Goal: Task Accomplishment & Management: Manage account settings

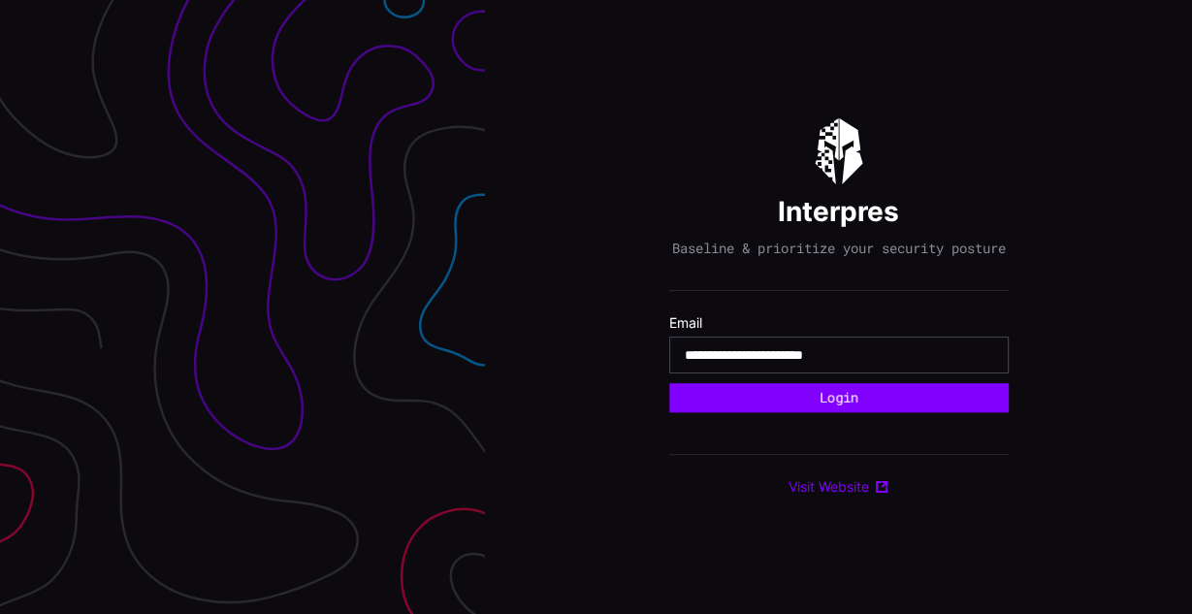
type input "**********"
click at [669, 383] on button "Login" at bounding box center [838, 397] width 339 height 29
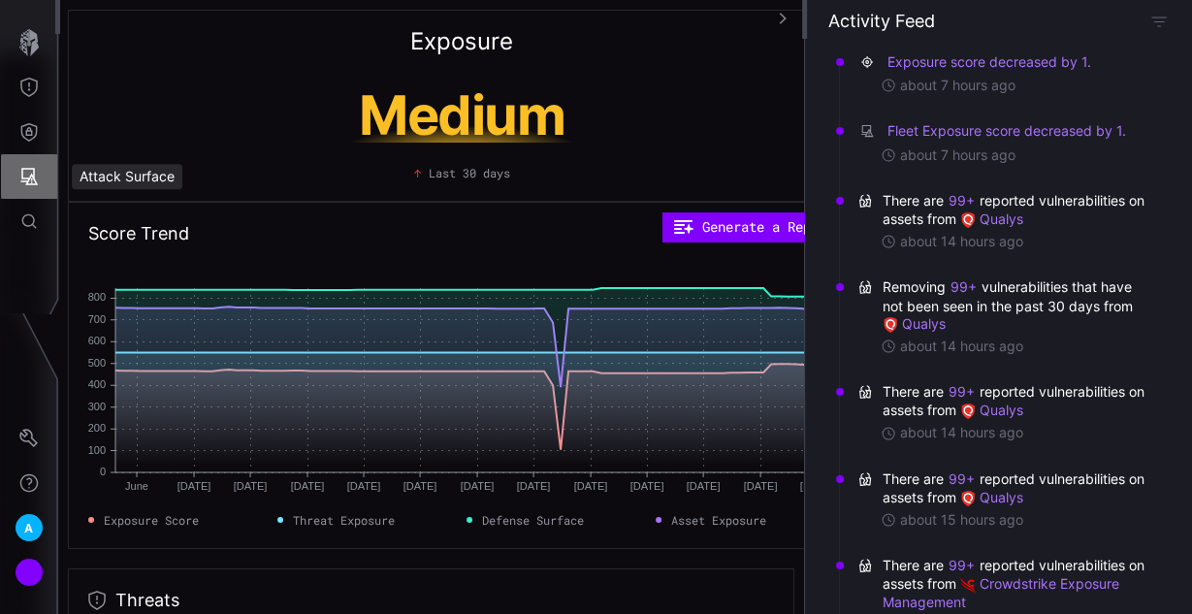
click at [35, 176] on icon "Attack Surface" at bounding box center [28, 176] width 19 height 19
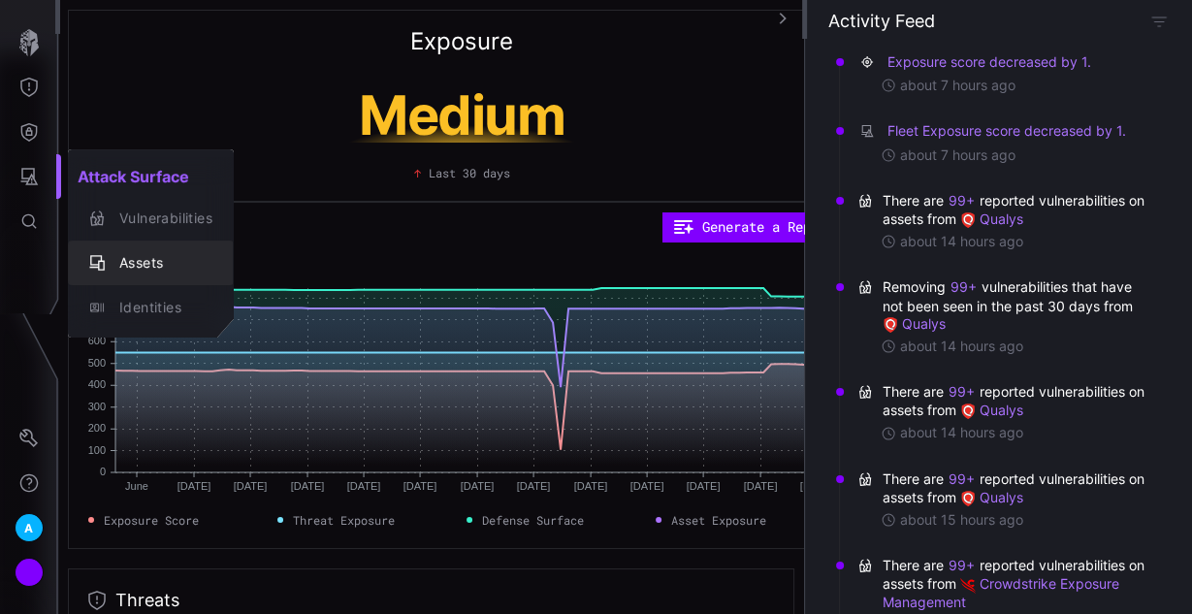
click at [129, 265] on div "Assets" at bounding box center [161, 263] width 103 height 24
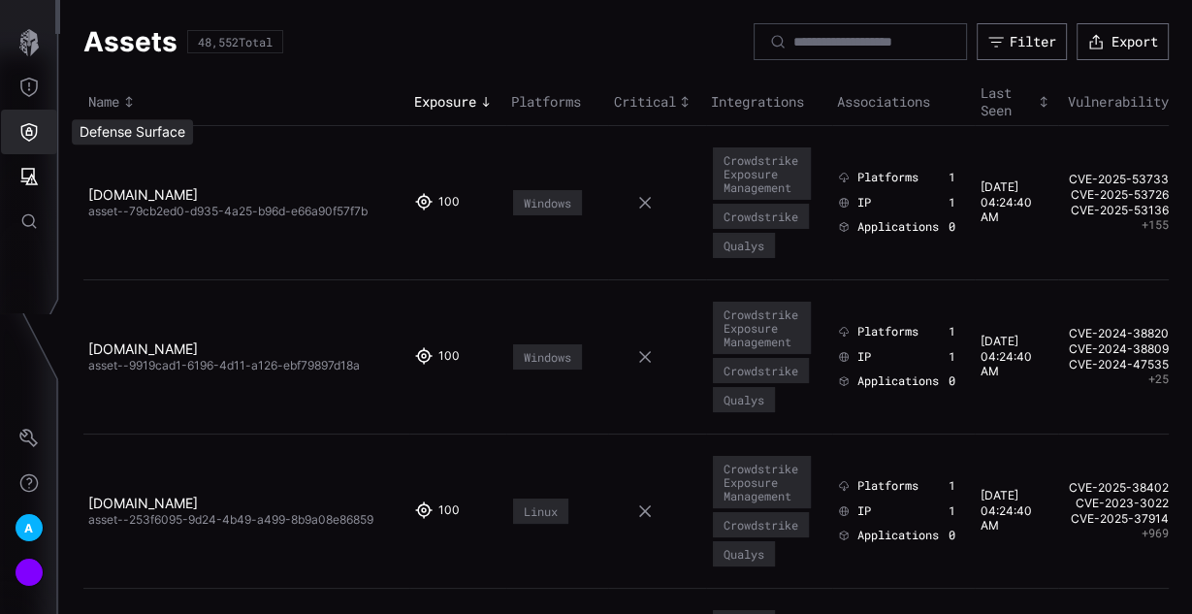
click at [38, 140] on icon "Defense Surface" at bounding box center [28, 131] width 19 height 19
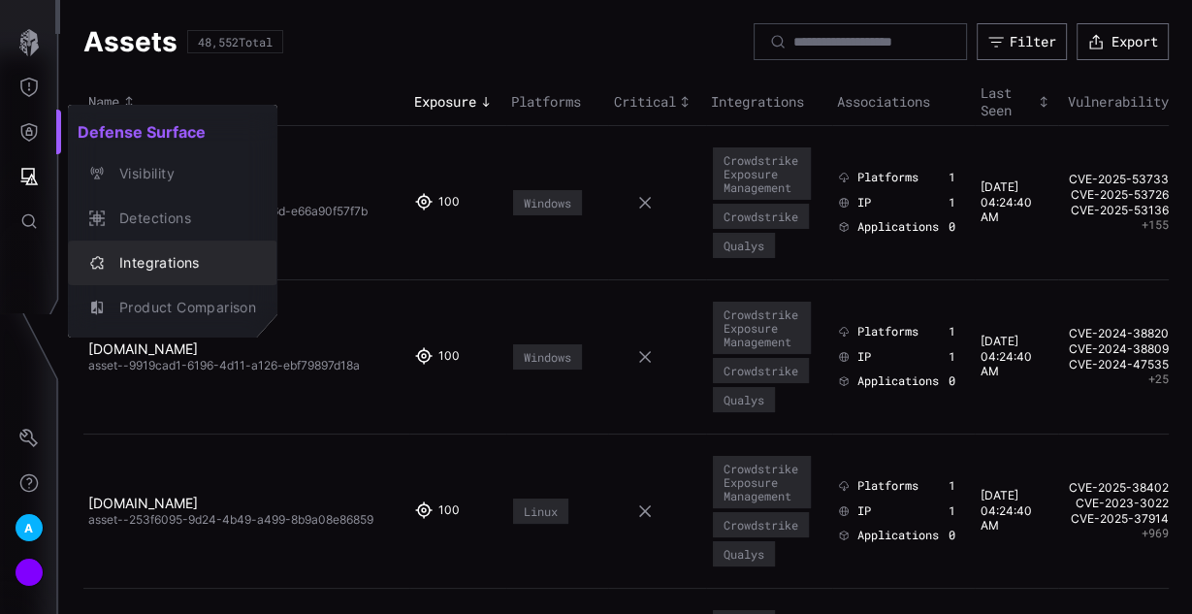
click at [186, 254] on div "Integrations" at bounding box center [183, 263] width 146 height 24
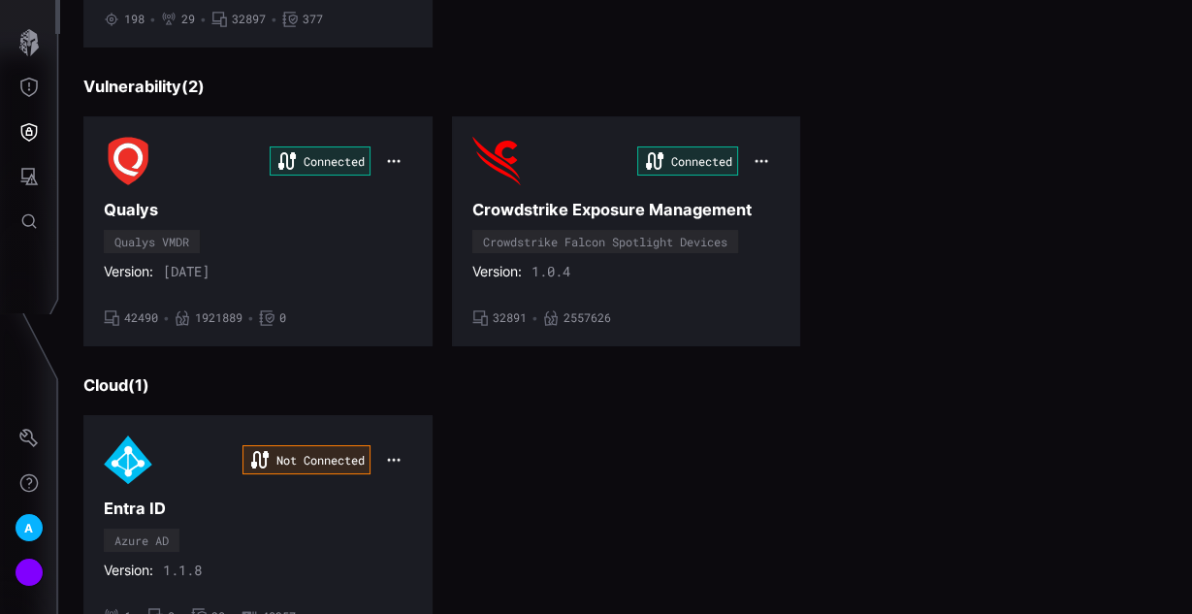
scroll to position [543, 0]
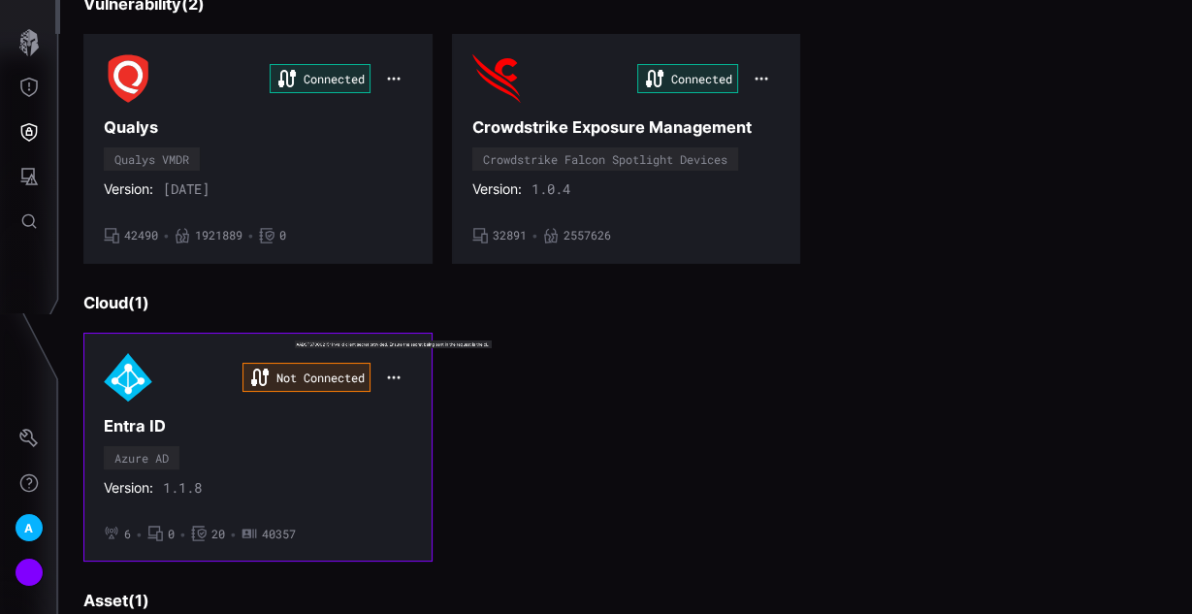
click at [386, 369] on icon "button" at bounding box center [394, 377] width 16 height 16
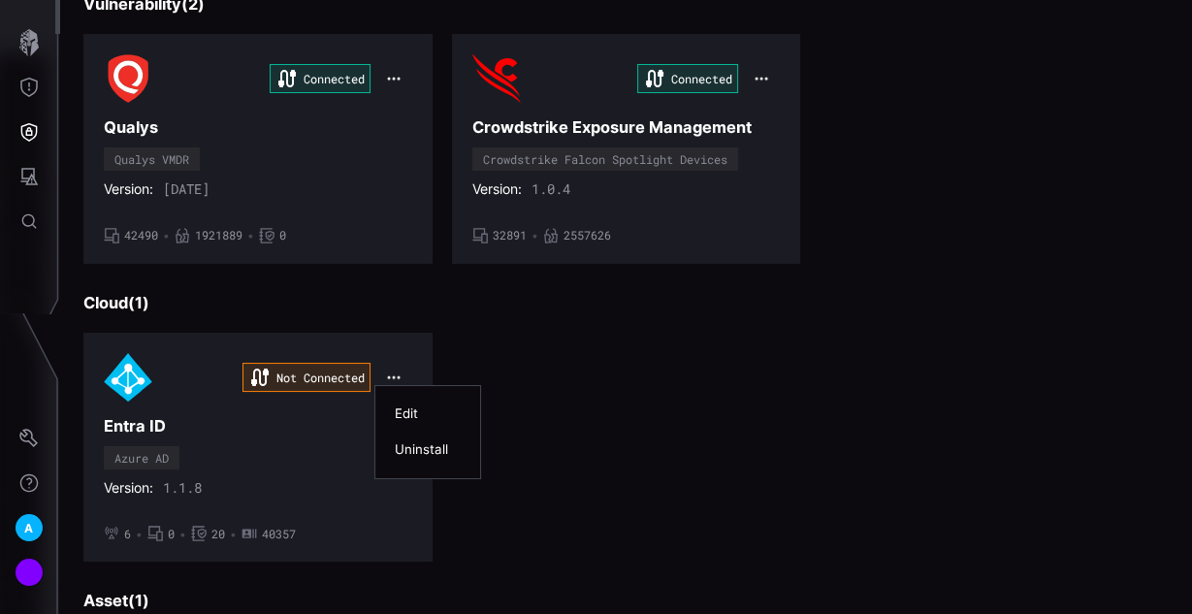
click at [449, 405] on div "Edit" at bounding box center [428, 413] width 66 height 16
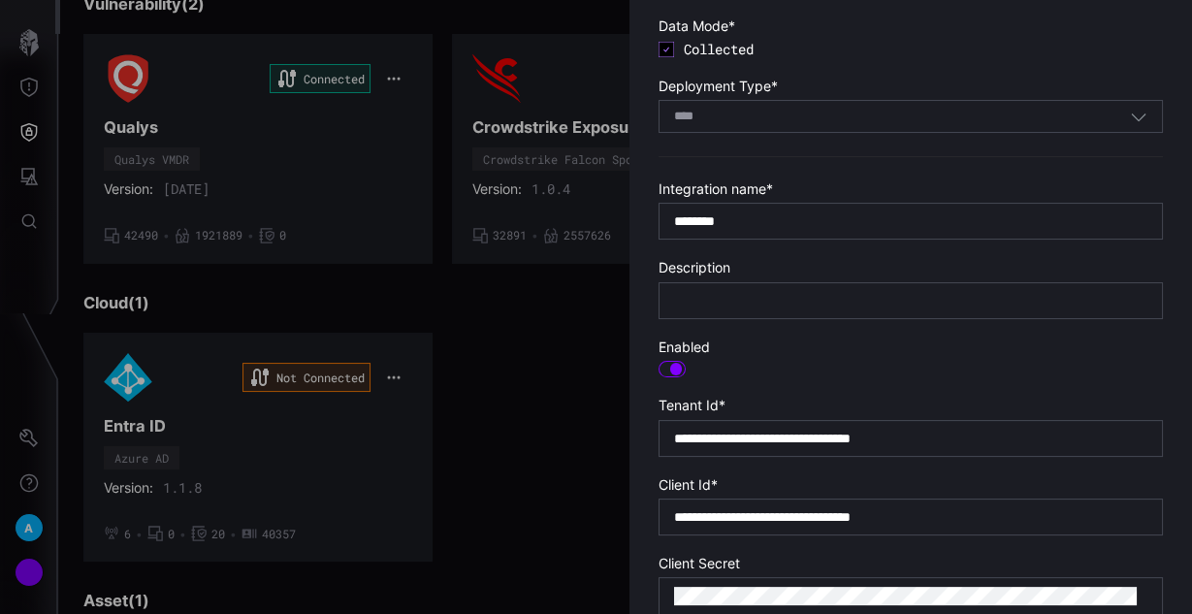
scroll to position [310, 0]
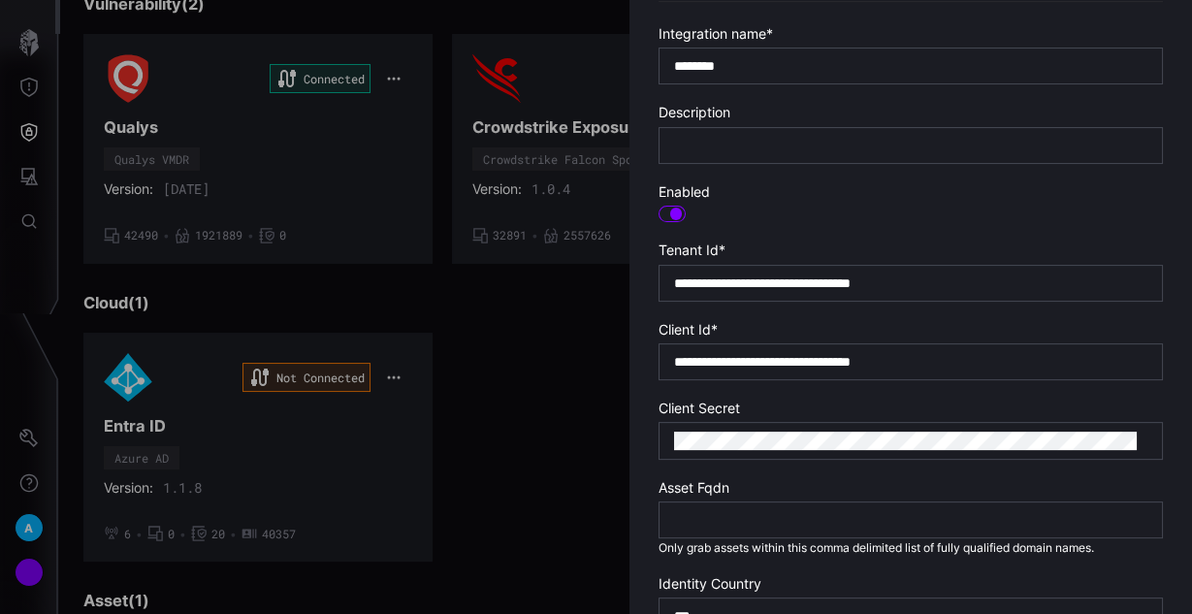
click at [942, 458] on form "**********" at bounding box center [910, 293] width 504 height 1010
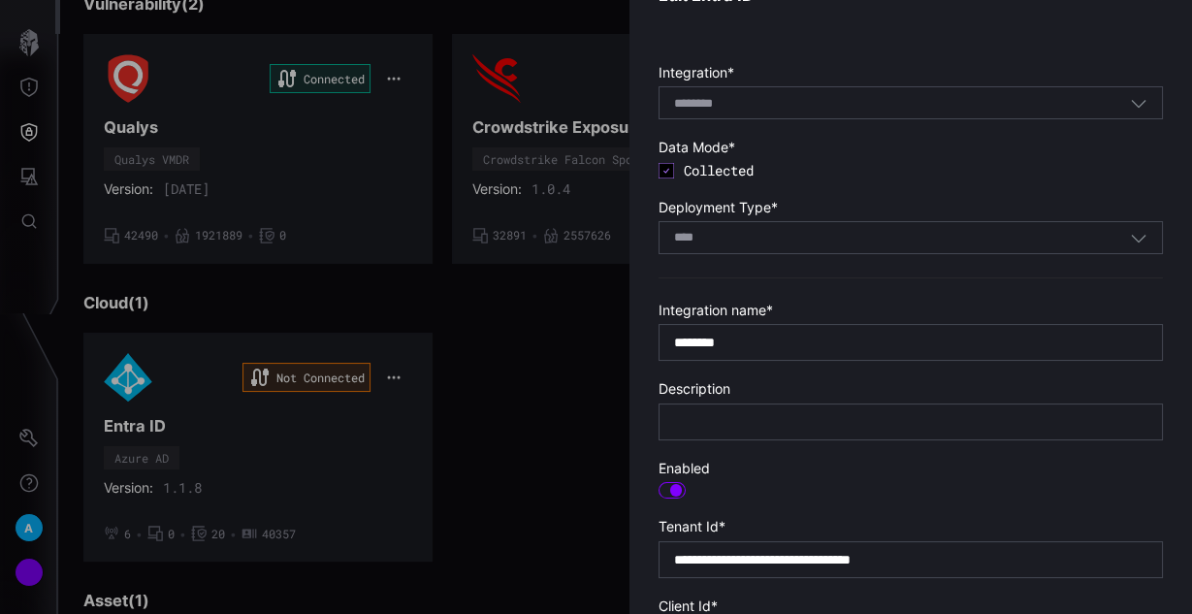
scroll to position [0, 0]
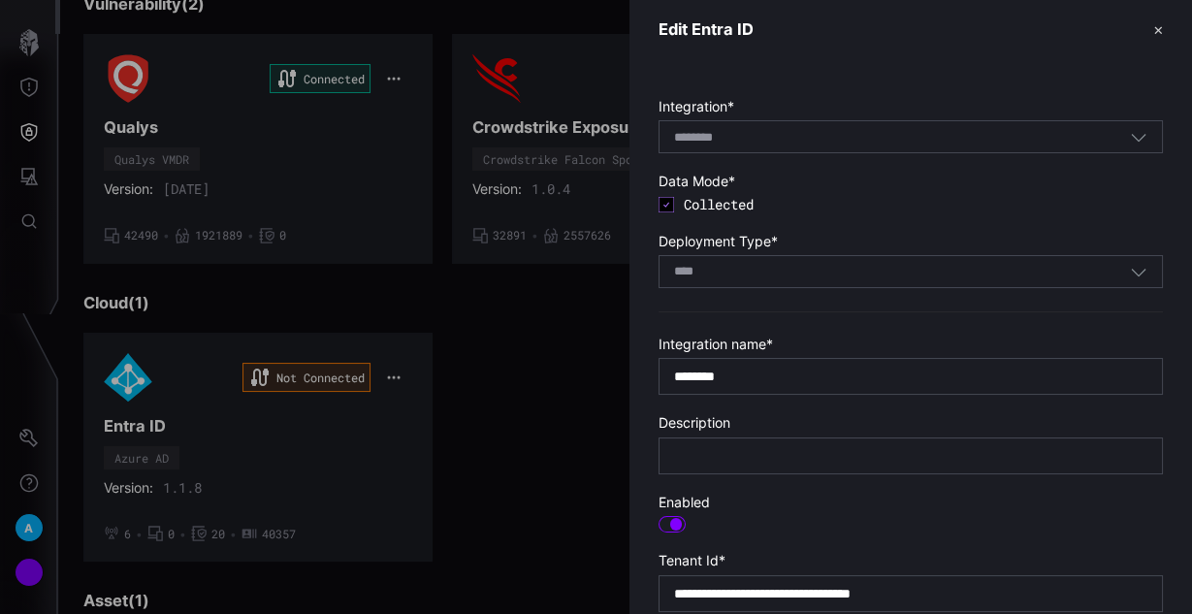
click at [553, 369] on div at bounding box center [596, 307] width 1192 height 614
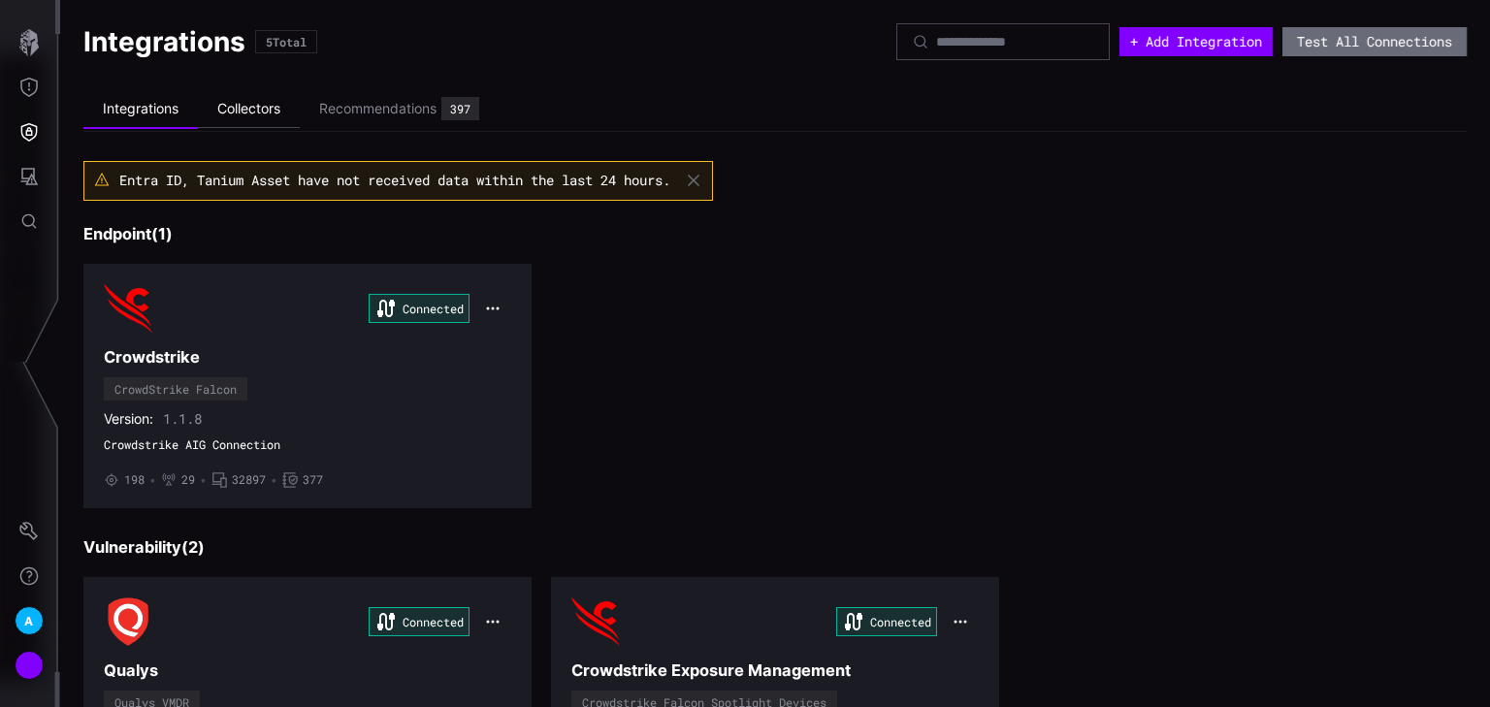
click at [272, 115] on li "Collectors" at bounding box center [249, 109] width 102 height 38
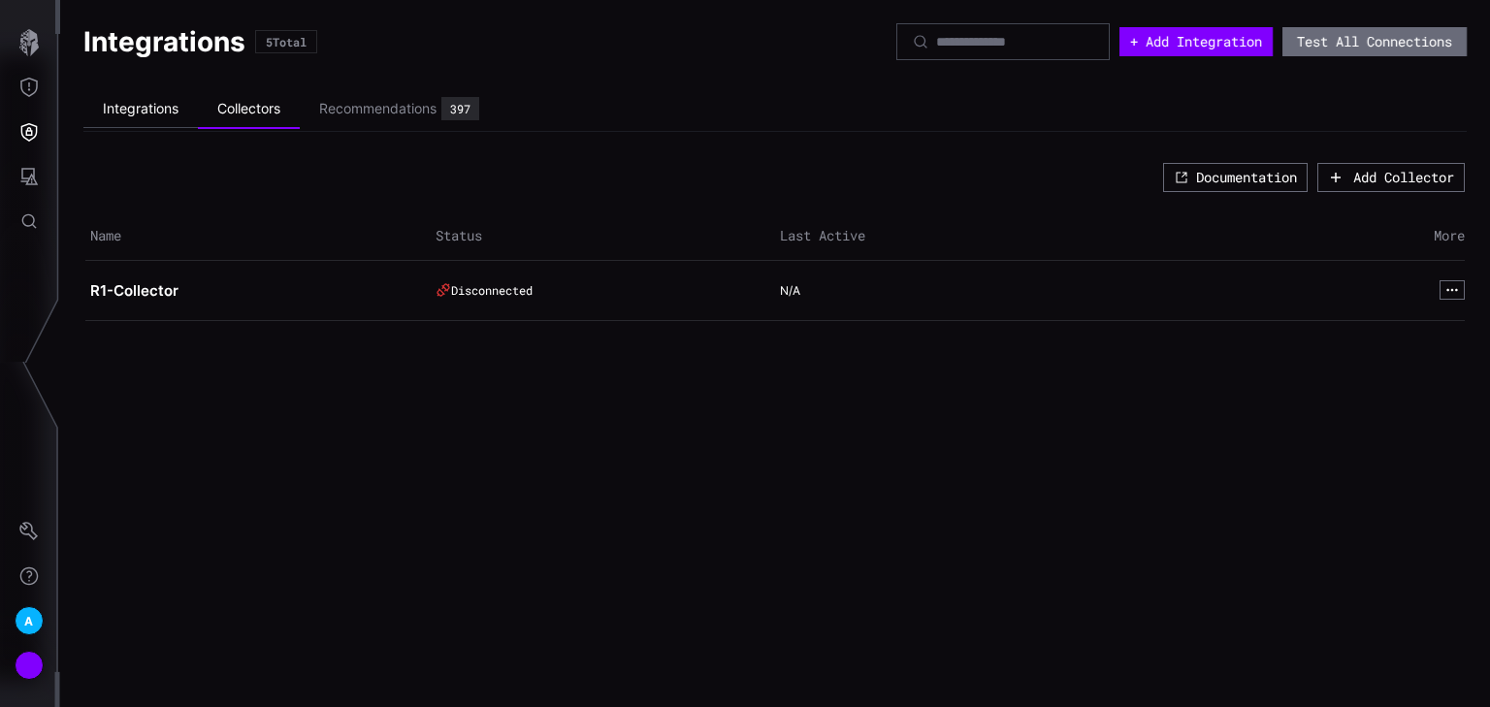
click at [152, 109] on li "Integrations" at bounding box center [140, 109] width 114 height 38
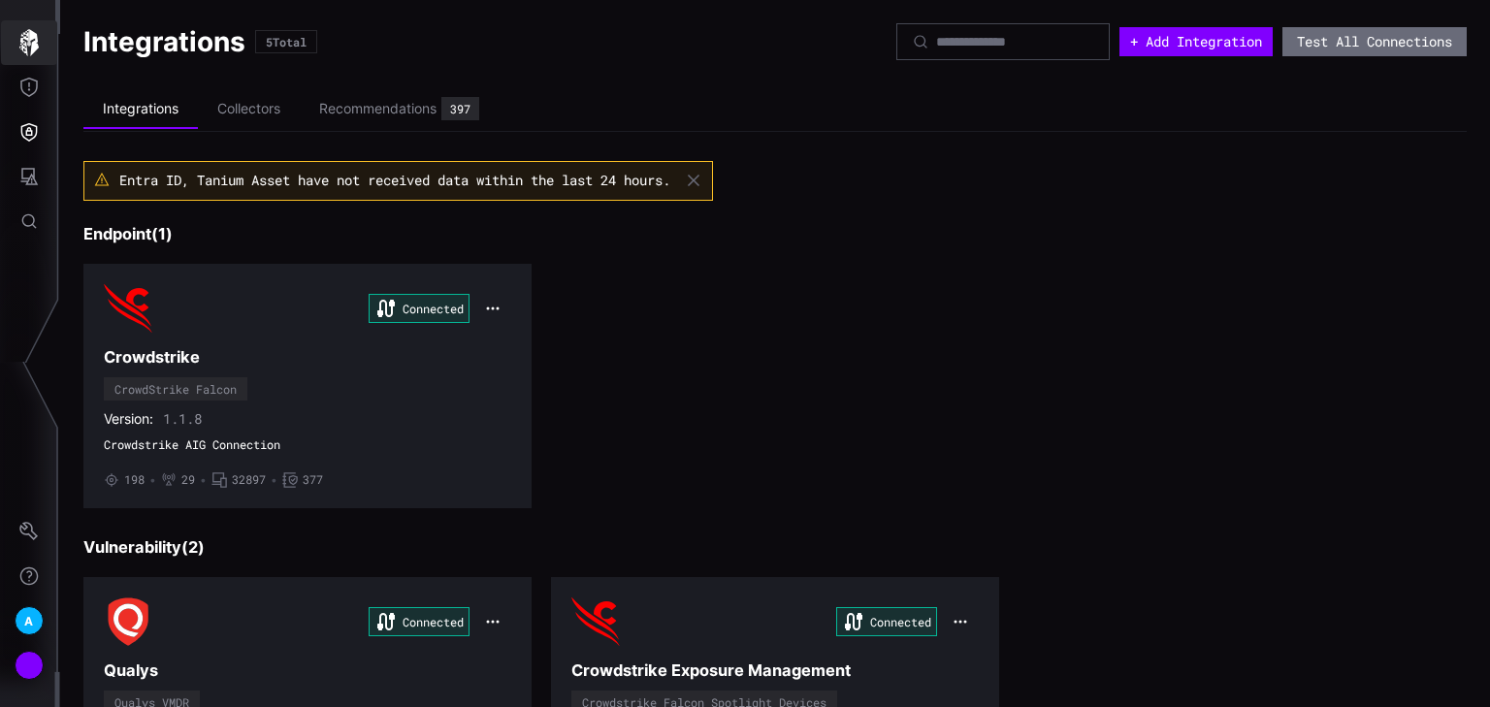
click at [36, 37] on icon "button" at bounding box center [28, 42] width 19 height 27
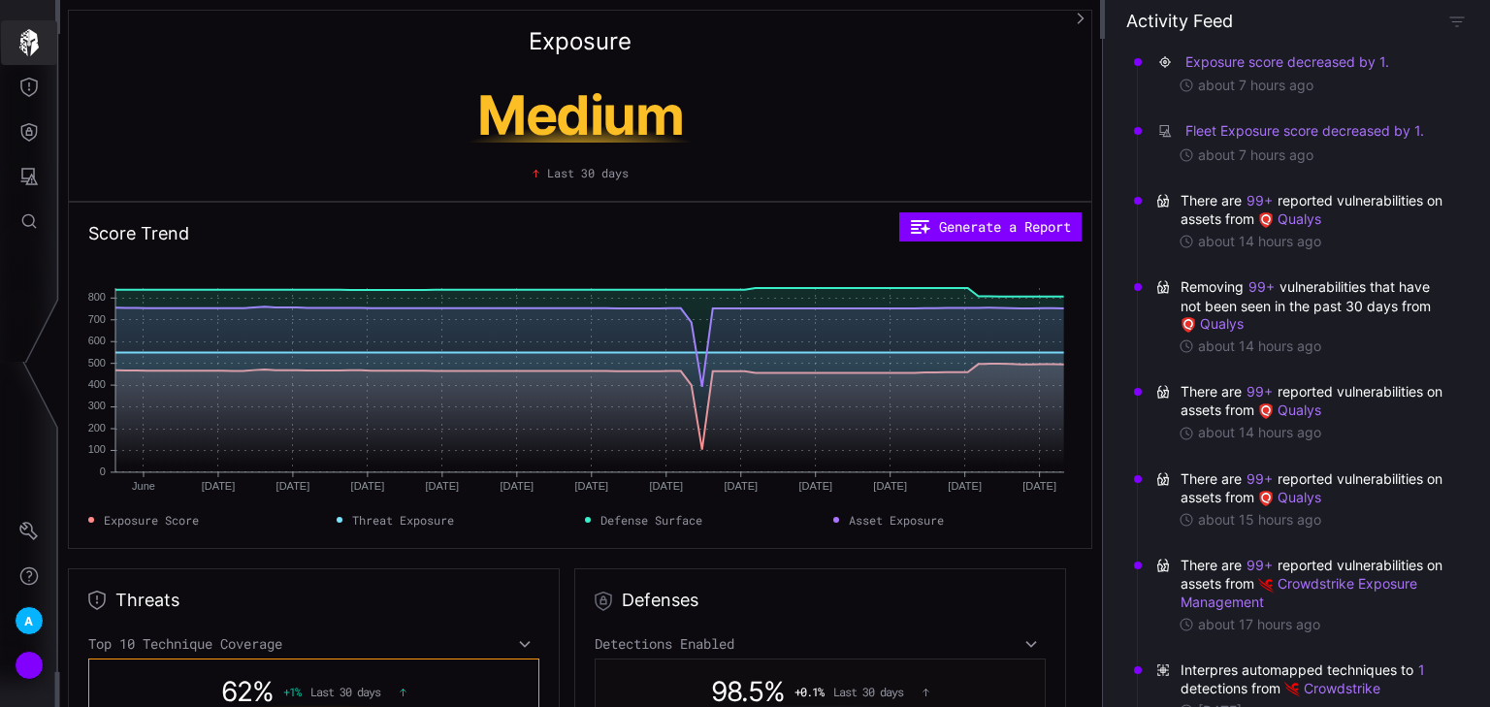
click at [23, 46] on icon "button" at bounding box center [29, 42] width 27 height 27
click at [36, 85] on icon "Threat Exposure" at bounding box center [28, 87] width 17 height 19
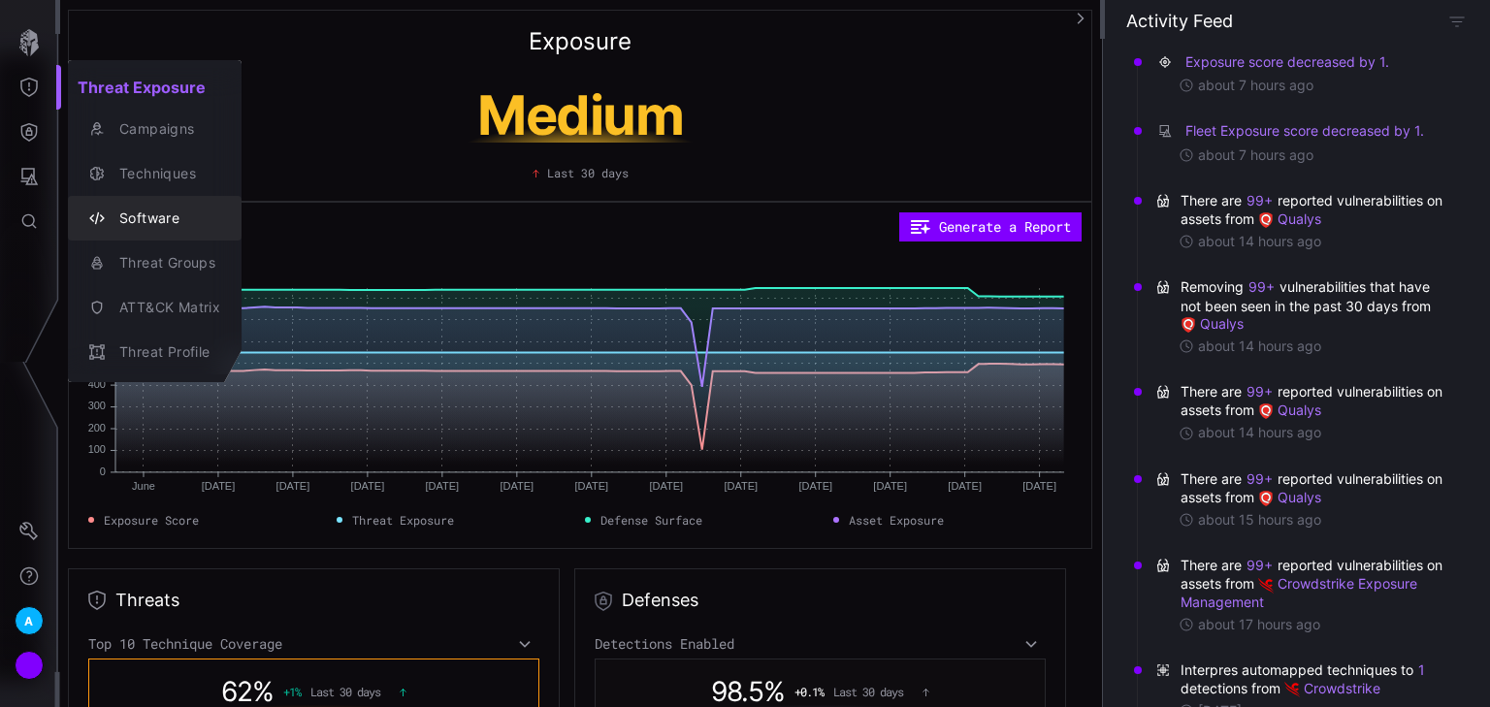
click at [150, 225] on div "Software" at bounding box center [165, 219] width 111 height 24
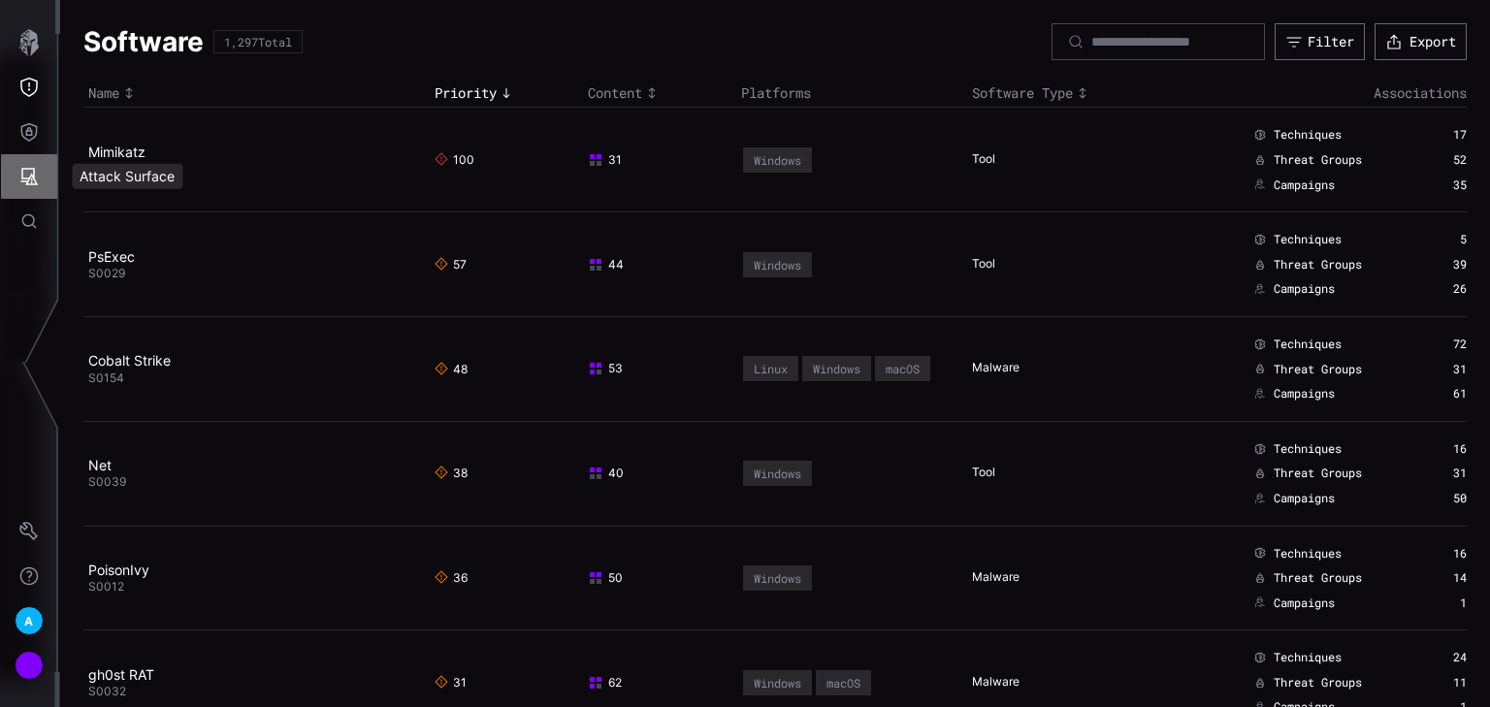
click at [28, 185] on icon "Attack Surface" at bounding box center [28, 176] width 19 height 19
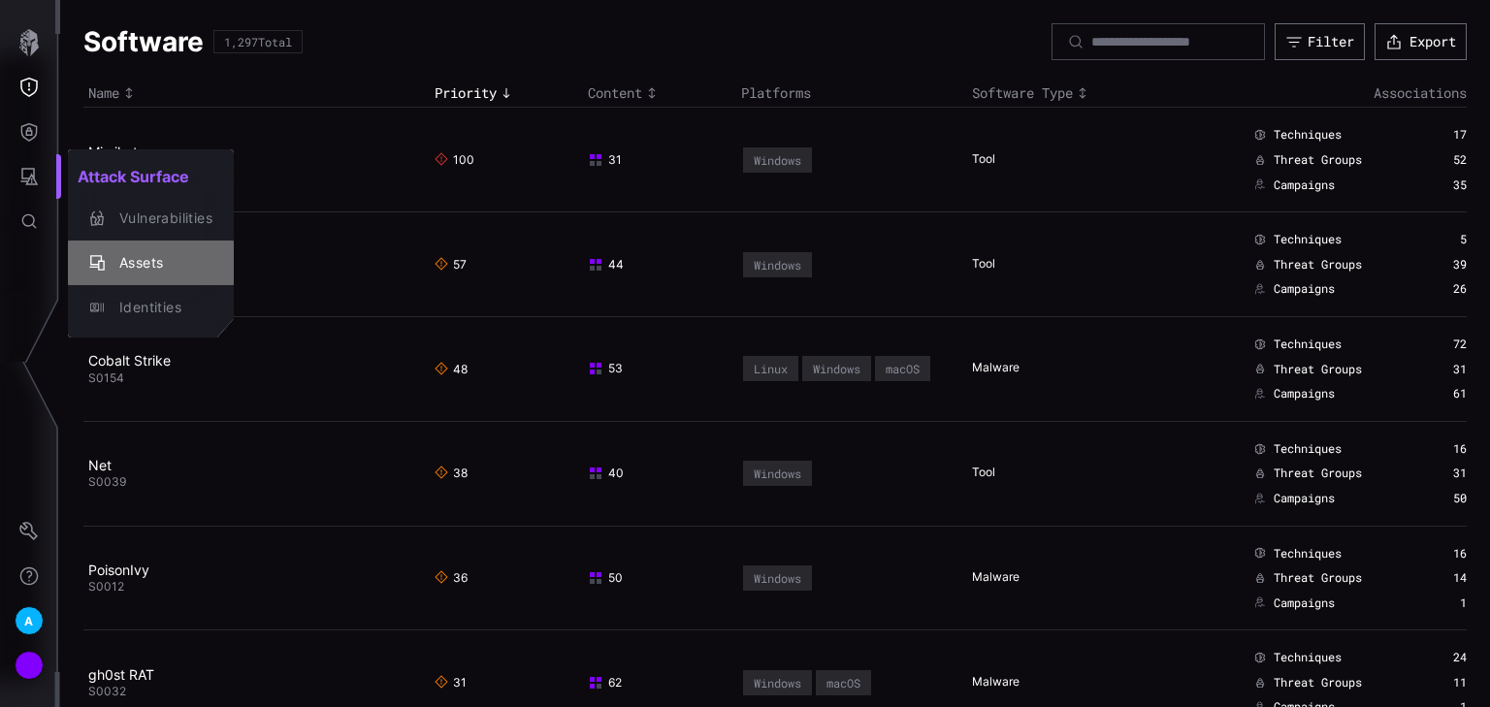
click at [142, 272] on div "Assets" at bounding box center [161, 263] width 103 height 24
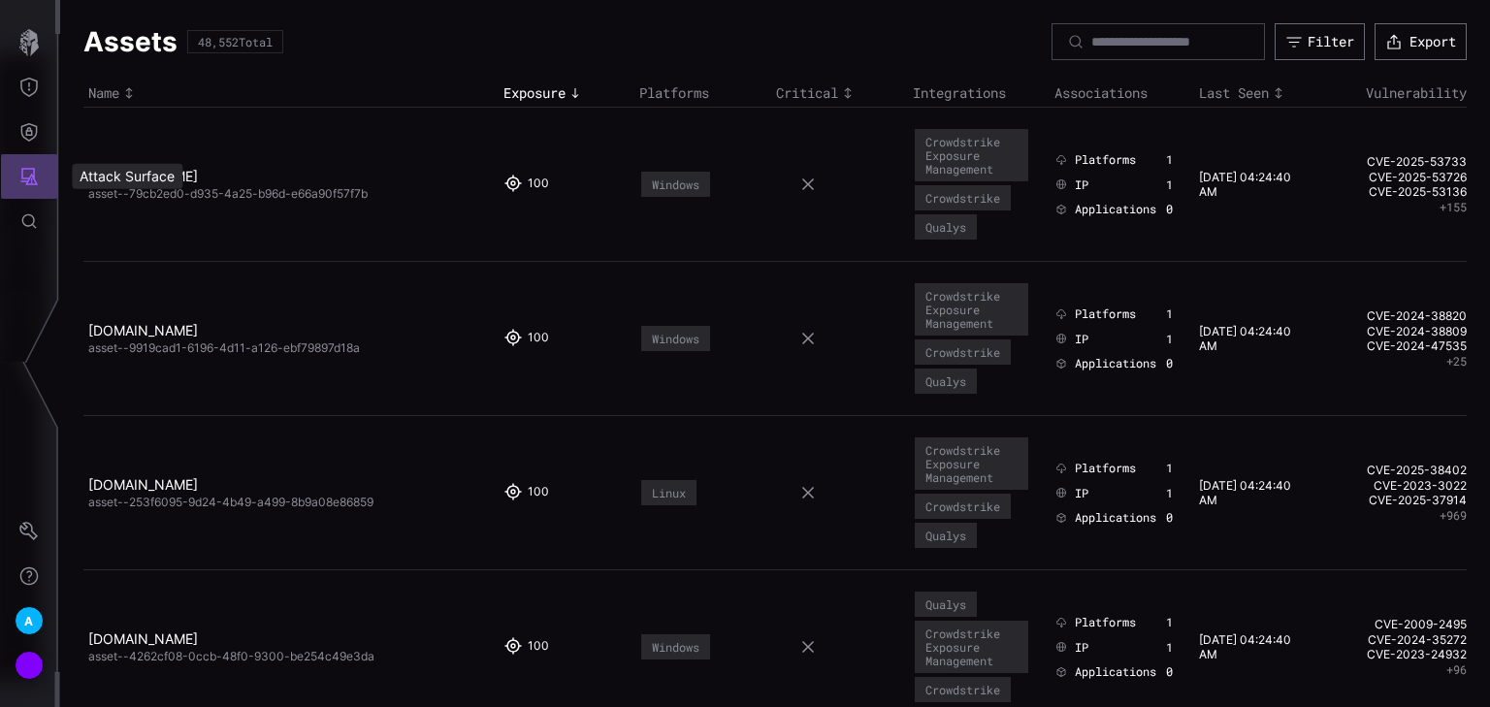
click at [39, 175] on button "Attack Surface" at bounding box center [29, 176] width 56 height 45
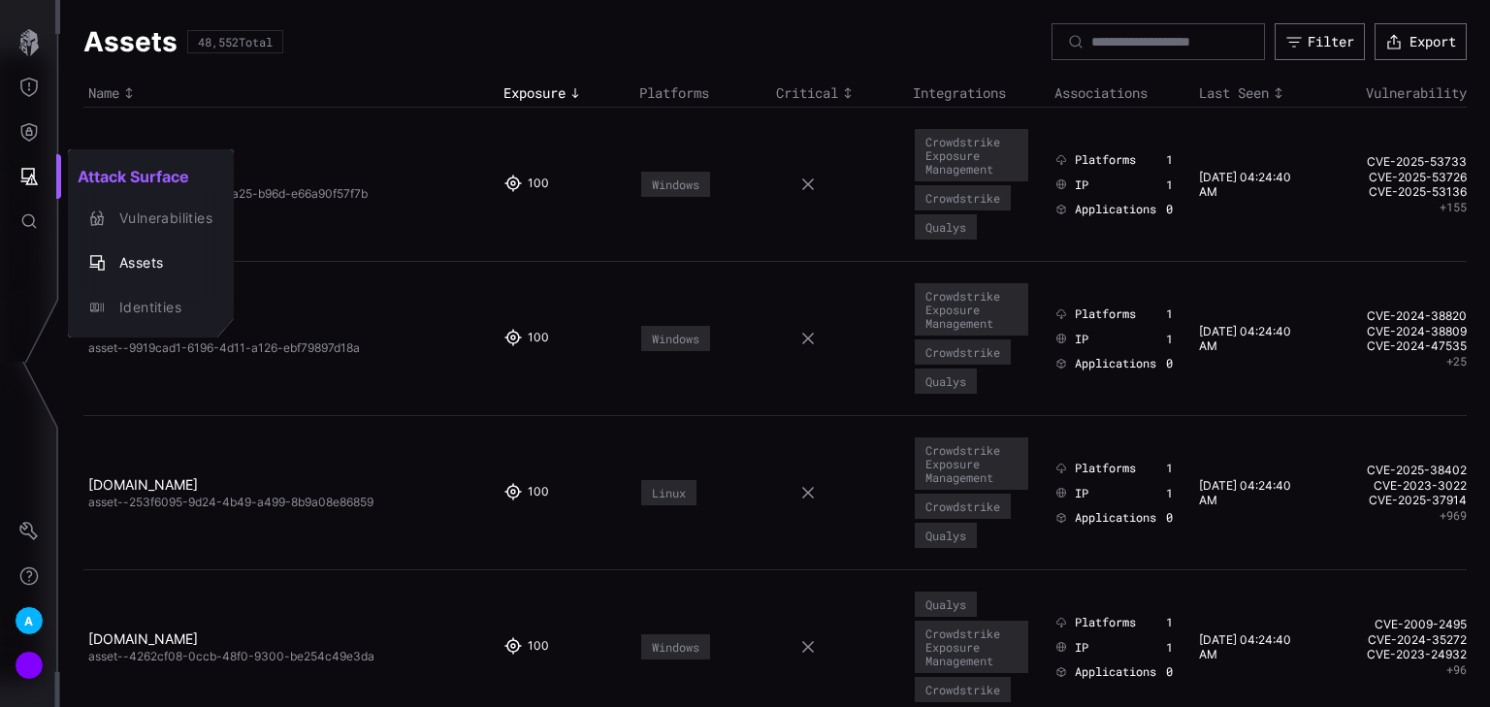
click at [12, 79] on div at bounding box center [745, 353] width 1490 height 707
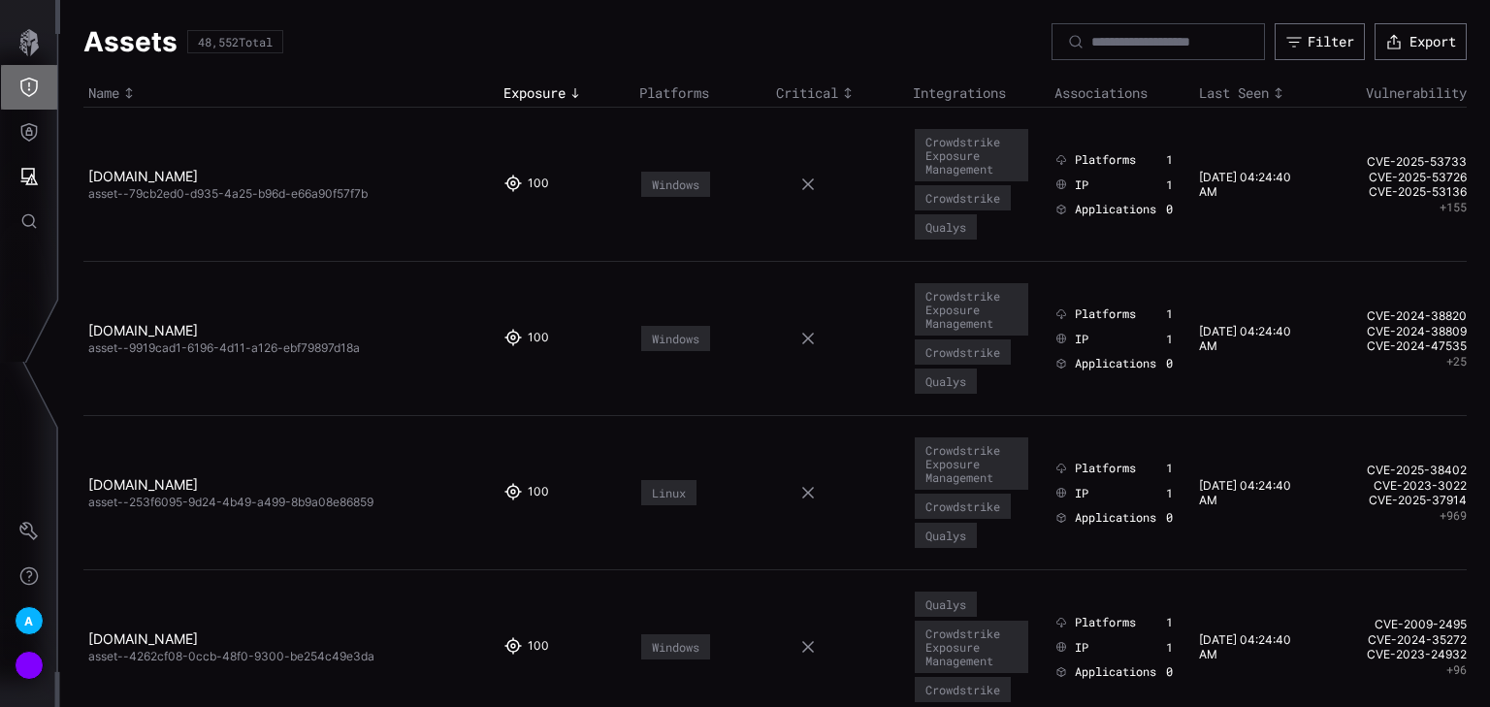
click at [20, 87] on icon "Threat Exposure" at bounding box center [28, 87] width 17 height 19
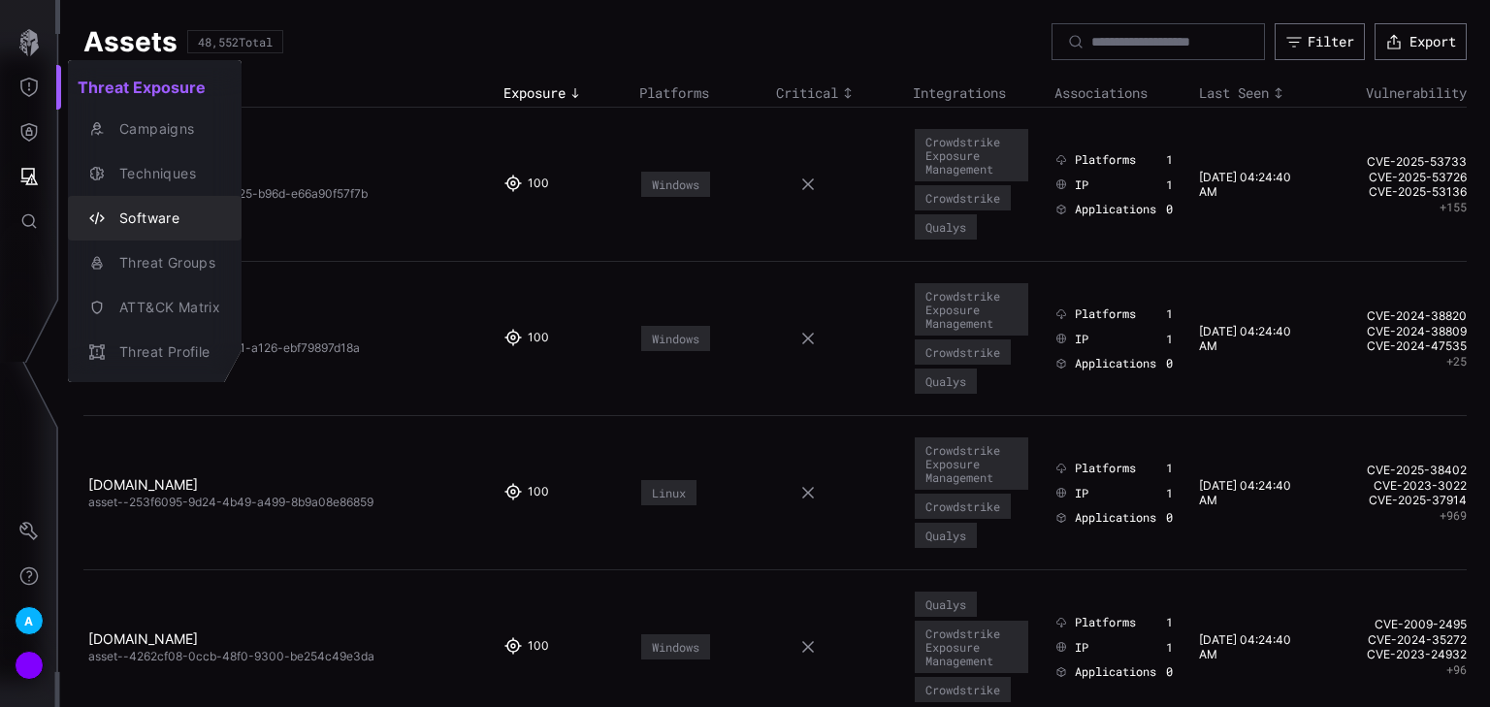
click at [163, 221] on div "Software" at bounding box center [165, 219] width 111 height 24
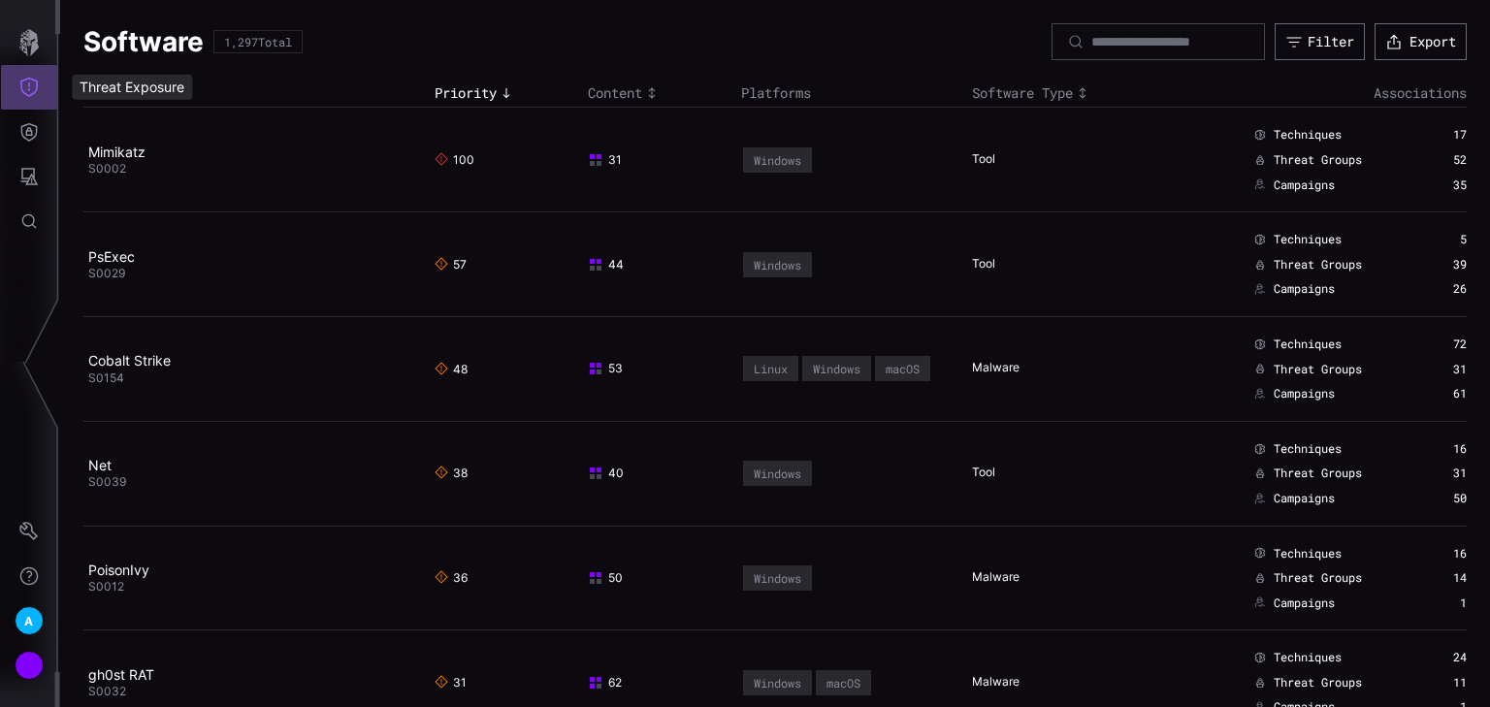
click at [23, 84] on icon "Threat Exposure" at bounding box center [28, 87] width 19 height 19
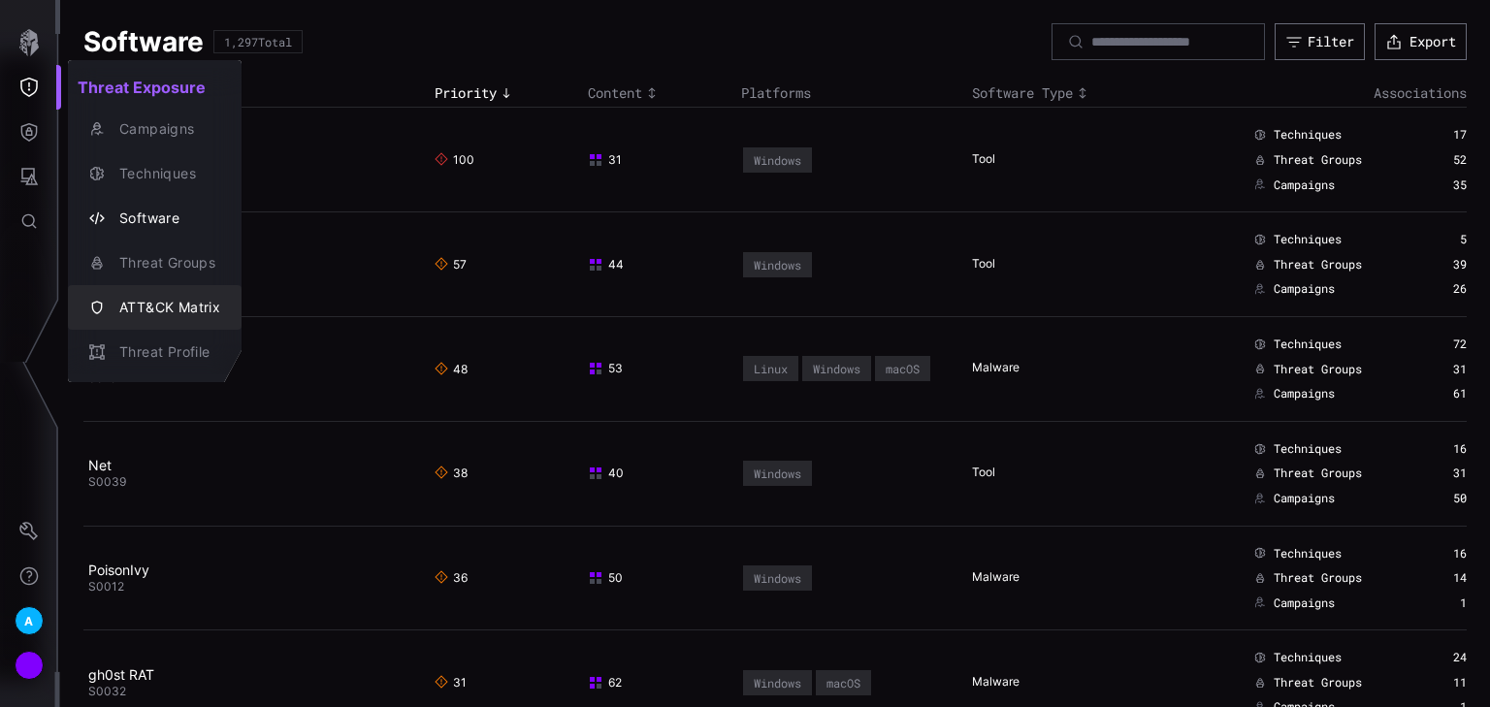
click at [159, 309] on div "ATT&CK Matrix" at bounding box center [165, 308] width 111 height 24
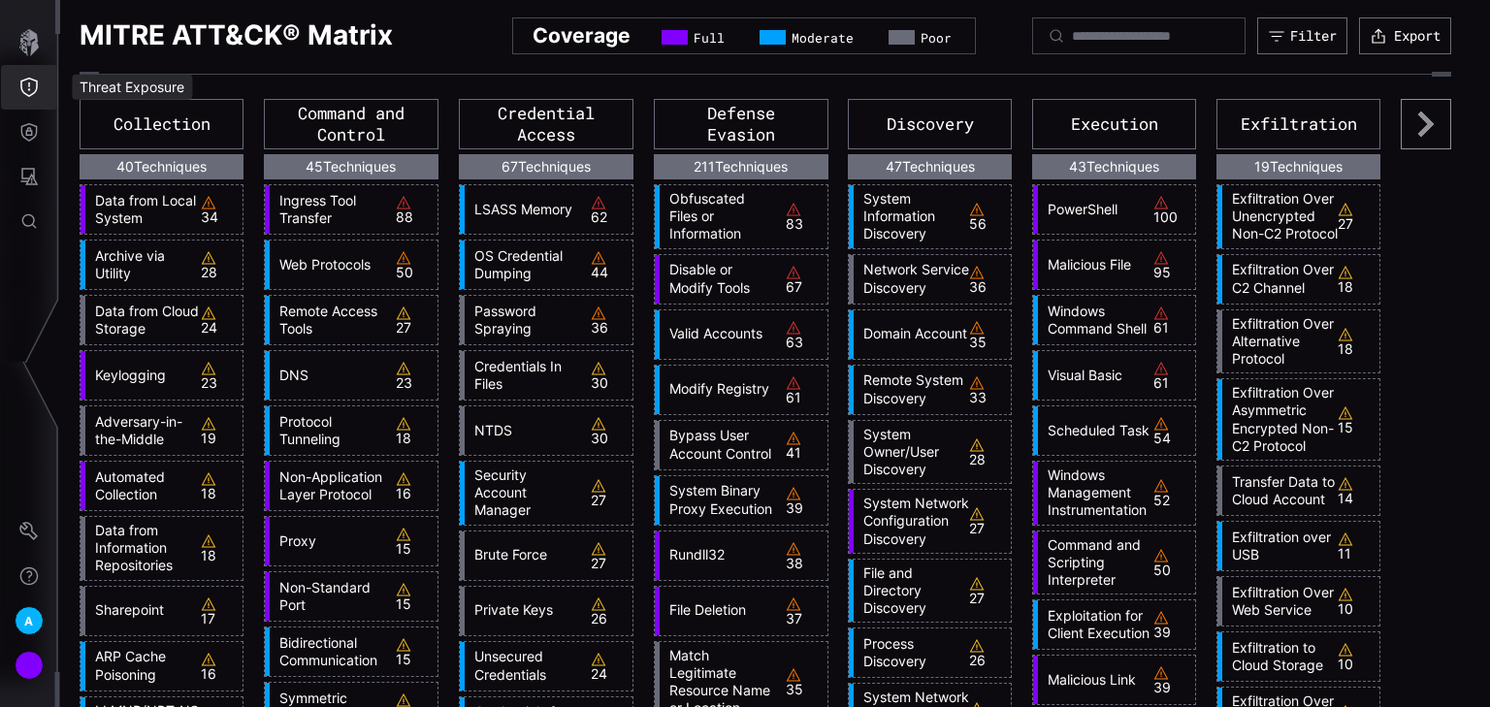
click at [27, 83] on icon "Threat Exposure" at bounding box center [28, 87] width 19 height 19
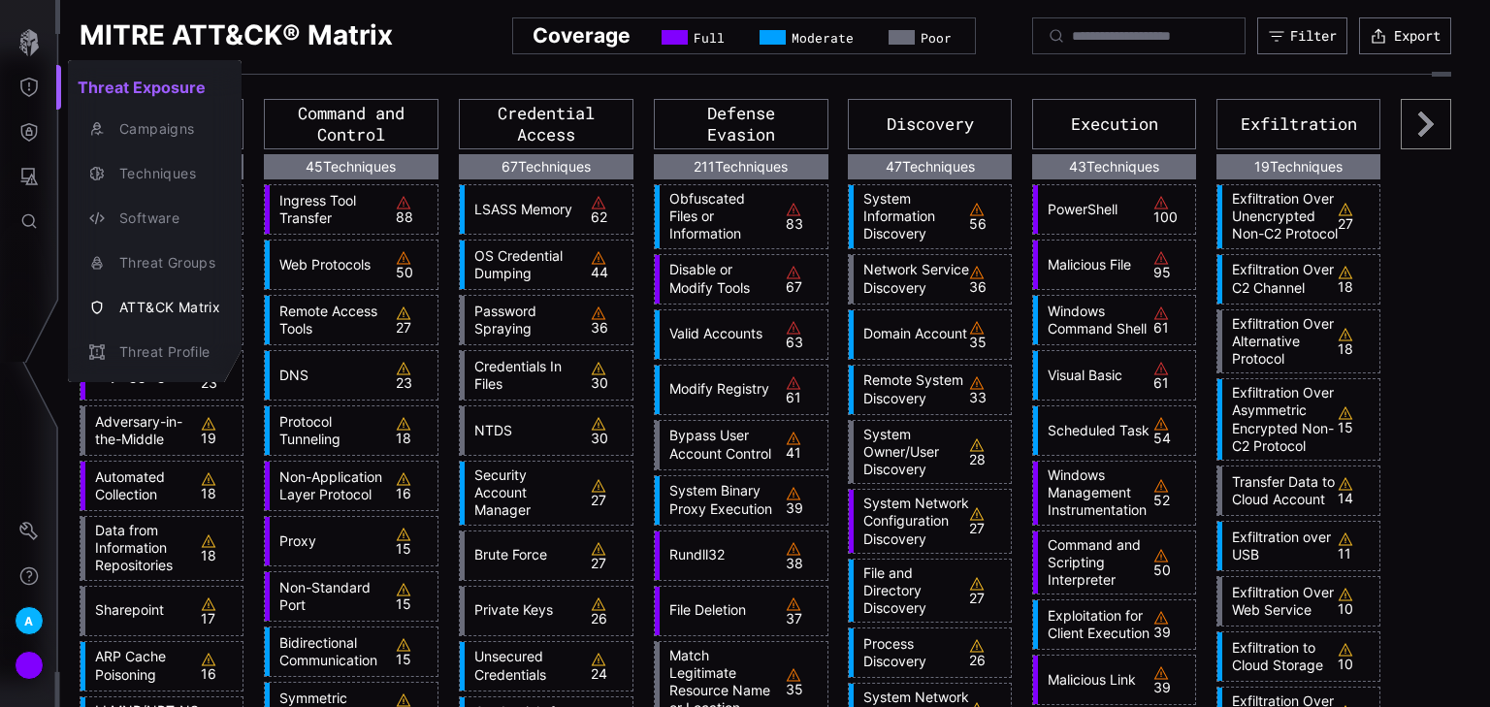
click at [31, 125] on div at bounding box center [745, 353] width 1490 height 707
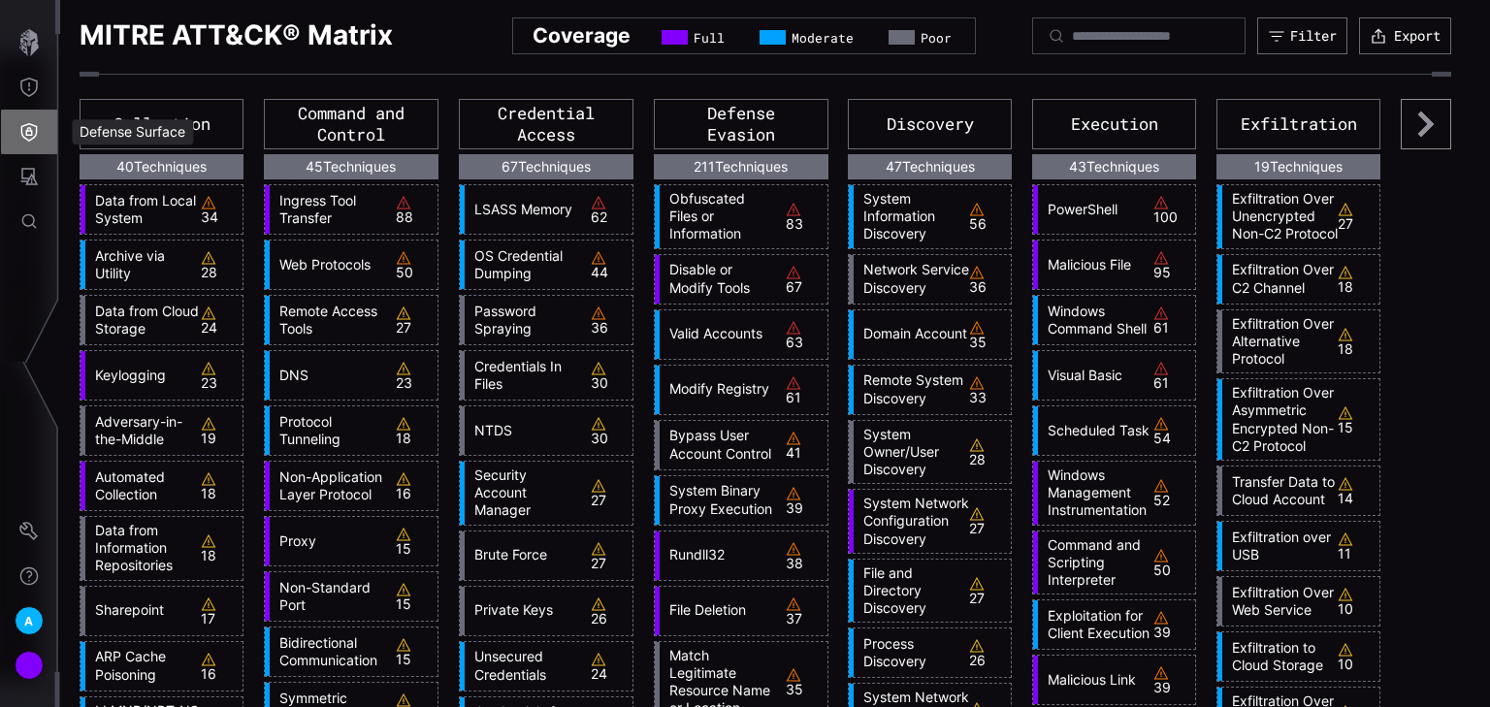
click at [31, 134] on icon "Defense Surface" at bounding box center [29, 132] width 16 height 18
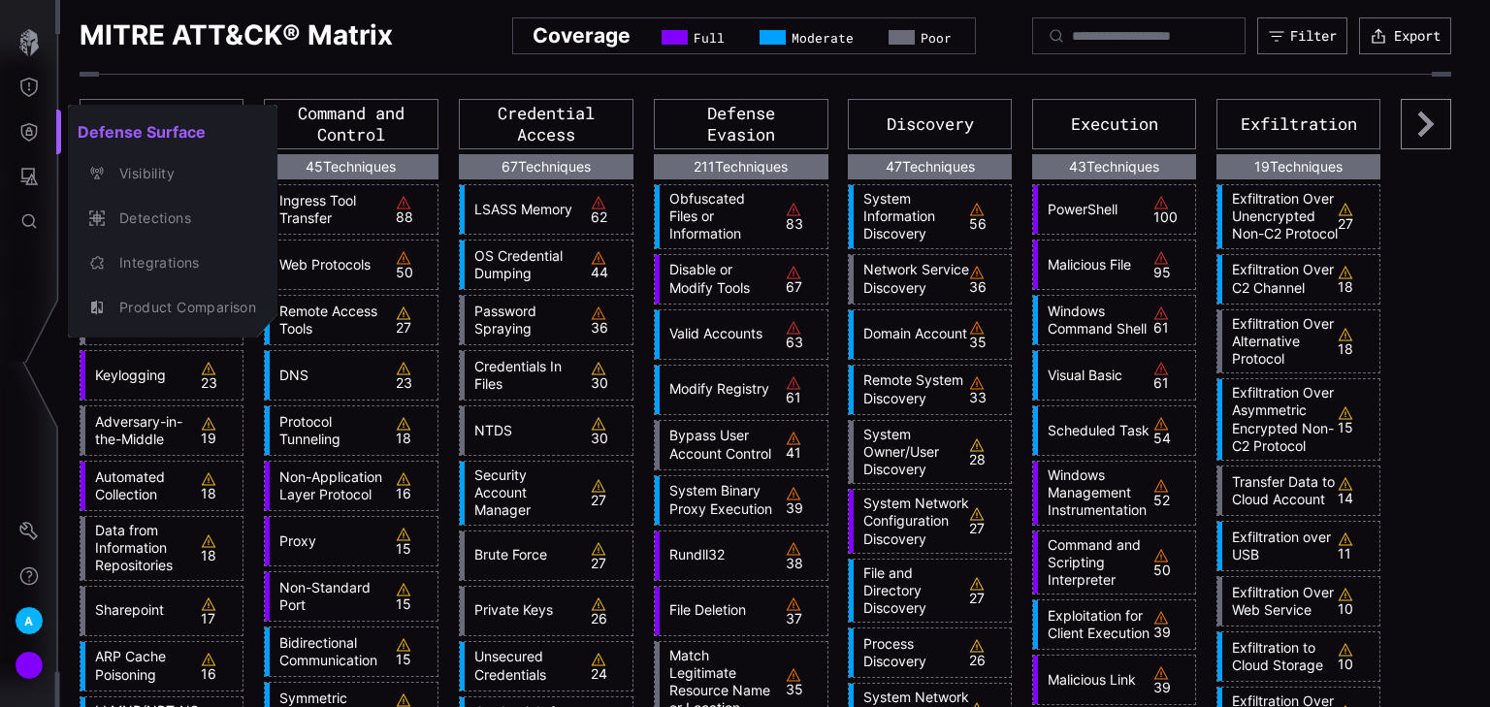
click at [35, 177] on div at bounding box center [745, 353] width 1490 height 707
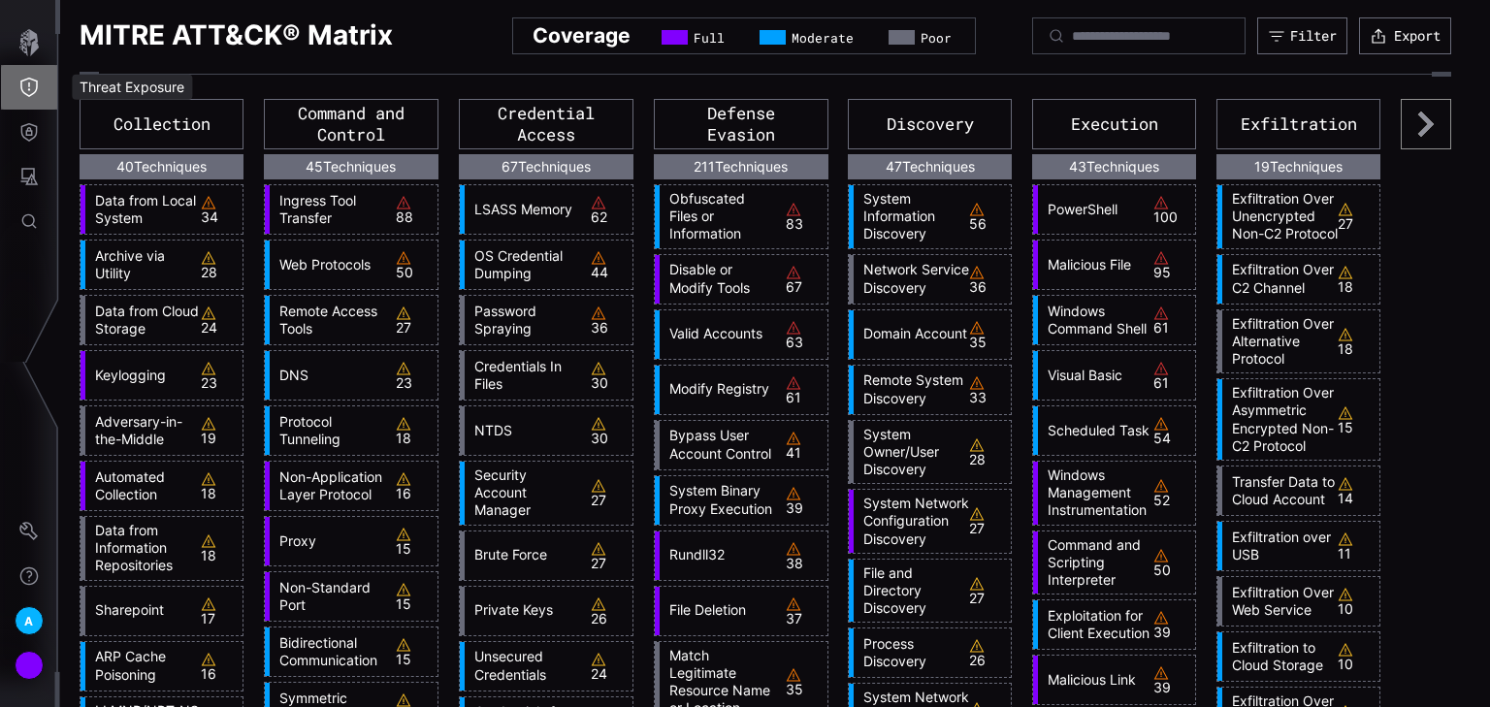
click at [24, 104] on button "Threat Exposure" at bounding box center [29, 87] width 56 height 45
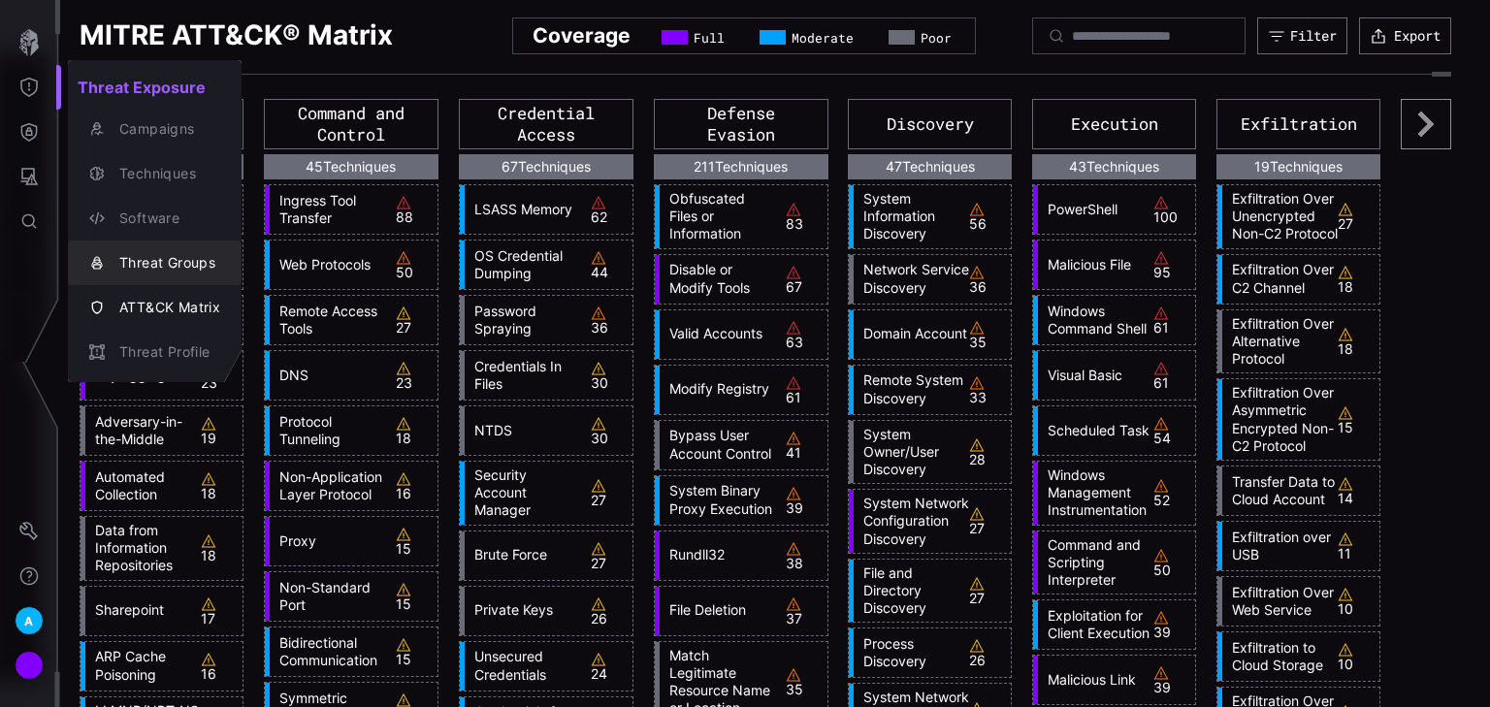
click at [150, 254] on div "Threat Groups" at bounding box center [165, 263] width 111 height 24
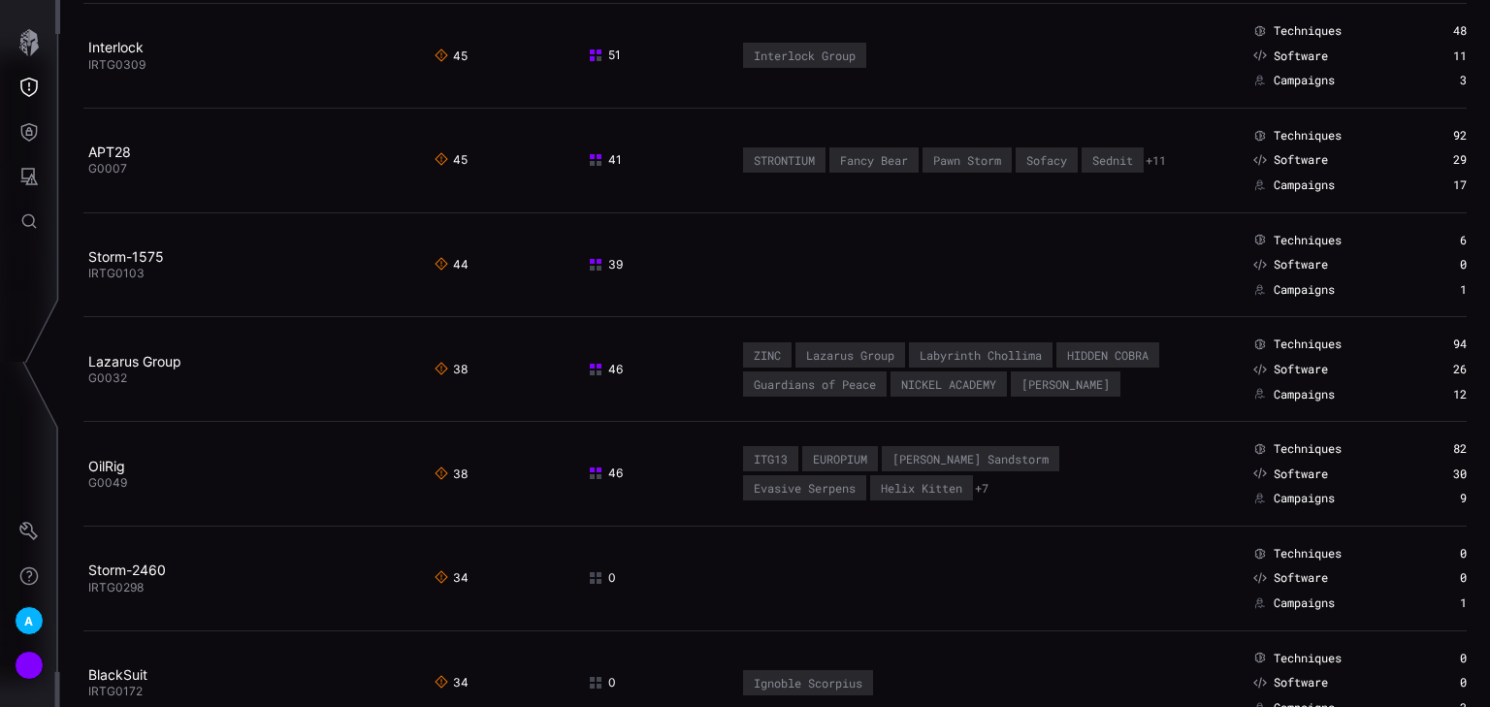
scroll to position [1396, 0]
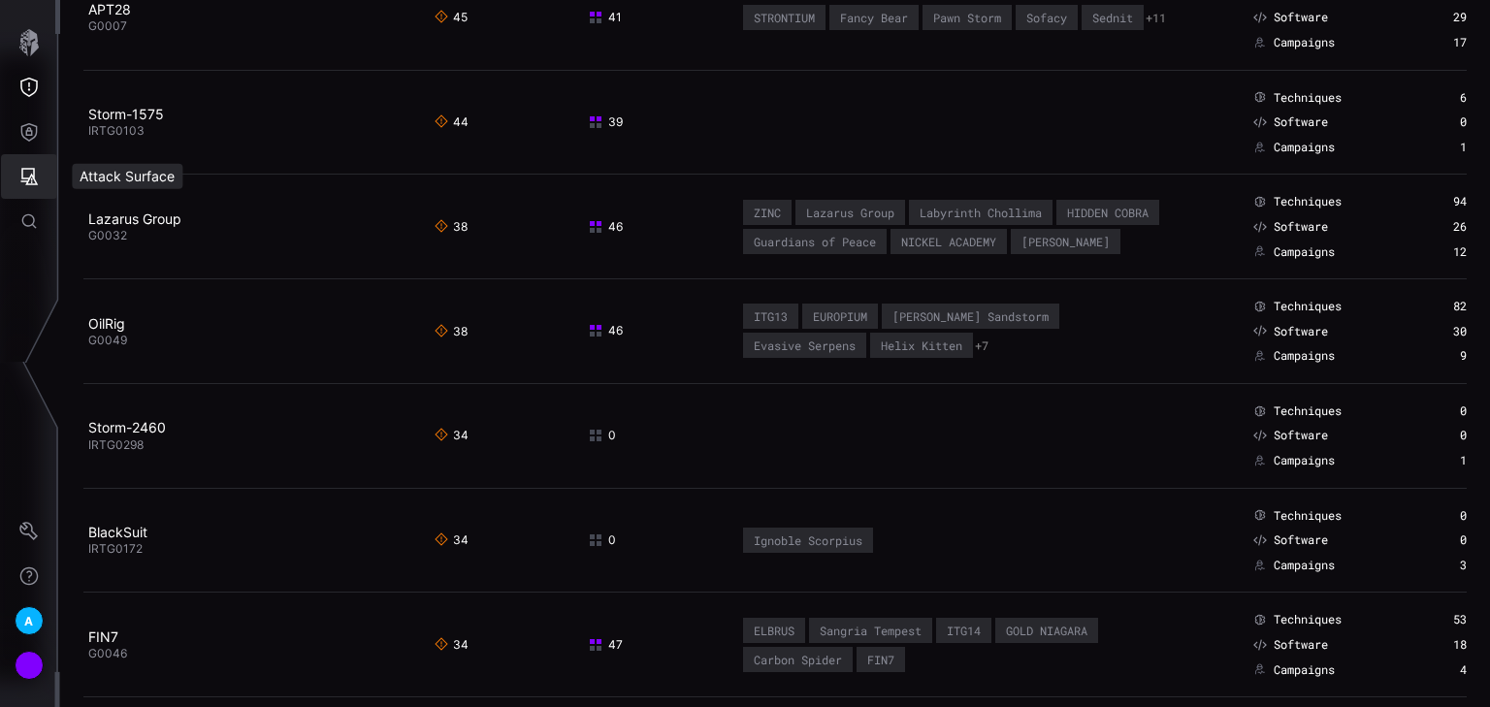
click at [40, 177] on button "Attack Surface" at bounding box center [29, 176] width 56 height 45
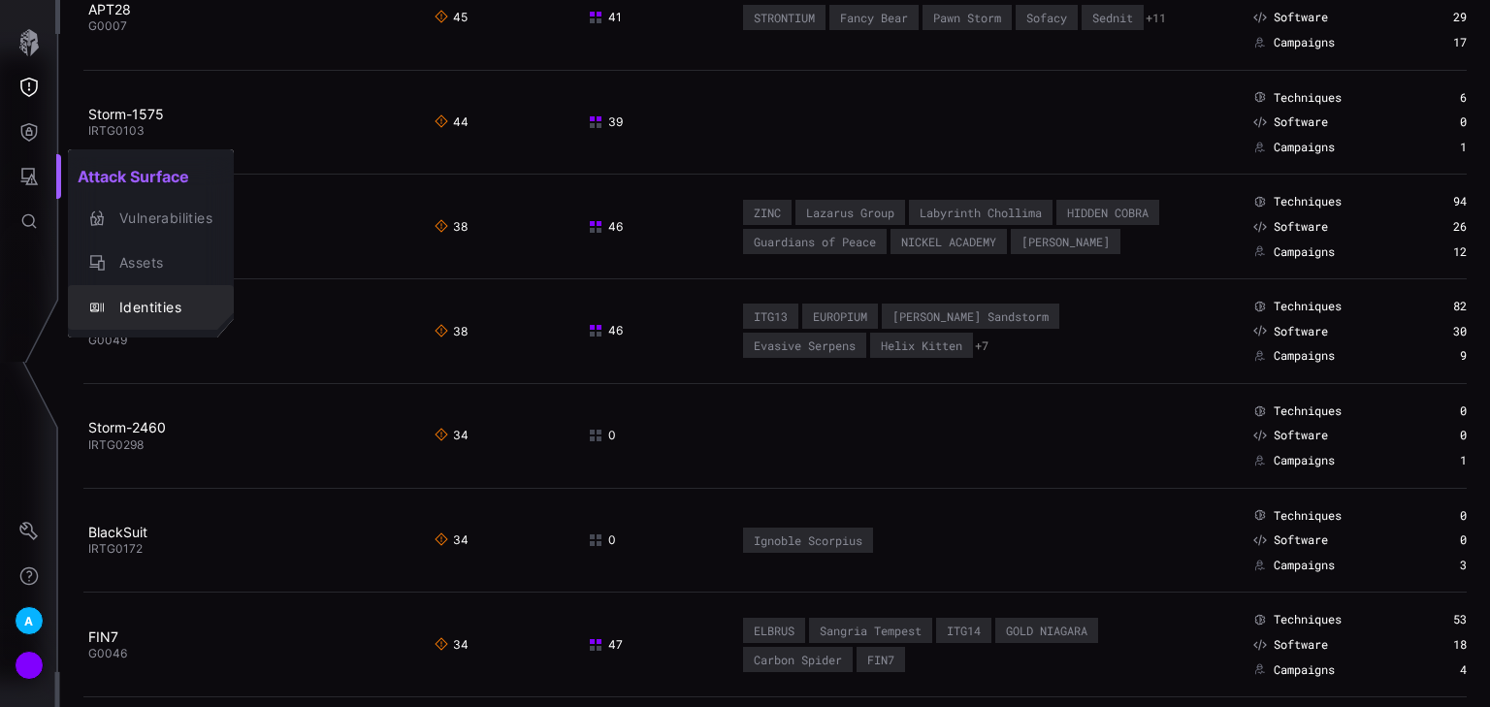
drag, startPoint x: 161, startPoint y: 299, endPoint x: 171, endPoint y: 295, distance: 10.4
click at [161, 299] on div "Identities" at bounding box center [161, 308] width 103 height 24
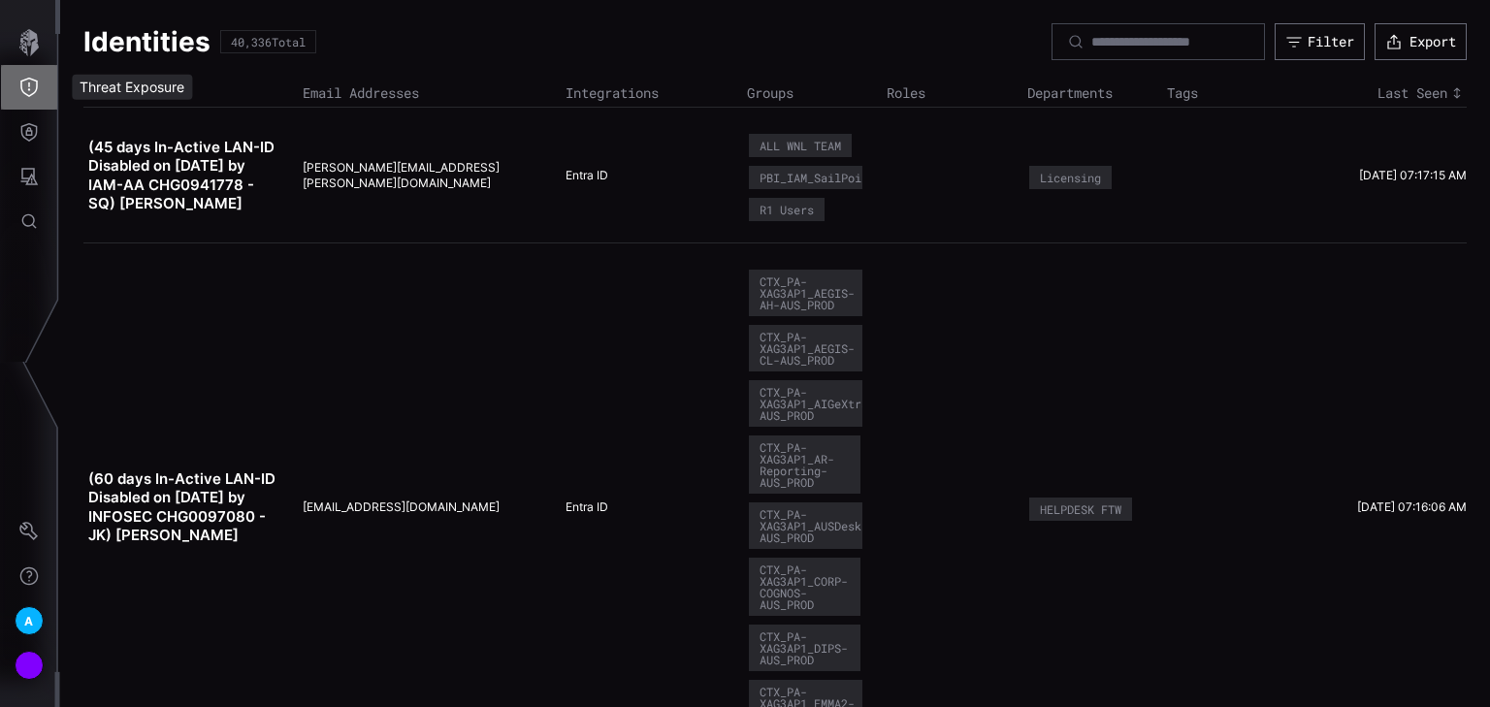
click at [31, 80] on icon "Threat Exposure" at bounding box center [28, 87] width 19 height 19
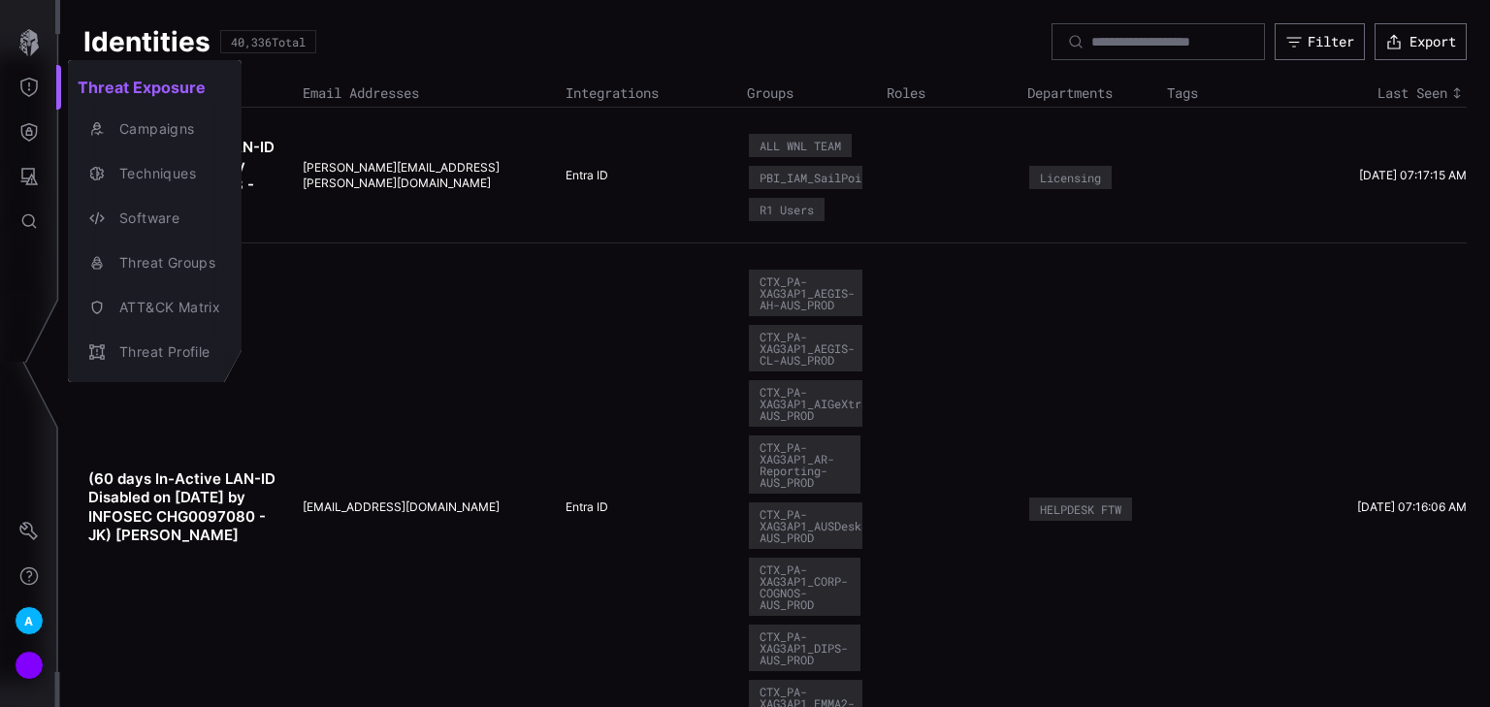
click at [21, 25] on div at bounding box center [745, 353] width 1490 height 707
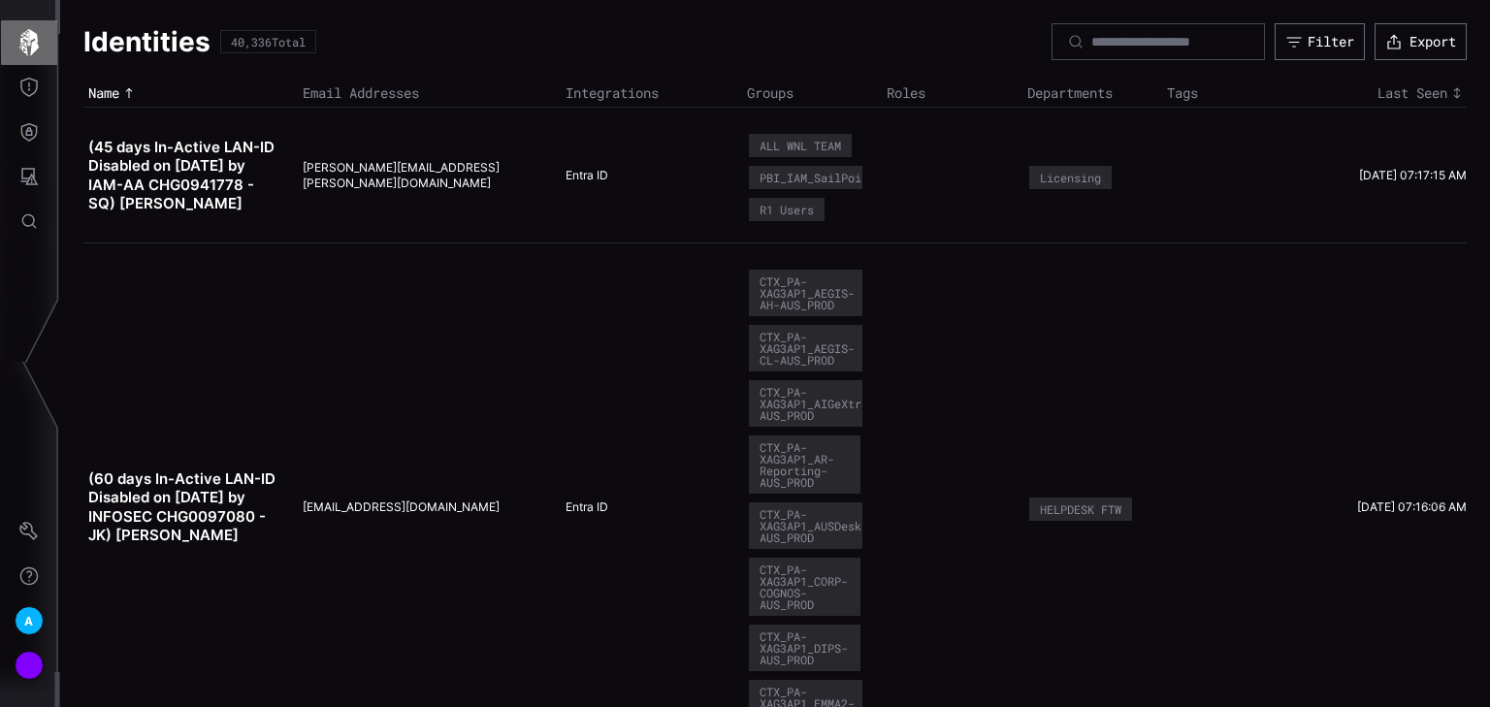
drag, startPoint x: 24, startPoint y: 50, endPoint x: 30, endPoint y: 38, distance: 13.9
click at [25, 50] on icon "button" at bounding box center [29, 42] width 27 height 27
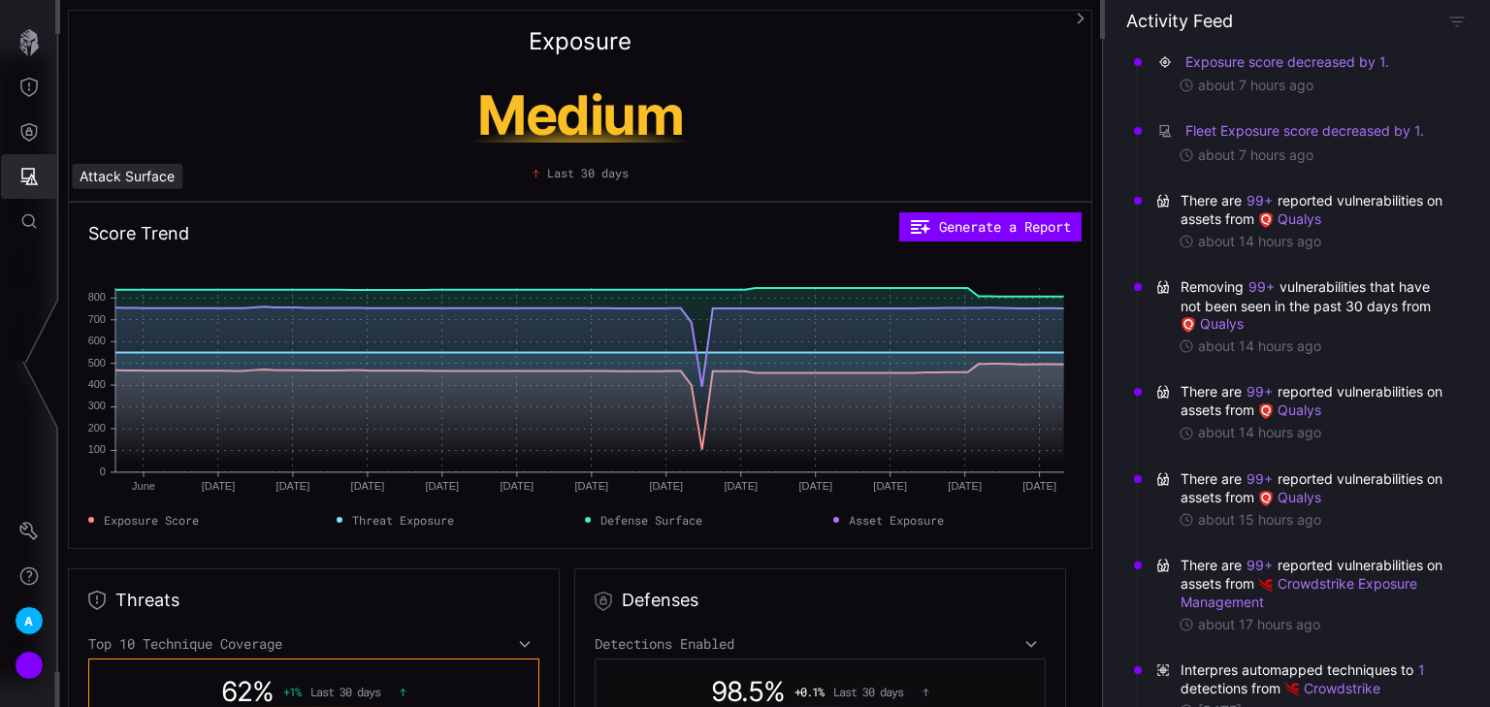
click at [40, 173] on button "Attack Surface" at bounding box center [29, 176] width 56 height 45
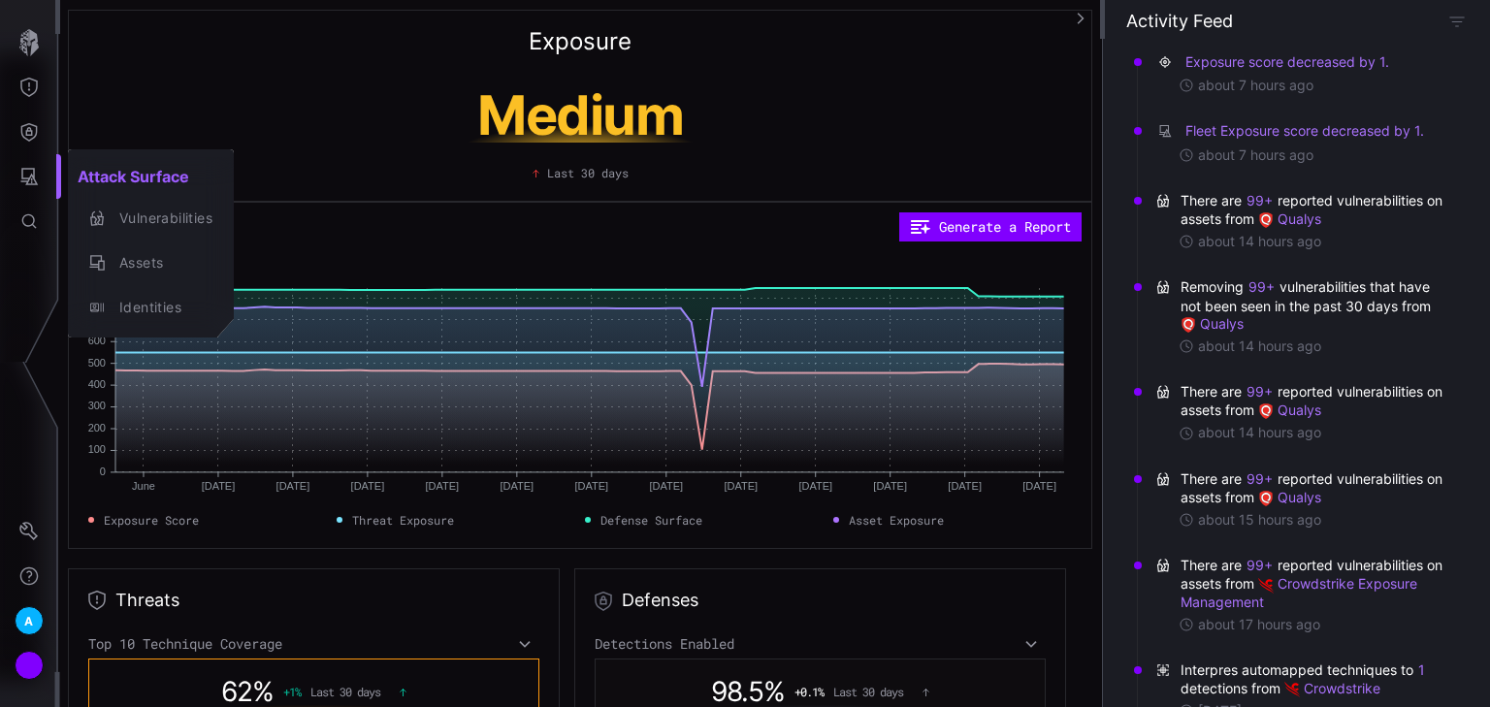
click at [20, 103] on div at bounding box center [745, 353] width 1490 height 707
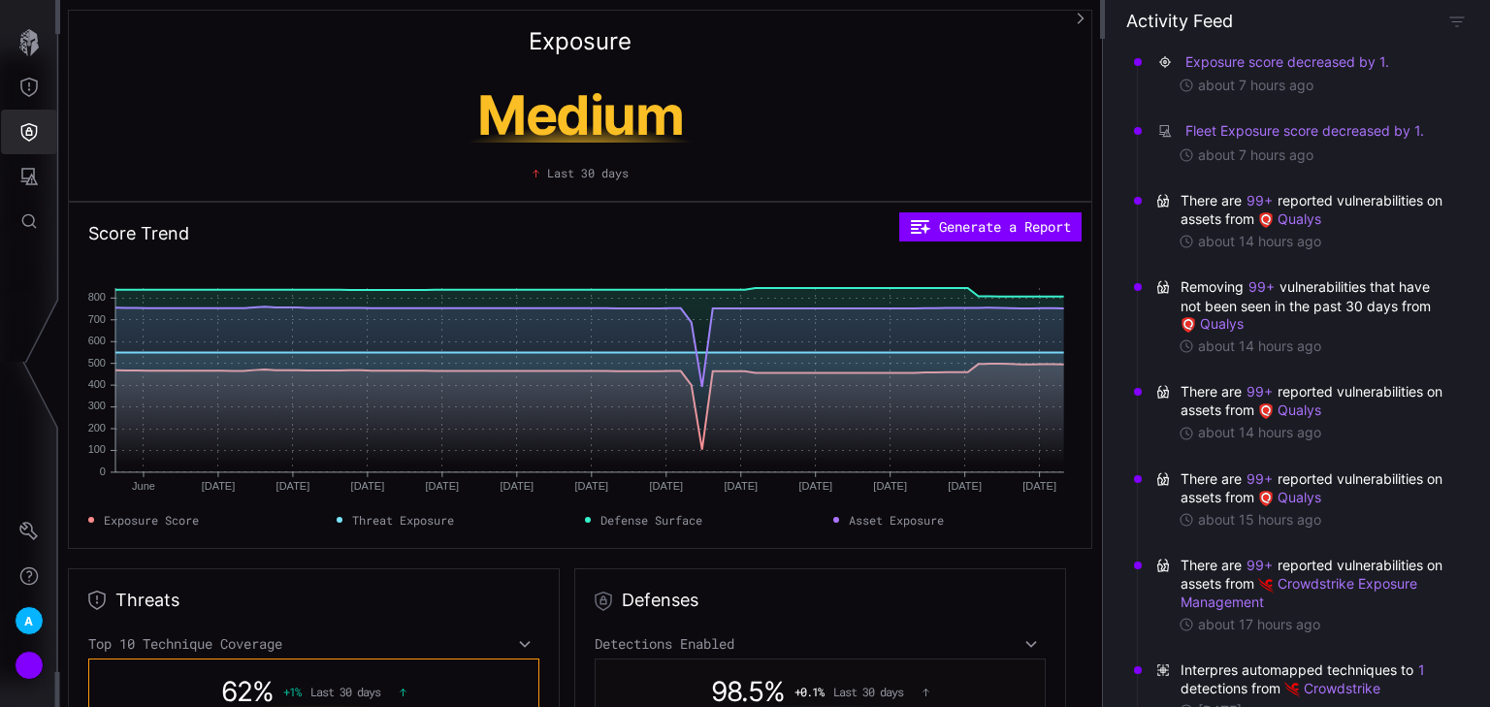
click at [26, 131] on icon "Defense Surface" at bounding box center [29, 132] width 16 height 18
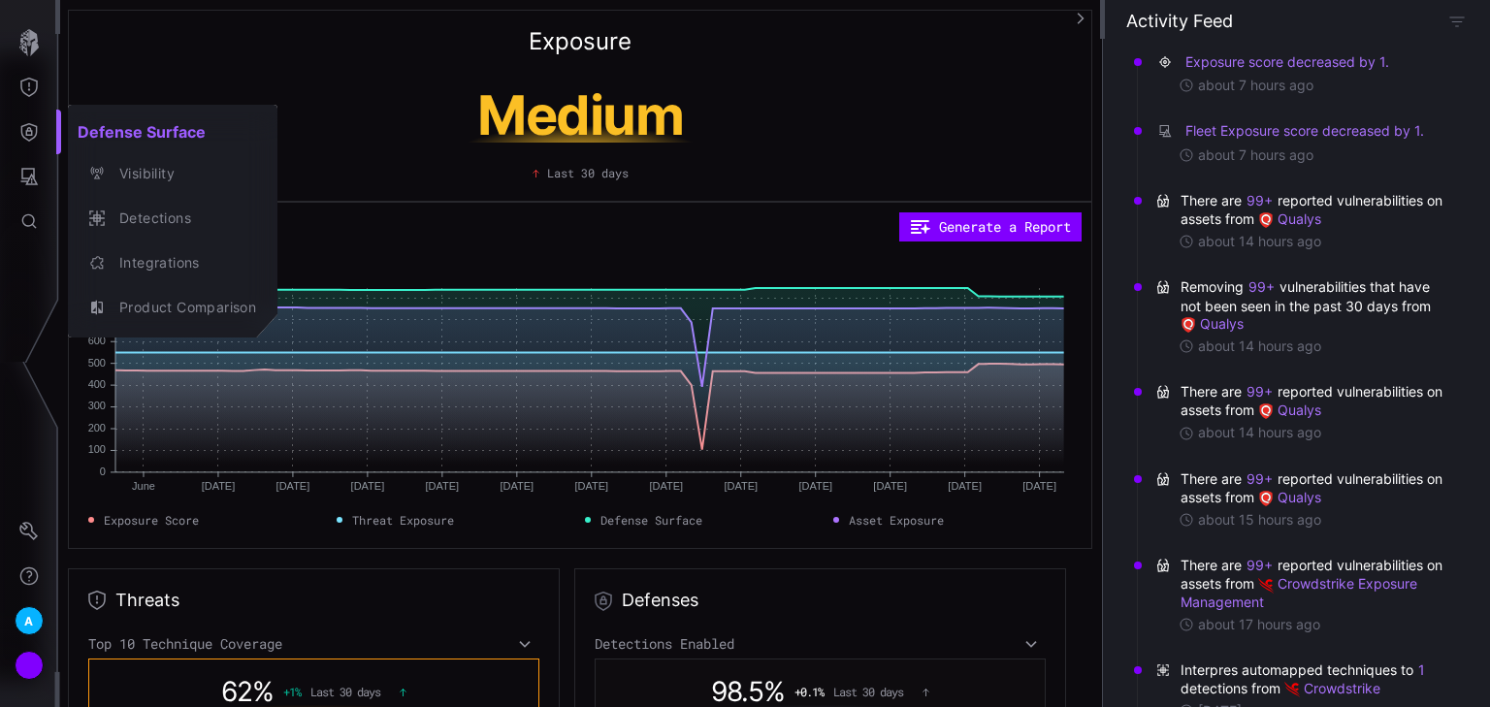
drag, startPoint x: 23, startPoint y: 65, endPoint x: 35, endPoint y: 87, distance: 25.2
click at [23, 65] on div at bounding box center [745, 353] width 1490 height 707
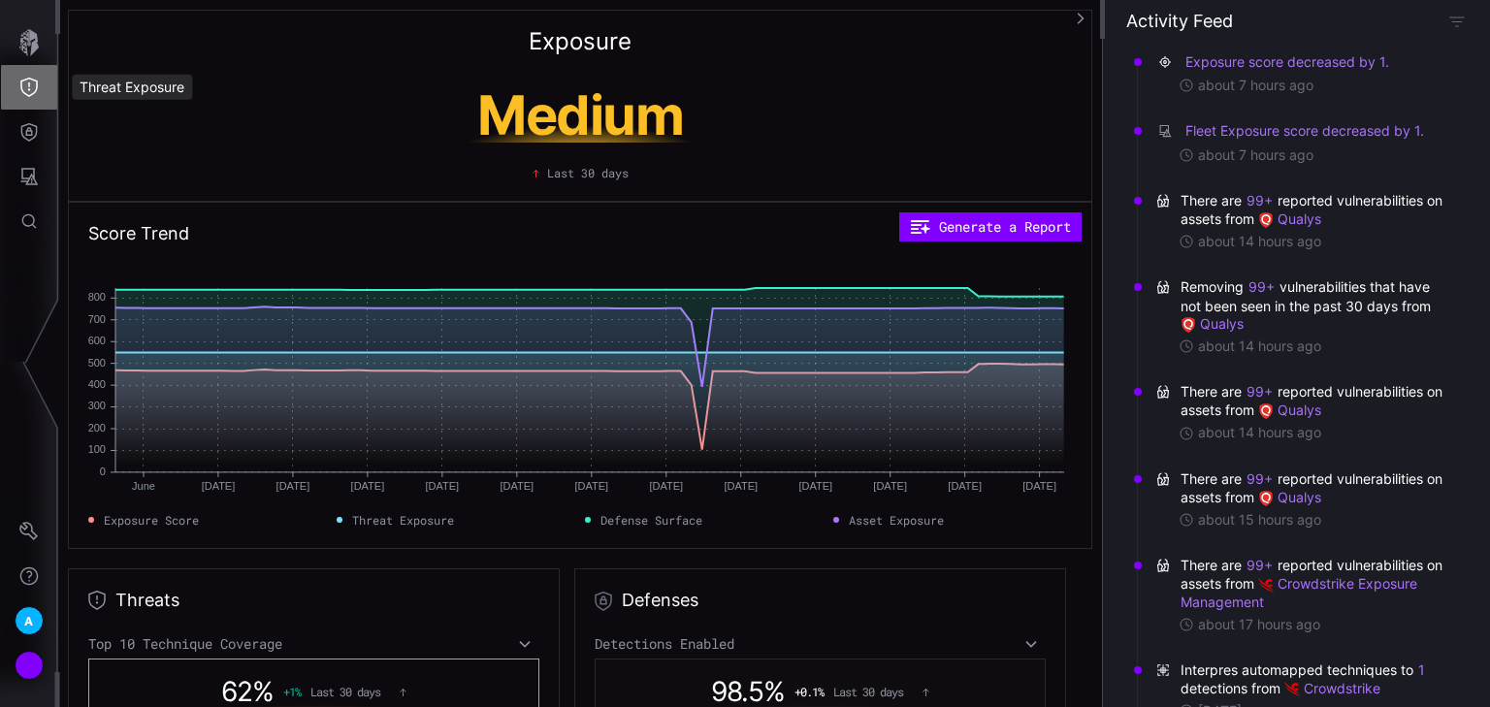
click at [35, 90] on icon "Threat Exposure" at bounding box center [28, 87] width 17 height 19
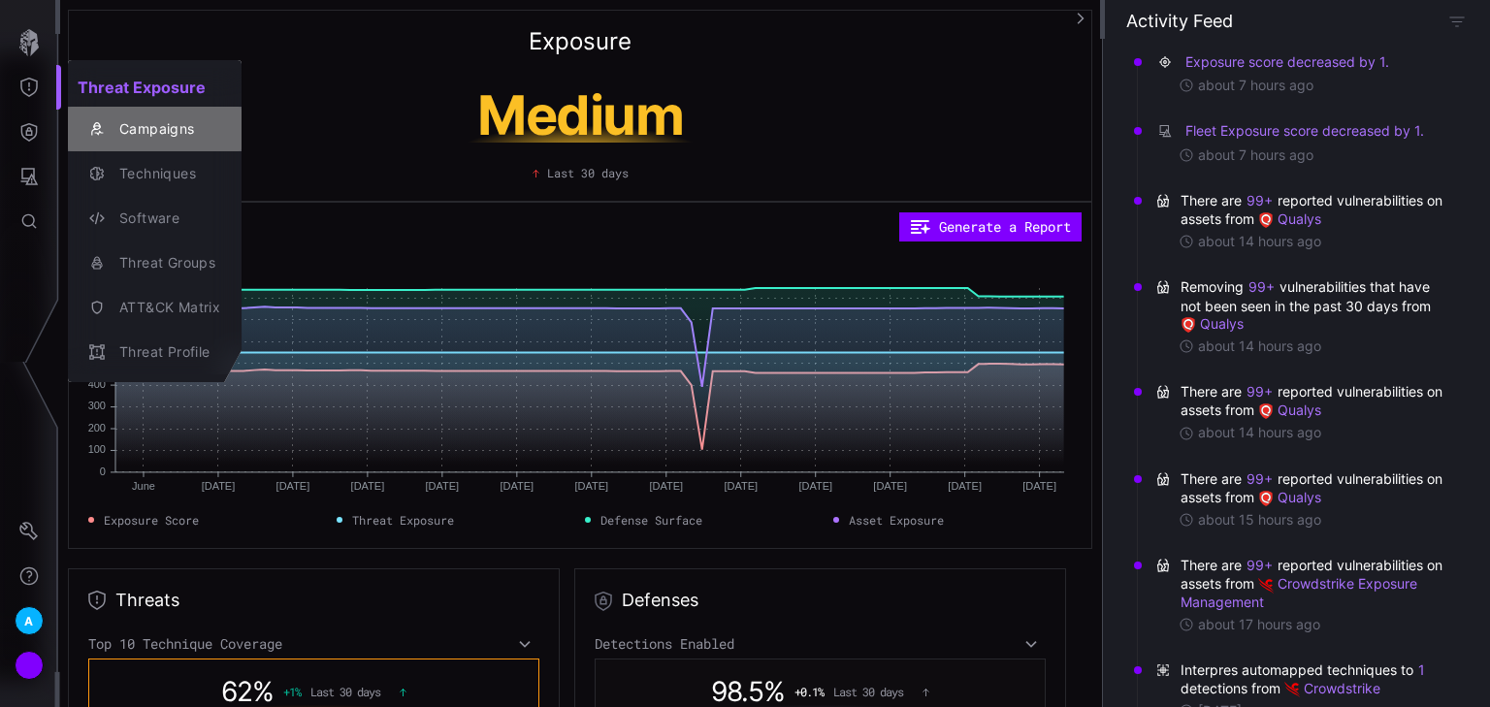
click at [147, 125] on div "Campaigns" at bounding box center [165, 129] width 111 height 24
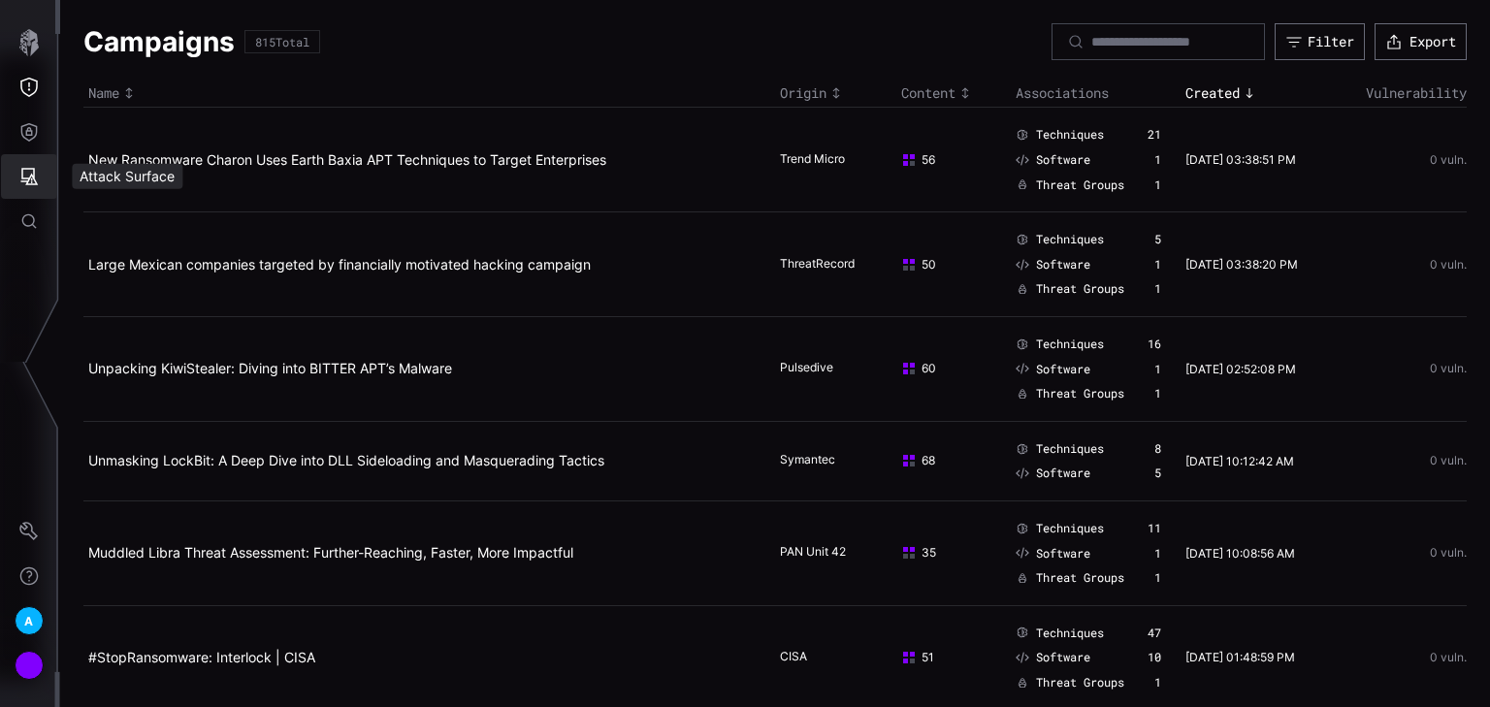
click at [29, 161] on button "Attack Surface" at bounding box center [29, 176] width 56 height 45
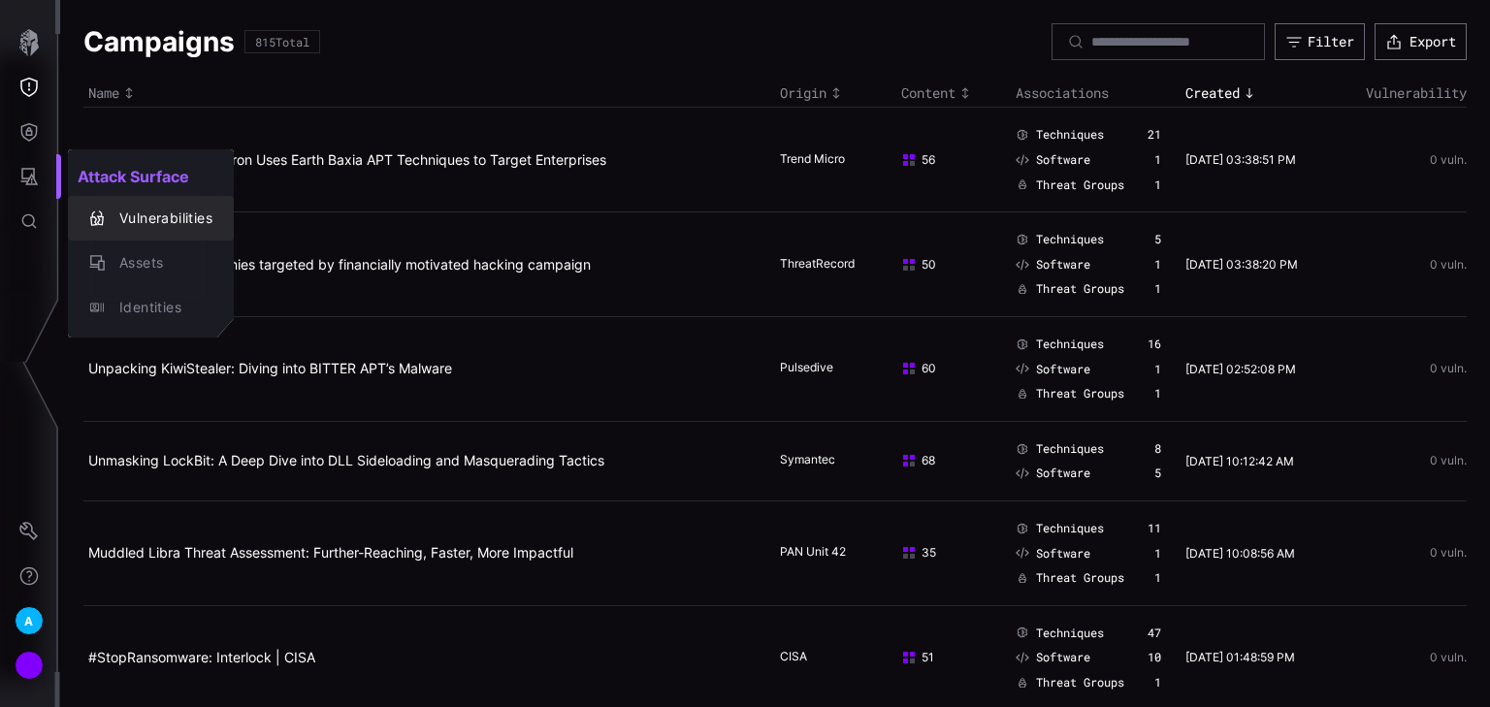
click at [144, 220] on div "Vulnerabilities" at bounding box center [161, 219] width 103 height 24
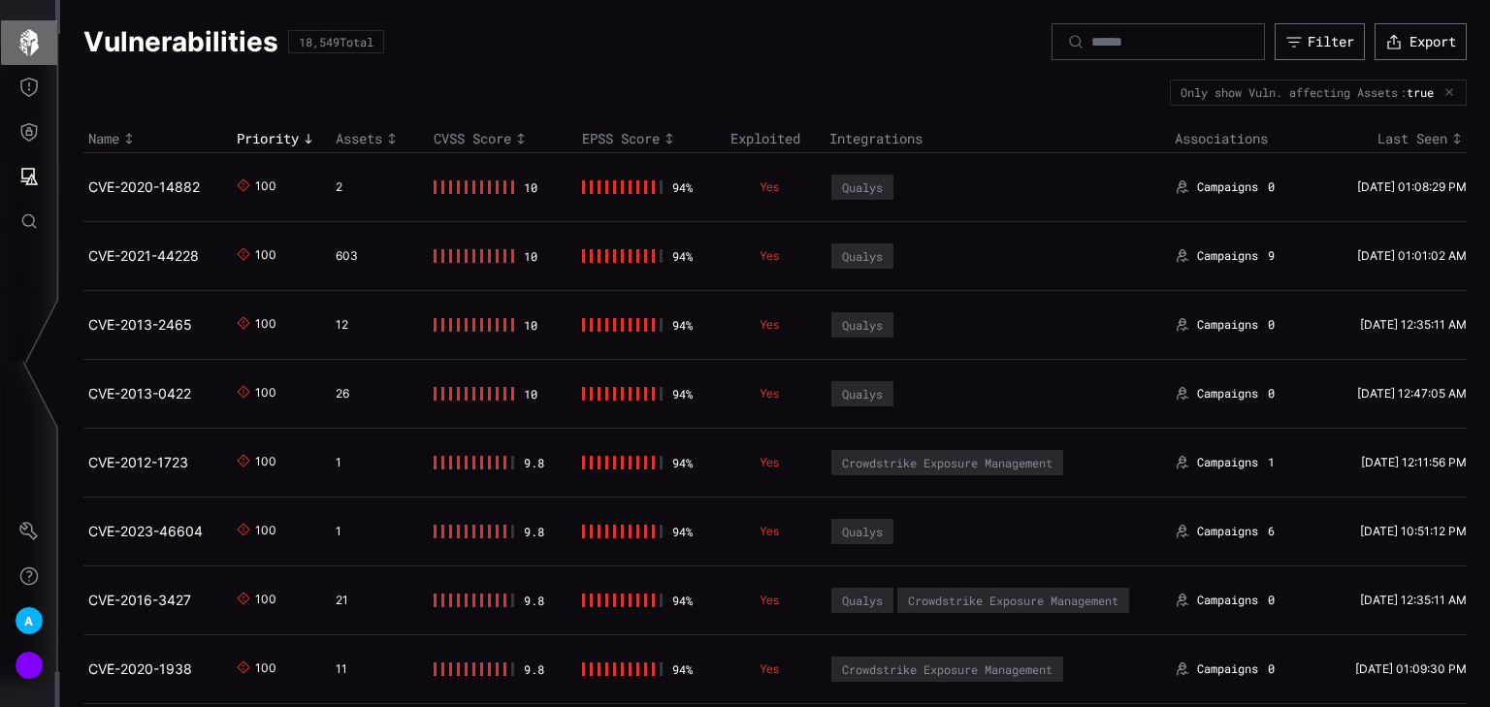
click at [26, 50] on icon "button" at bounding box center [28, 42] width 19 height 27
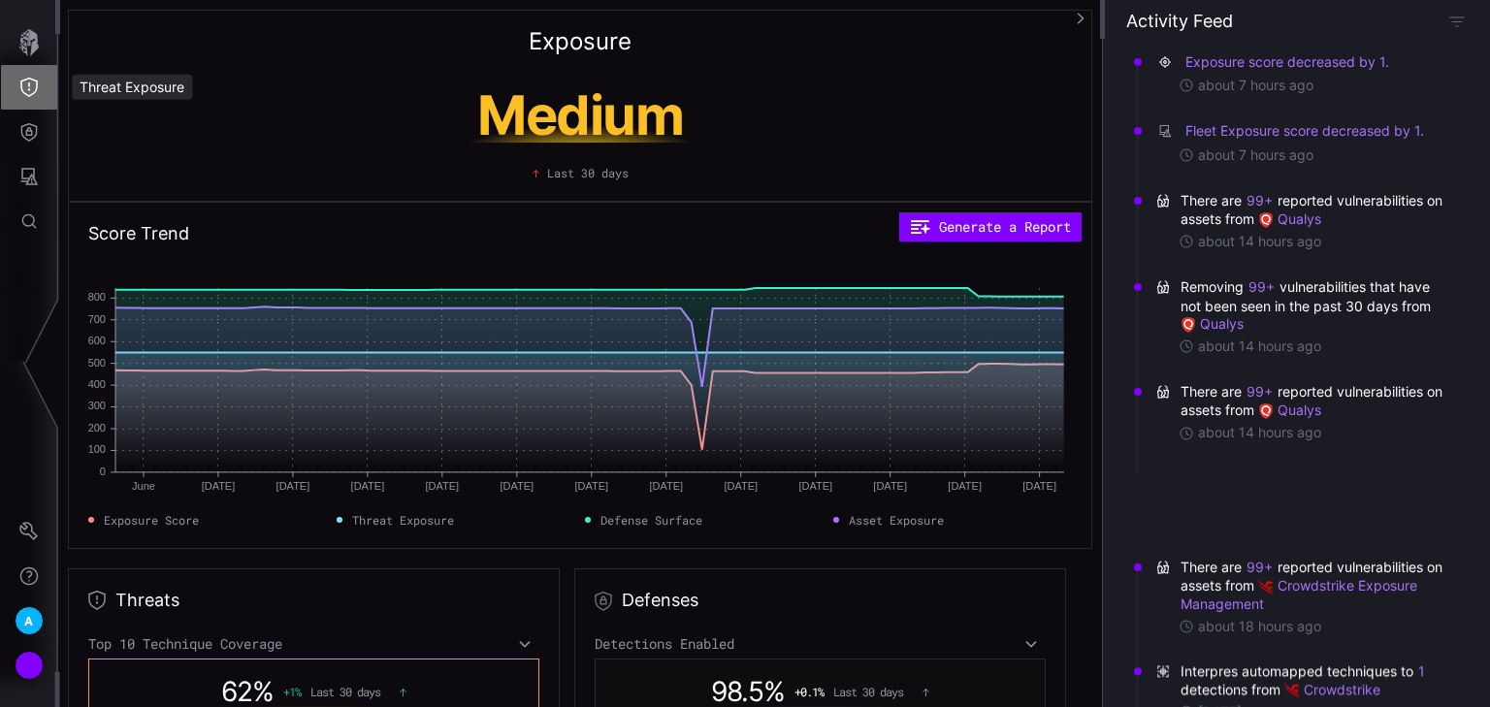
click at [27, 95] on icon "Threat Exposure" at bounding box center [28, 87] width 17 height 19
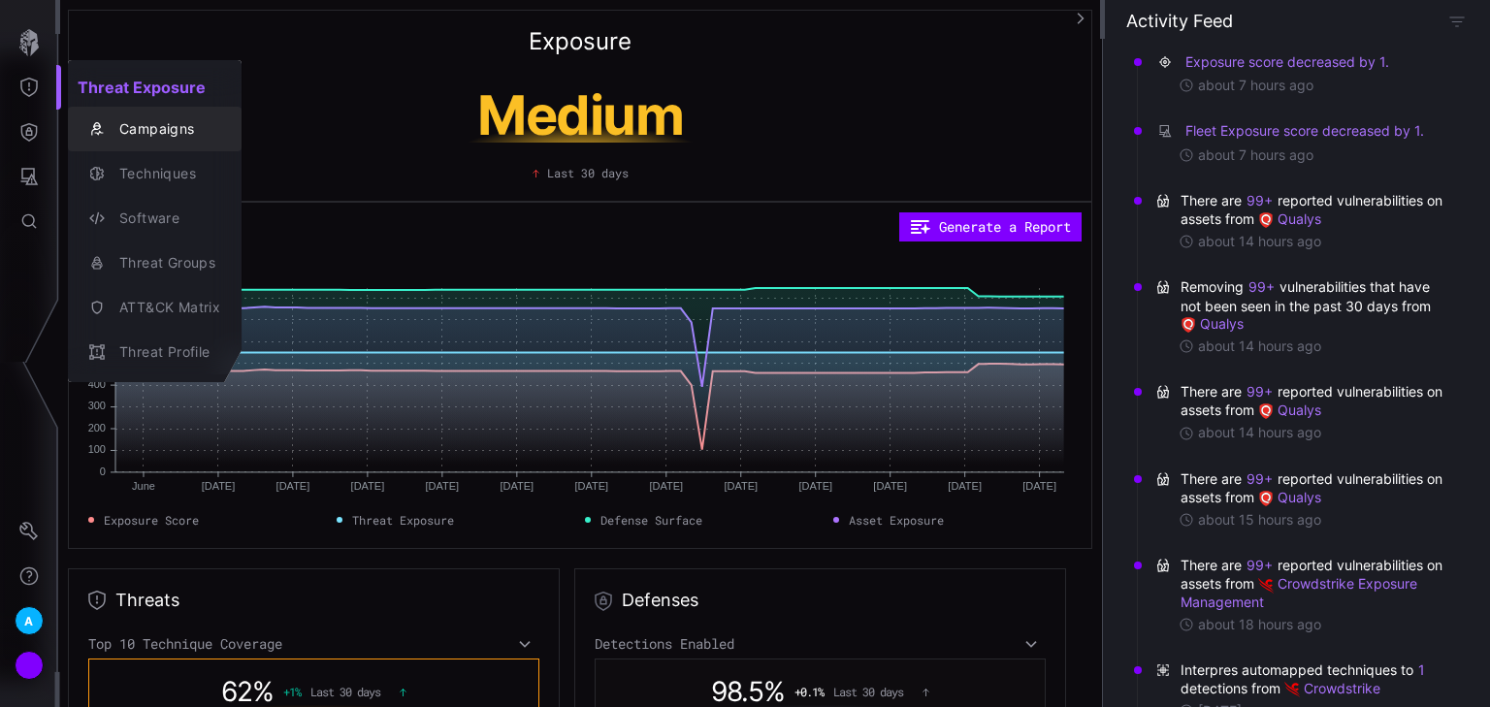
click at [159, 131] on div "Campaigns" at bounding box center [165, 129] width 111 height 24
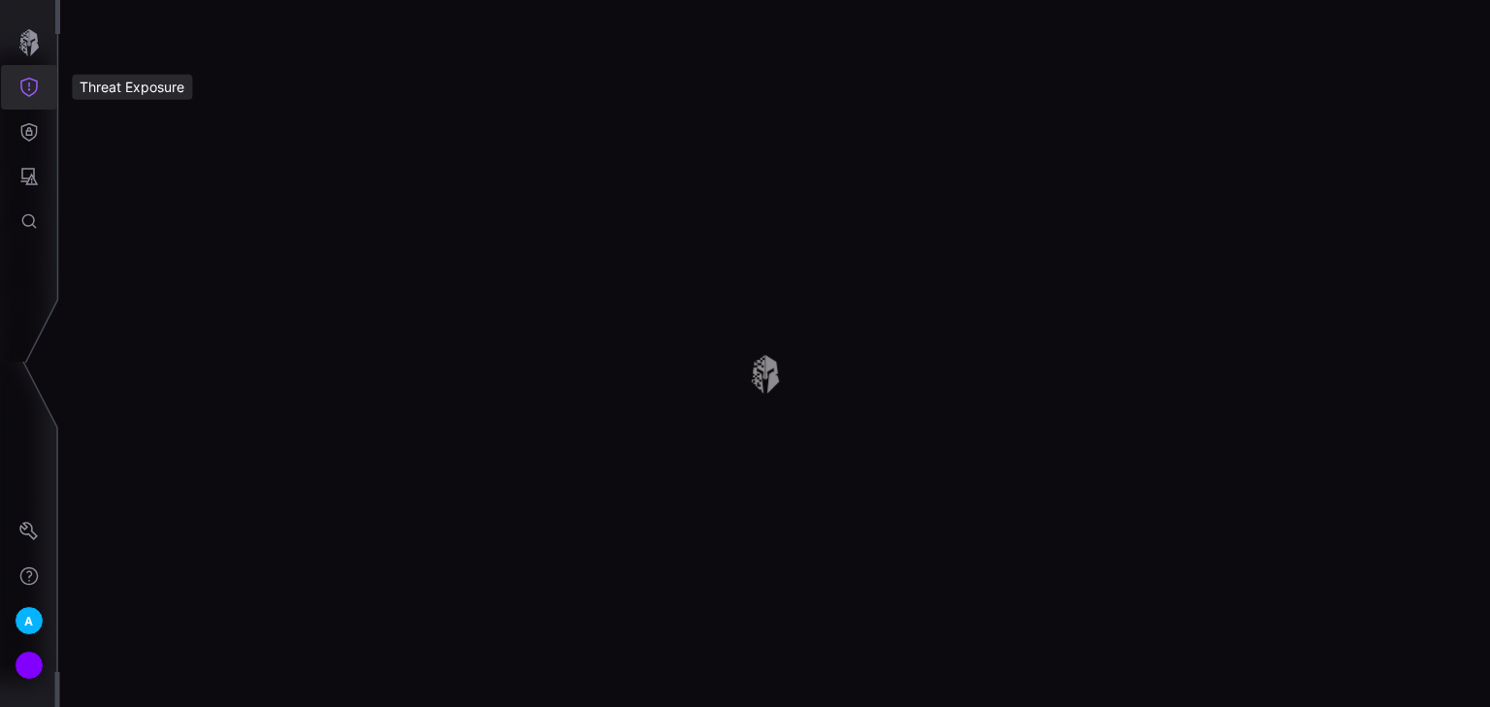
click at [38, 85] on icon "Threat Exposure" at bounding box center [28, 87] width 19 height 19
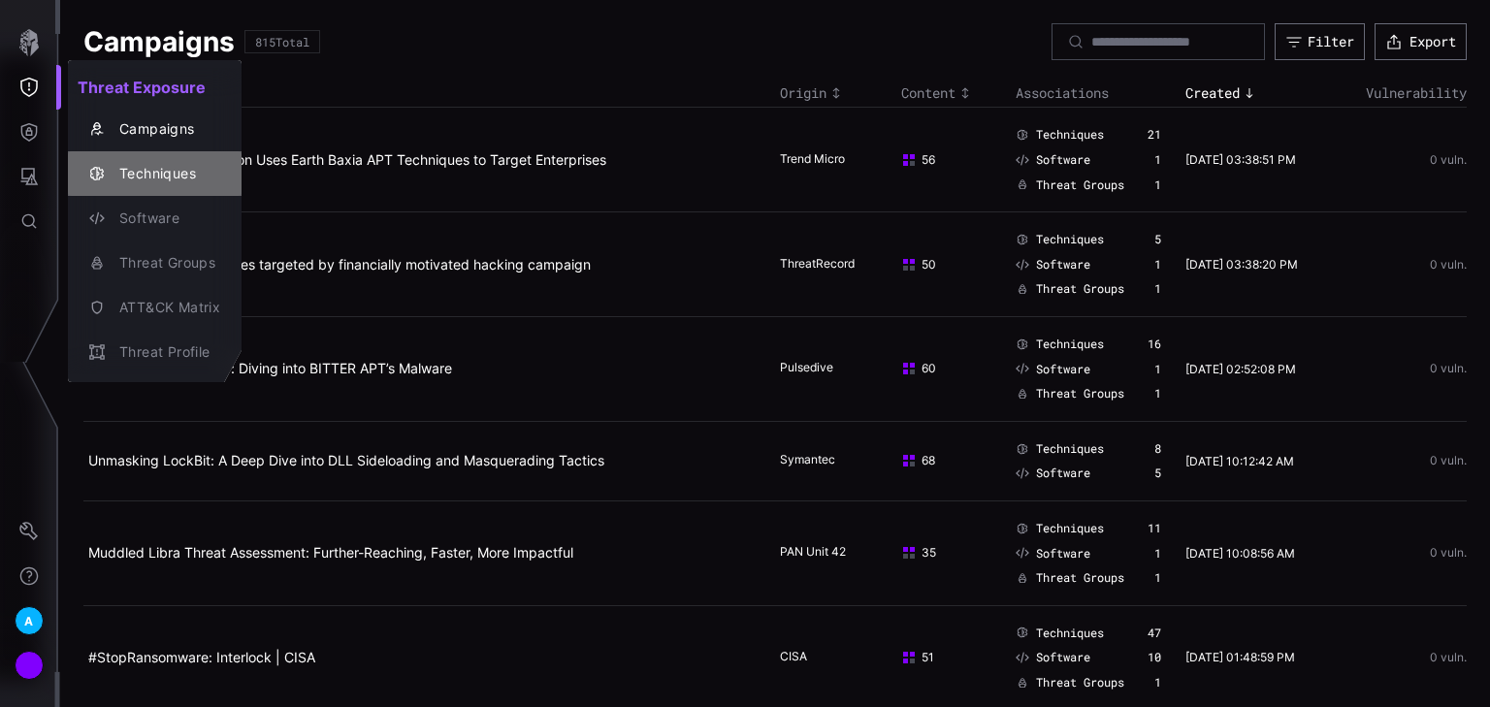
click at [155, 170] on div "Techniques" at bounding box center [165, 174] width 111 height 24
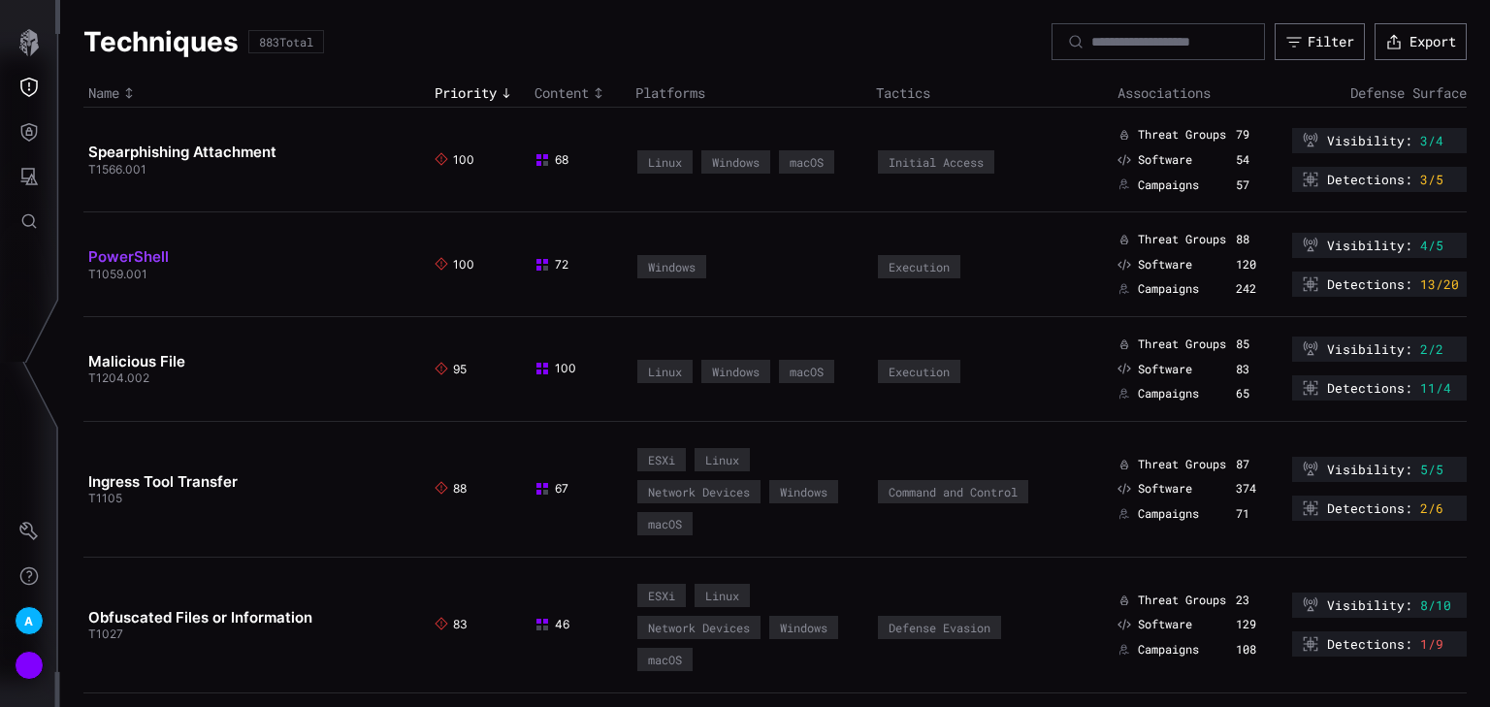
click at [145, 257] on link "PowerShell" at bounding box center [128, 256] width 80 height 18
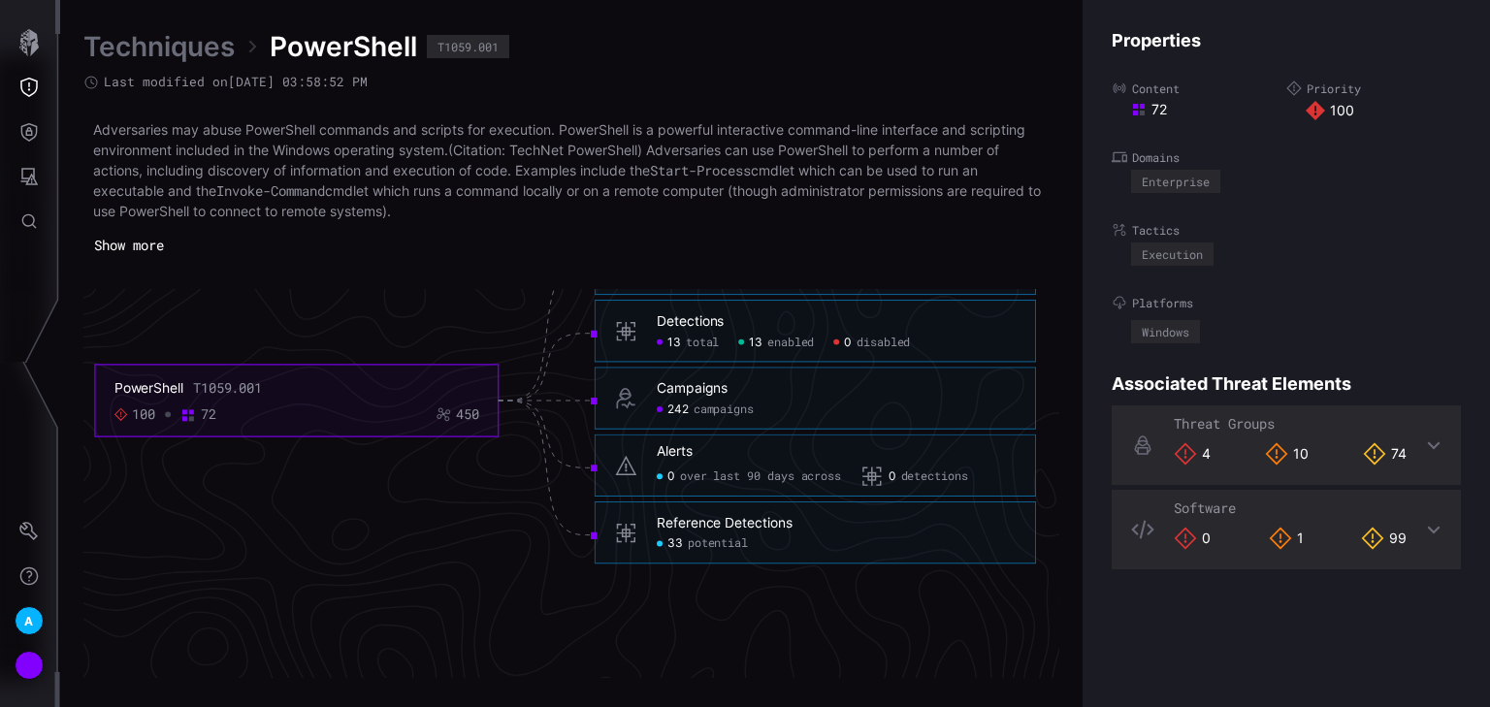
scroll to position [4175, 973]
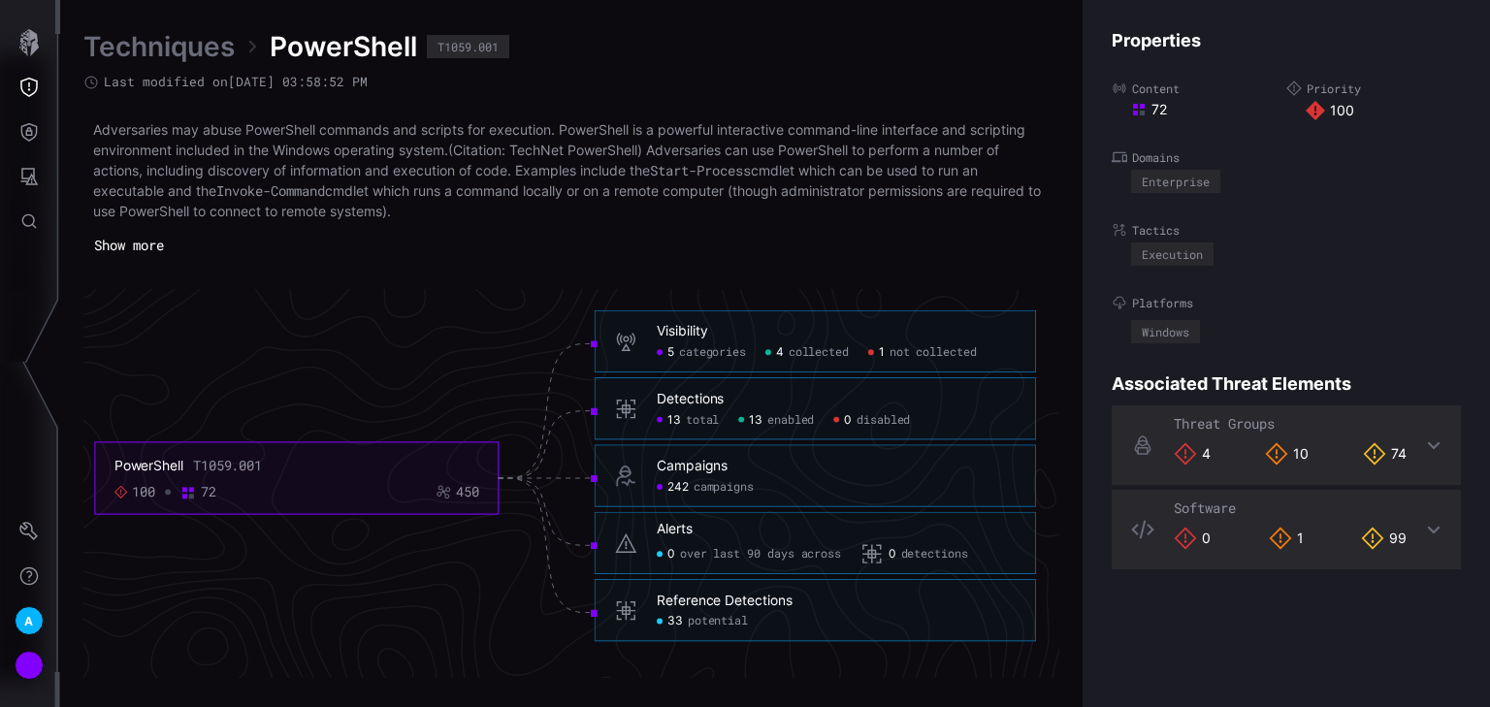
click at [709, 613] on span "potential" at bounding box center [718, 621] width 60 height 15
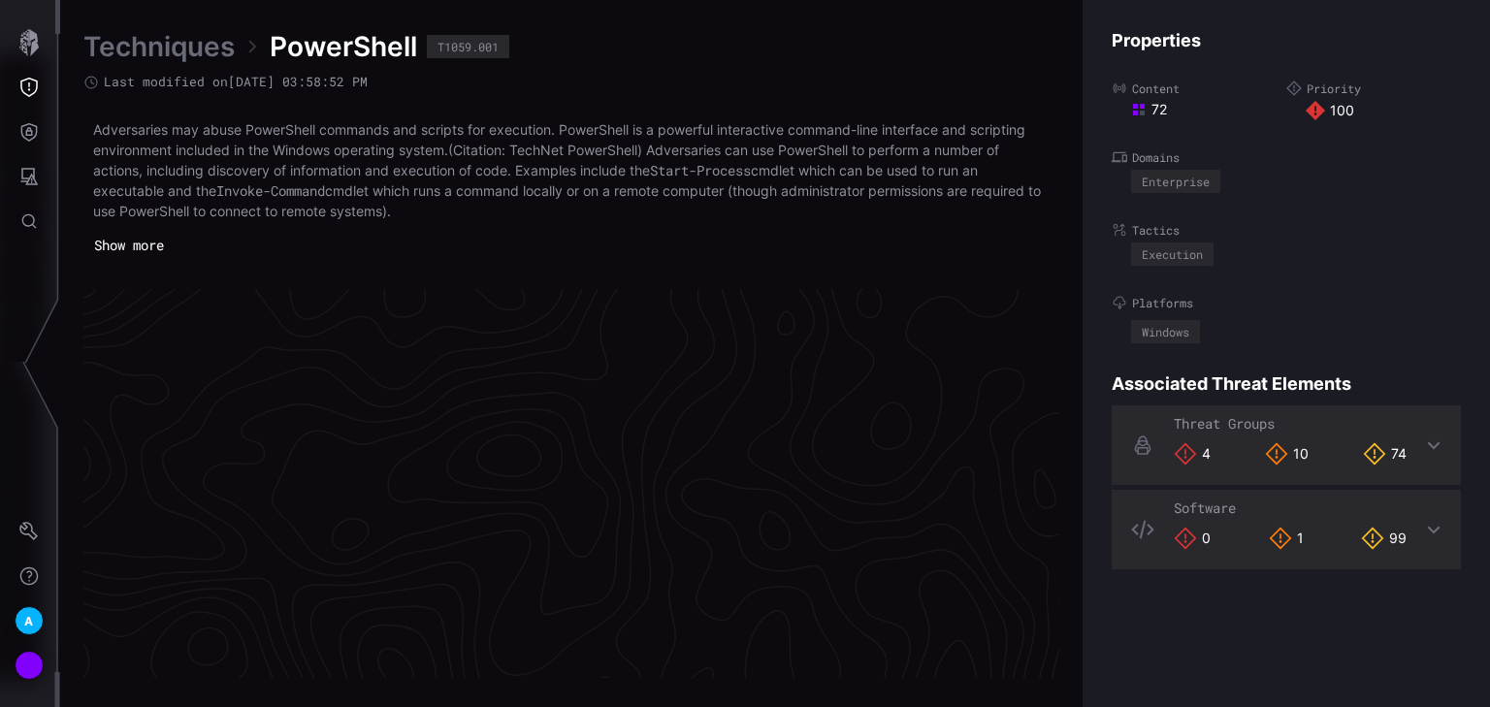
scroll to position [3166, 0]
click at [22, 133] on icon "Defense Surface" at bounding box center [29, 132] width 16 height 18
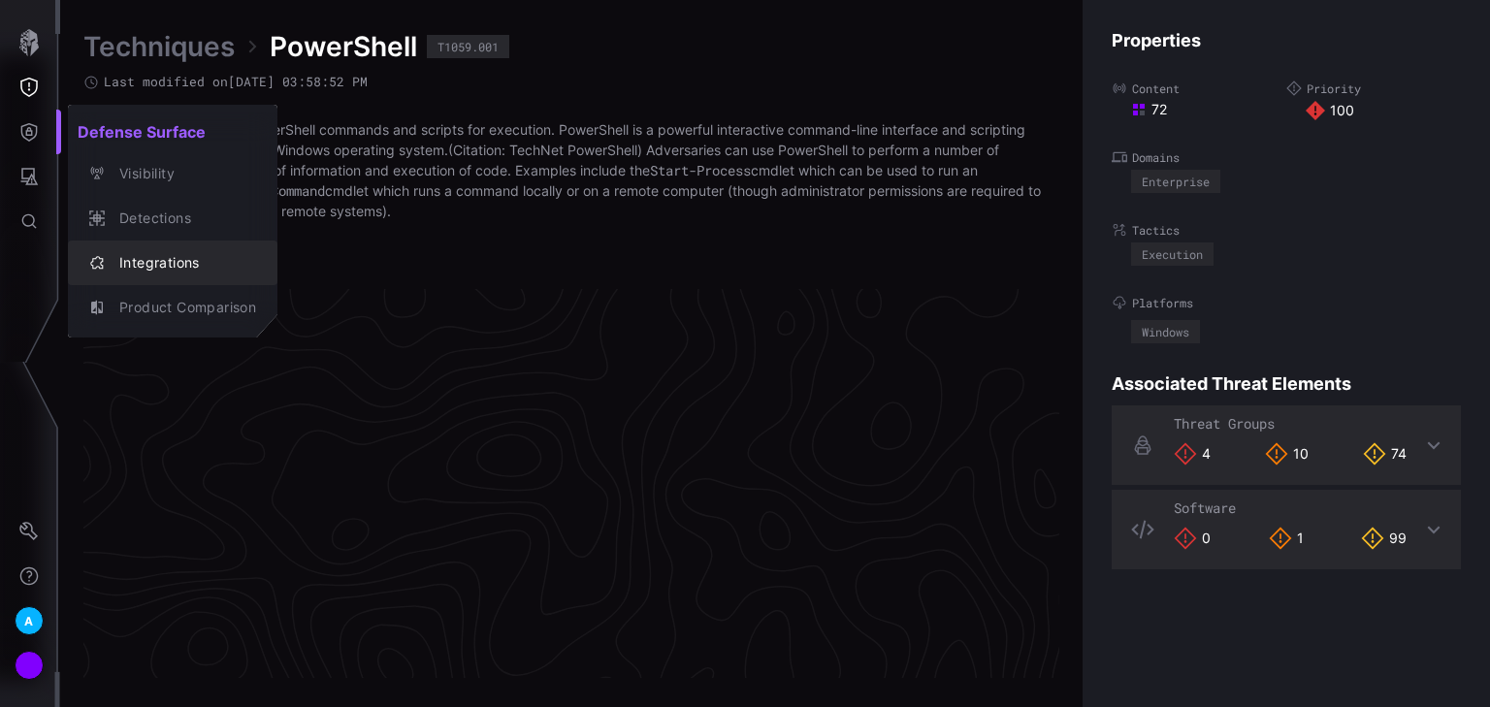
click at [167, 268] on div "Integrations" at bounding box center [183, 263] width 146 height 24
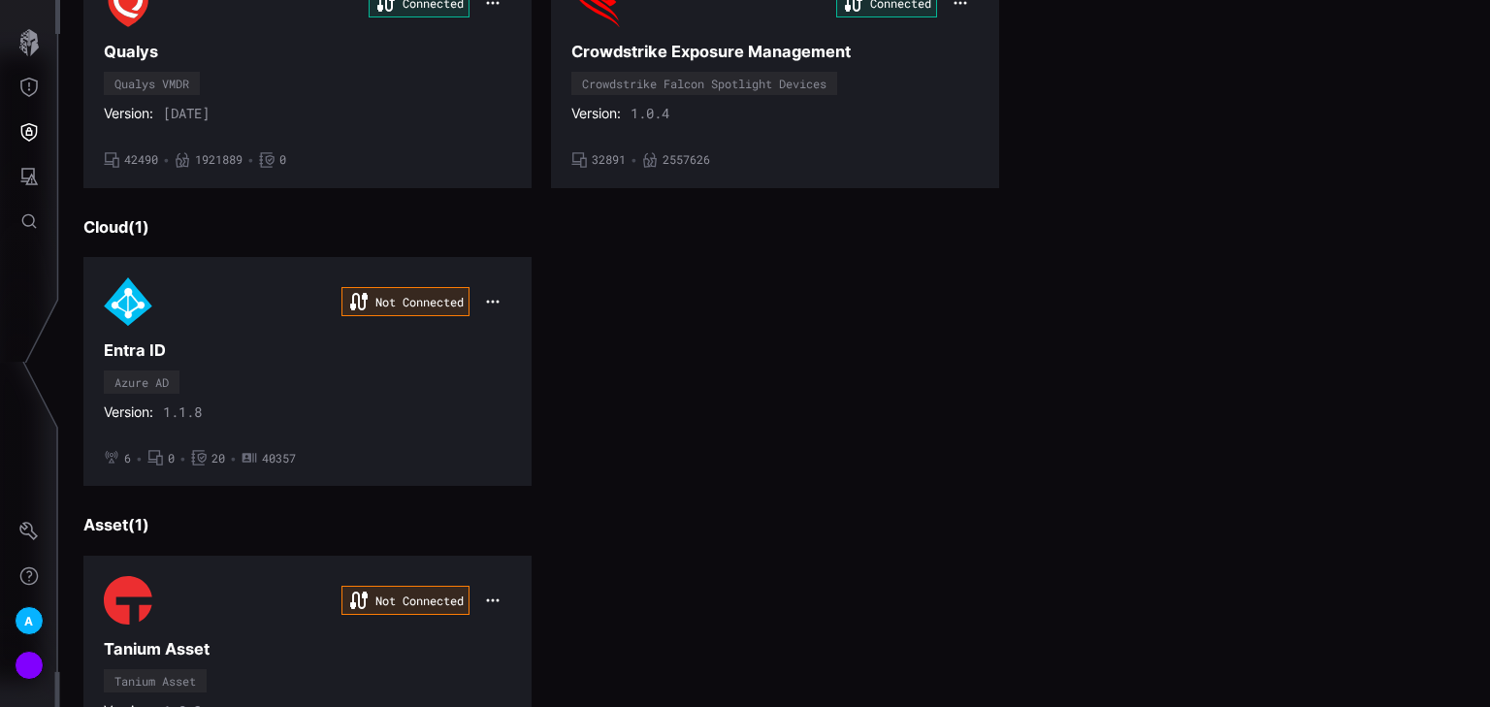
scroll to position [667, 0]
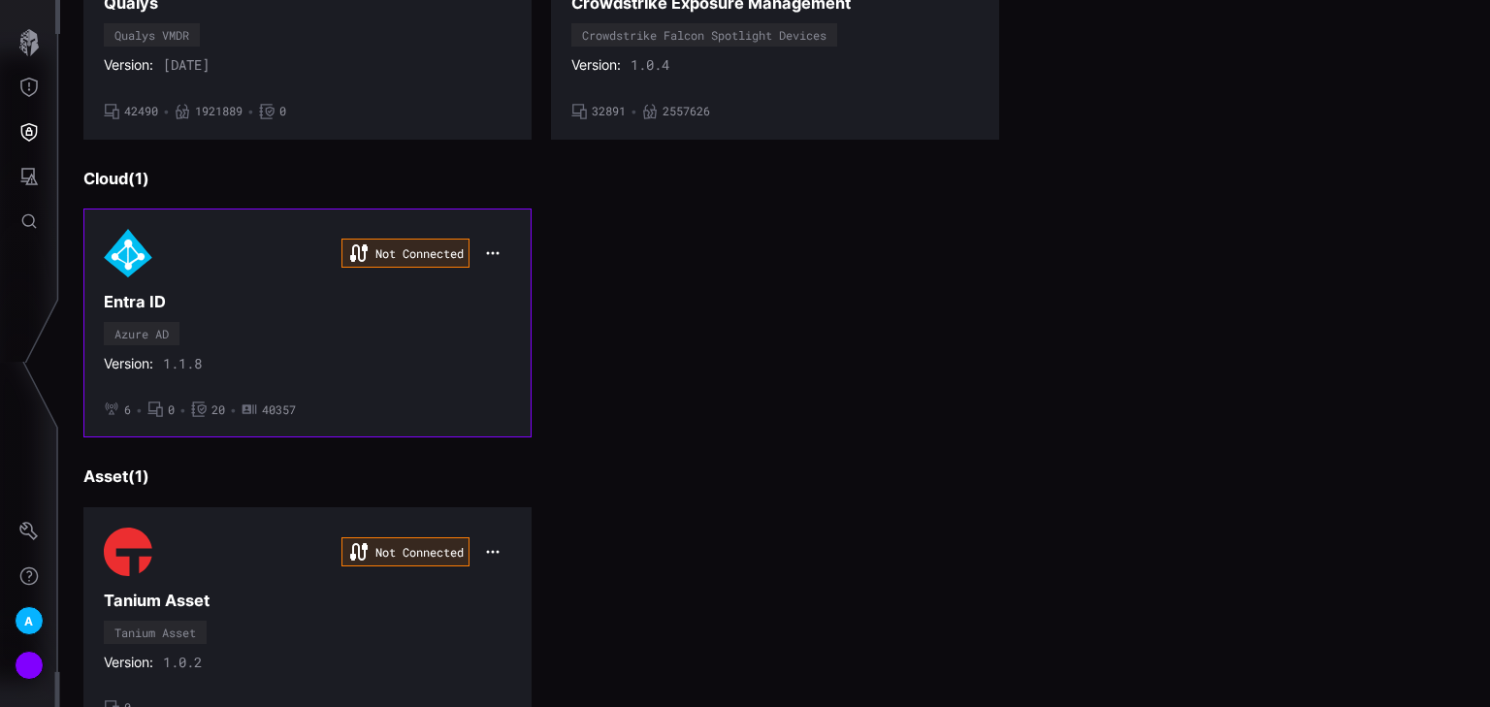
click at [489, 245] on icon "button" at bounding box center [493, 253] width 16 height 16
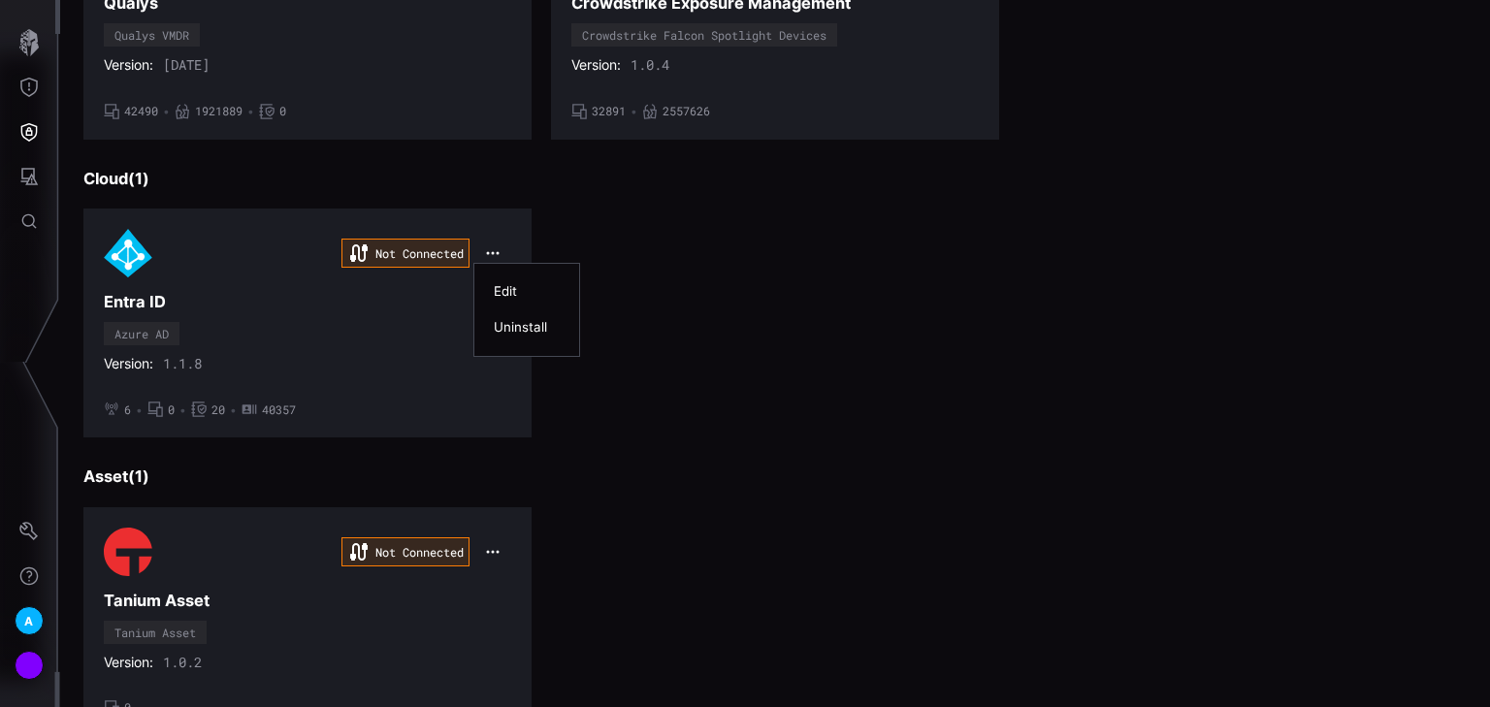
click at [506, 285] on div "Edit" at bounding box center [527, 291] width 66 height 16
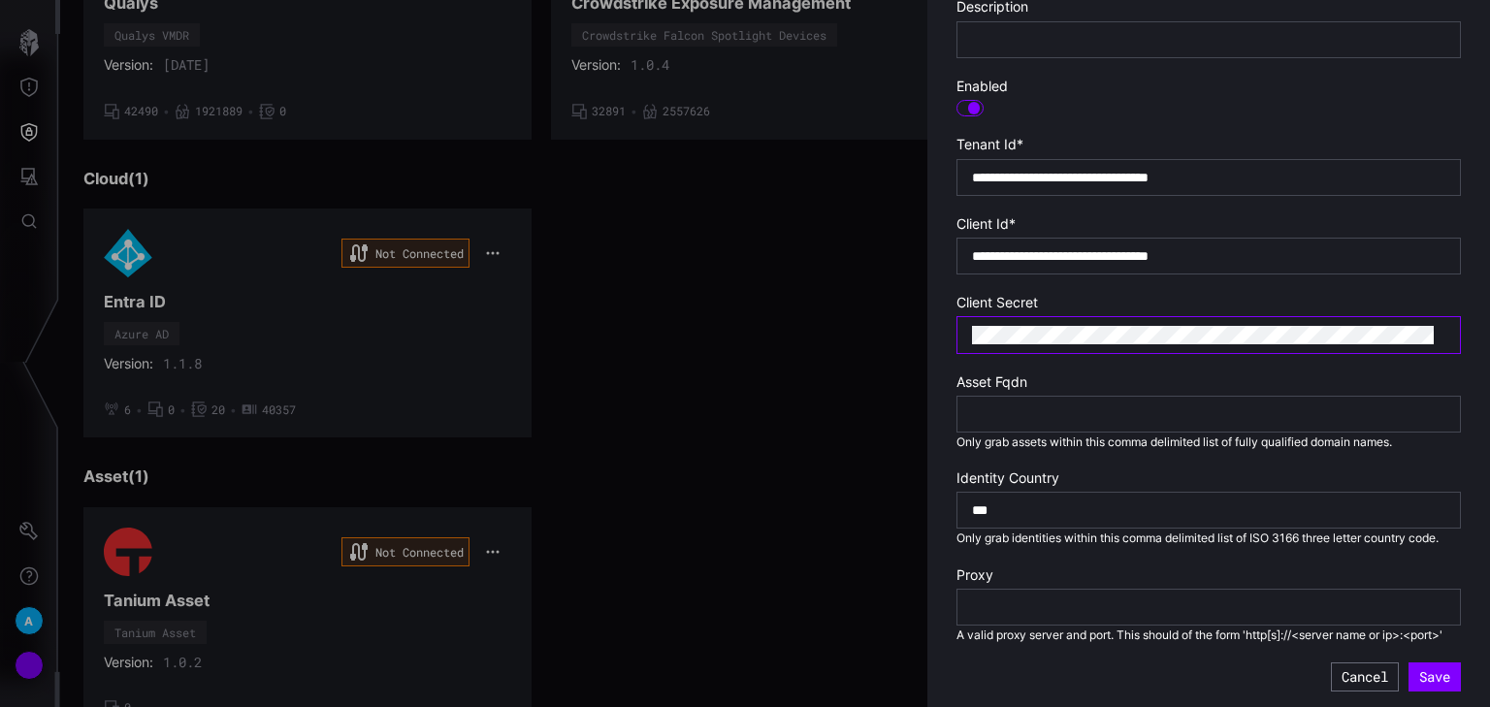
scroll to position [452, 0]
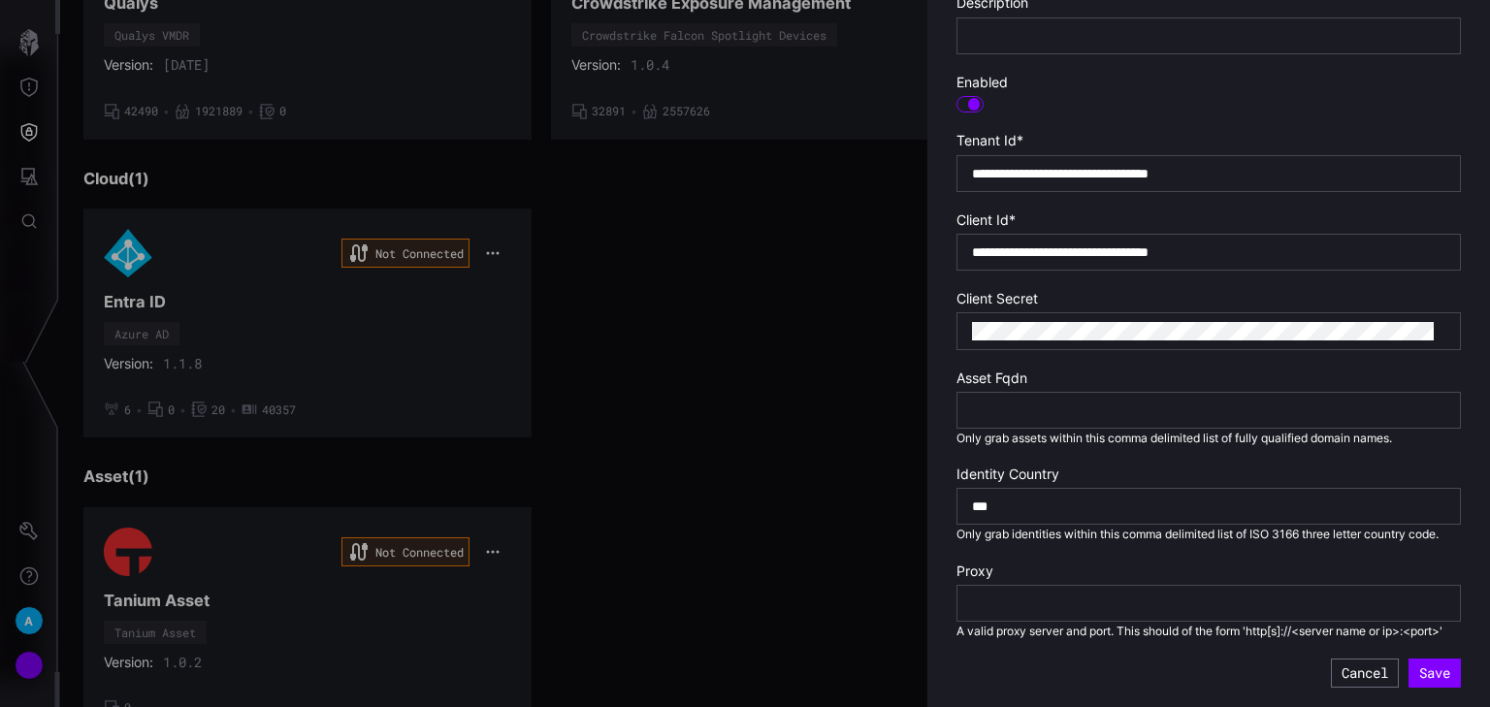
click at [1088, 290] on label "Client Secret" at bounding box center [1208, 298] width 504 height 17
click at [1191, 613] on button "Cancel" at bounding box center [1365, 672] width 68 height 29
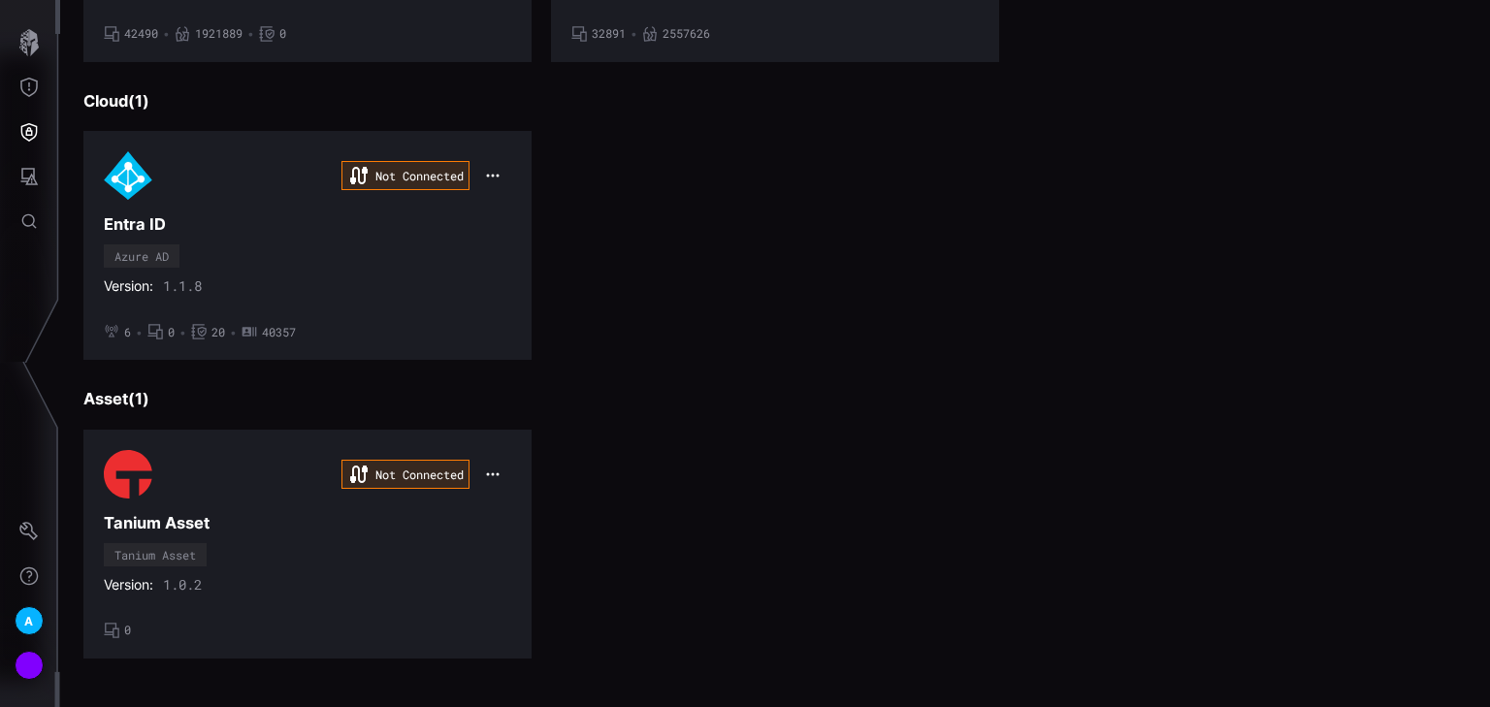
scroll to position [512, 0]
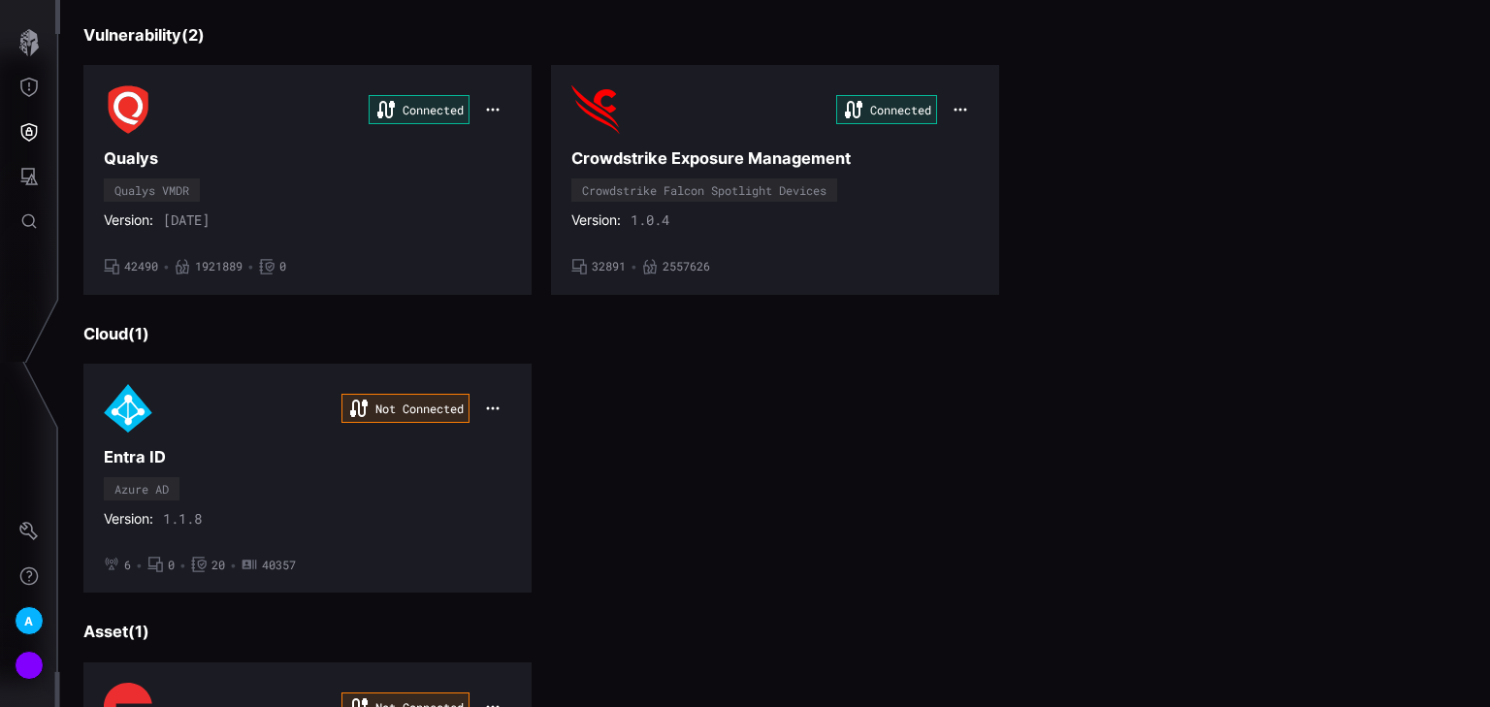
click at [1071, 539] on div "Not Connected Entra ID Azure AD Version: 1.1.8 • 6 • 0 • 20 • 40357" at bounding box center [774, 478] width 1383 height 229
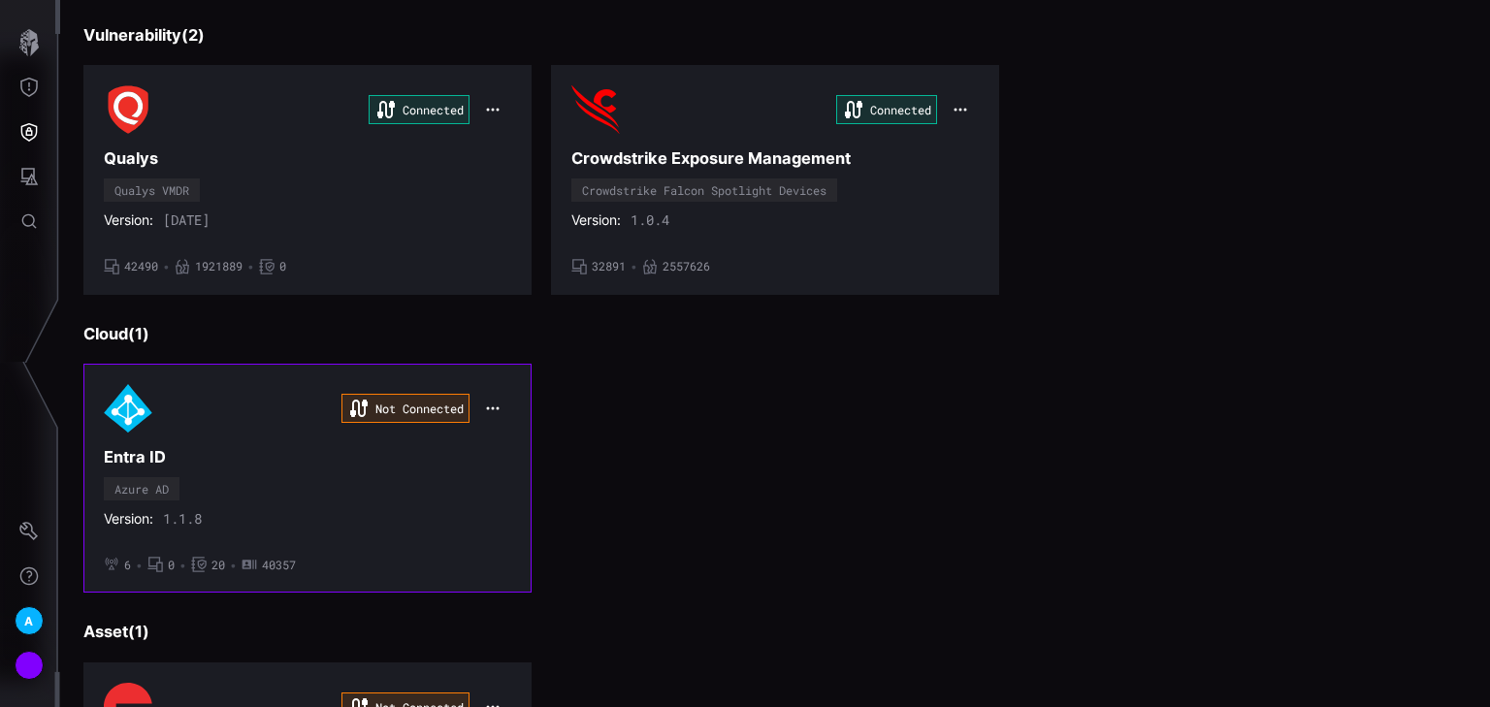
click at [346, 465] on h3 "Entra ID" at bounding box center [307, 457] width 407 height 20
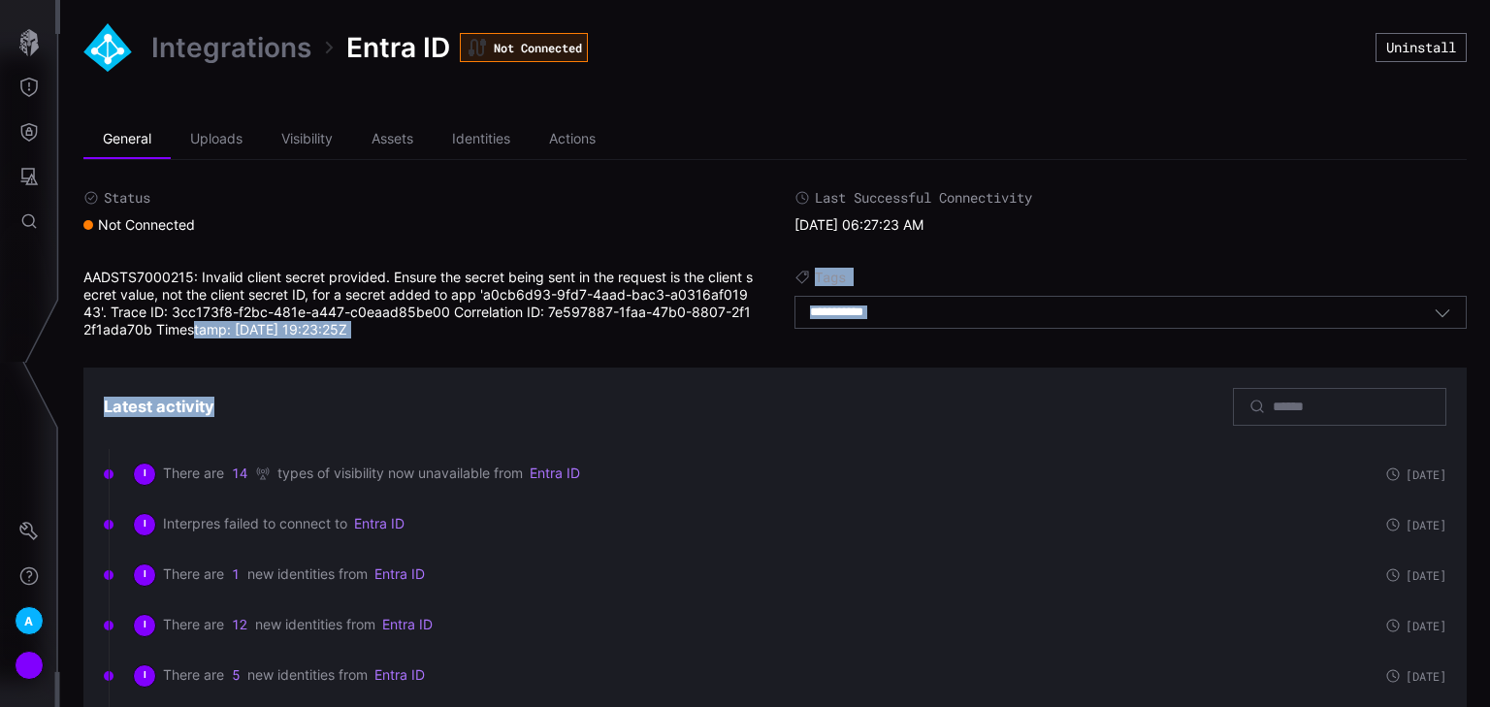
drag, startPoint x: 197, startPoint y: 334, endPoint x: 497, endPoint y: 383, distance: 303.7
click at [497, 383] on div "Status Not Connected Last Successful Connectivity [DATE] 06:27:23 AM AADSTS7000…" at bounding box center [774, 707] width 1383 height 1036
click at [469, 358] on div "Status Not Connected Last Successful Connectivity [DATE] 06:27:23 AM AADSTS7000…" at bounding box center [774, 707] width 1383 height 1036
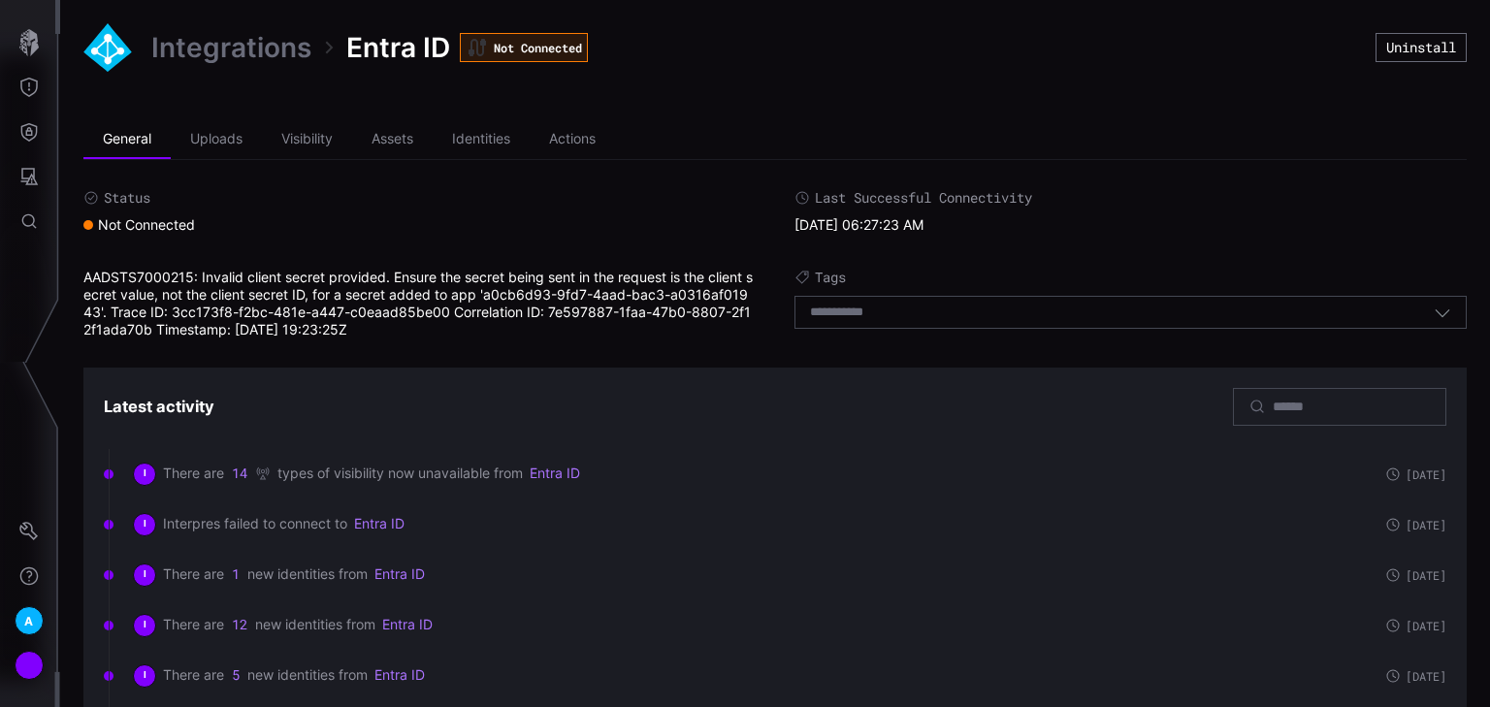
click at [258, 48] on link "Integrations" at bounding box center [231, 47] width 160 height 35
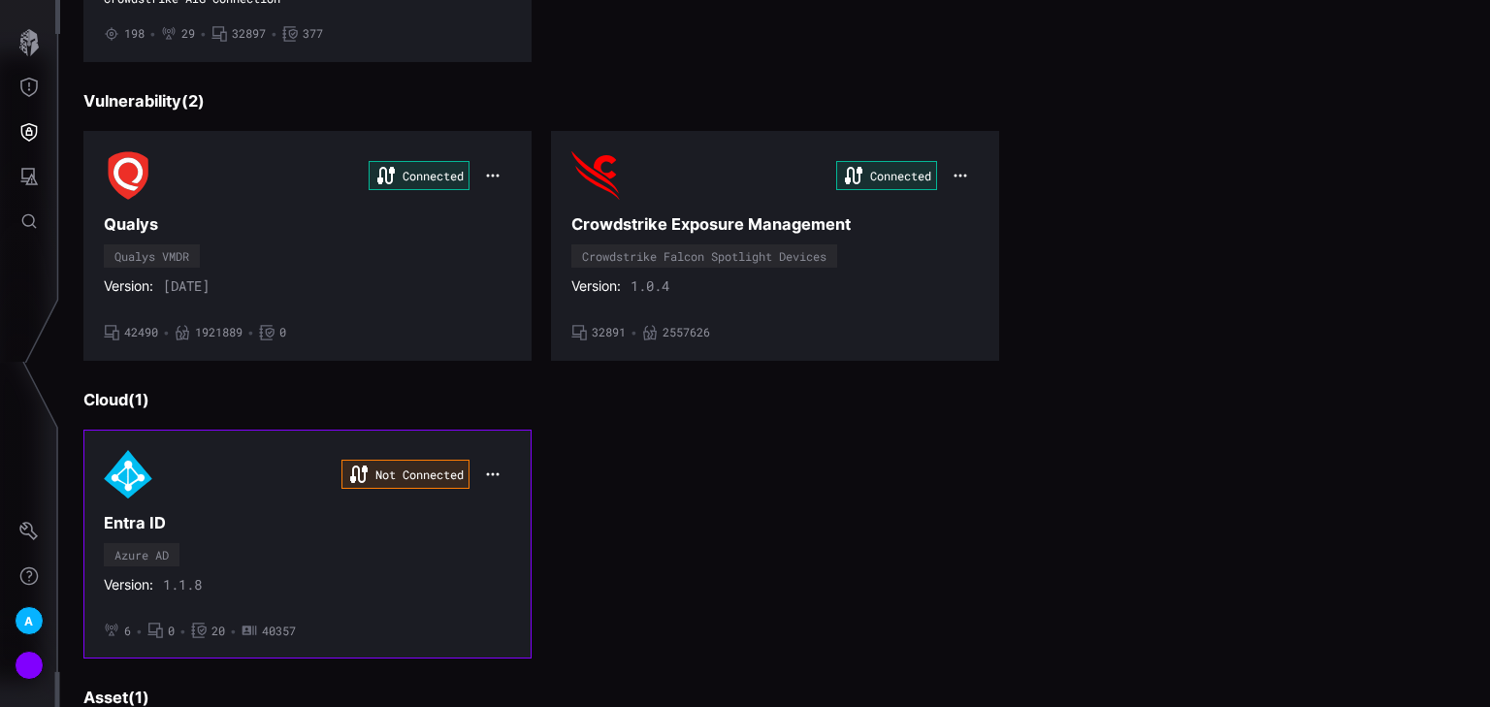
scroll to position [543, 0]
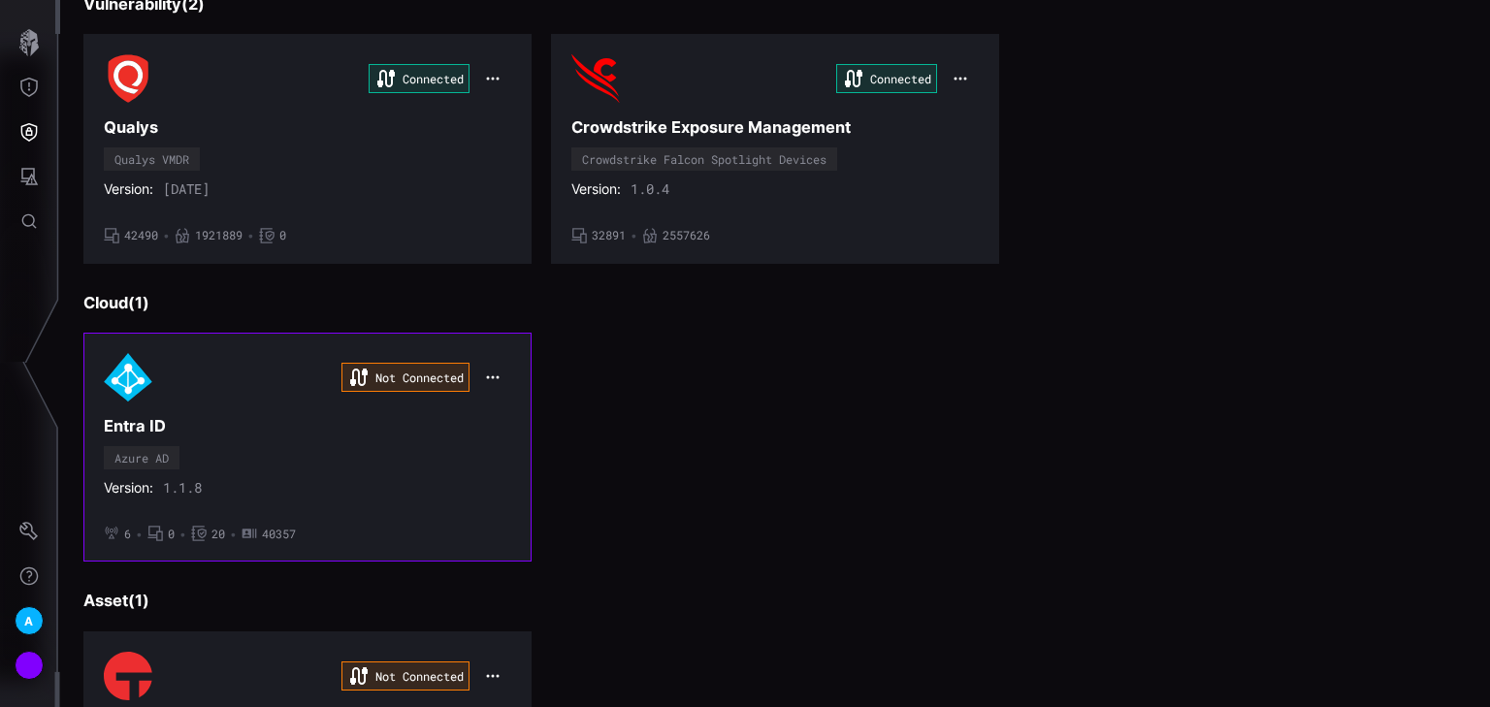
click at [485, 379] on icon "button" at bounding box center [493, 377] width 16 height 16
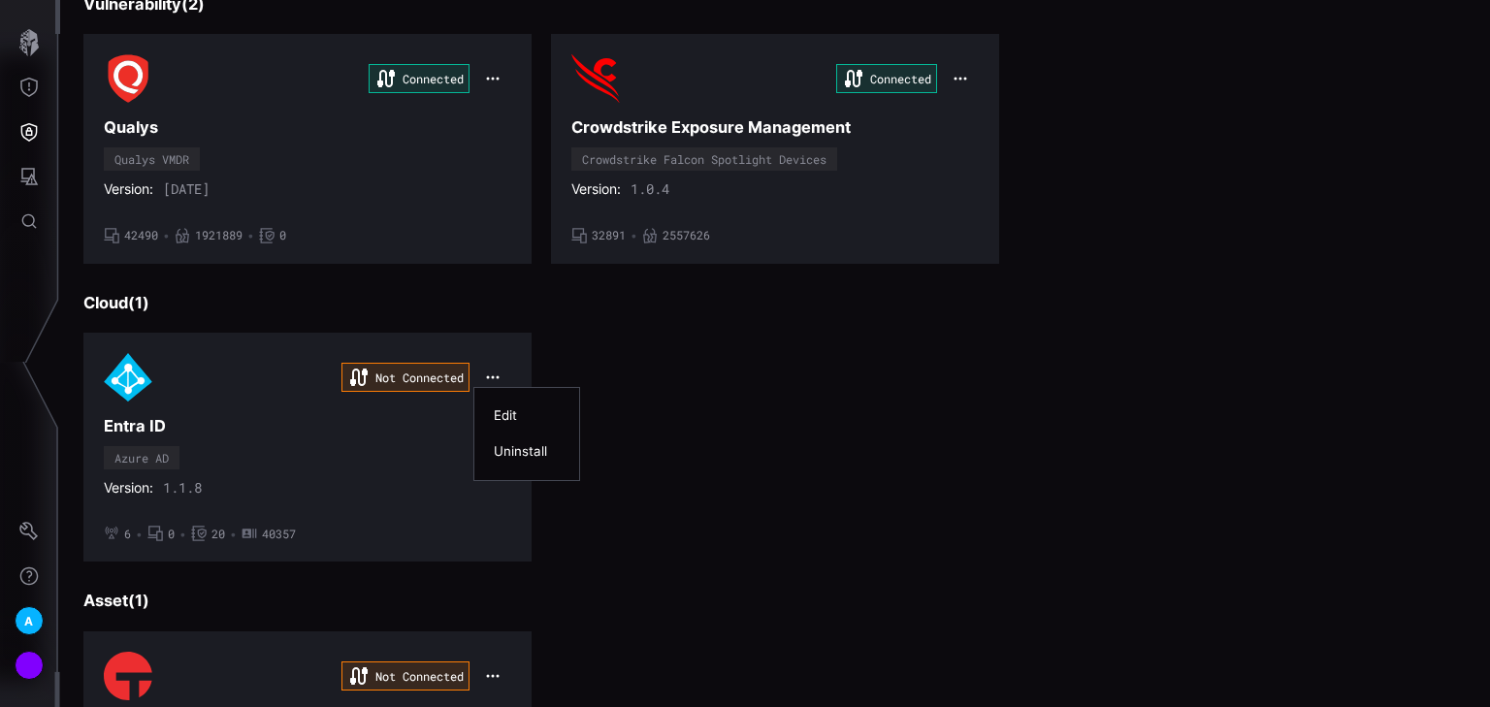
click at [512, 419] on div "Edit" at bounding box center [527, 415] width 66 height 16
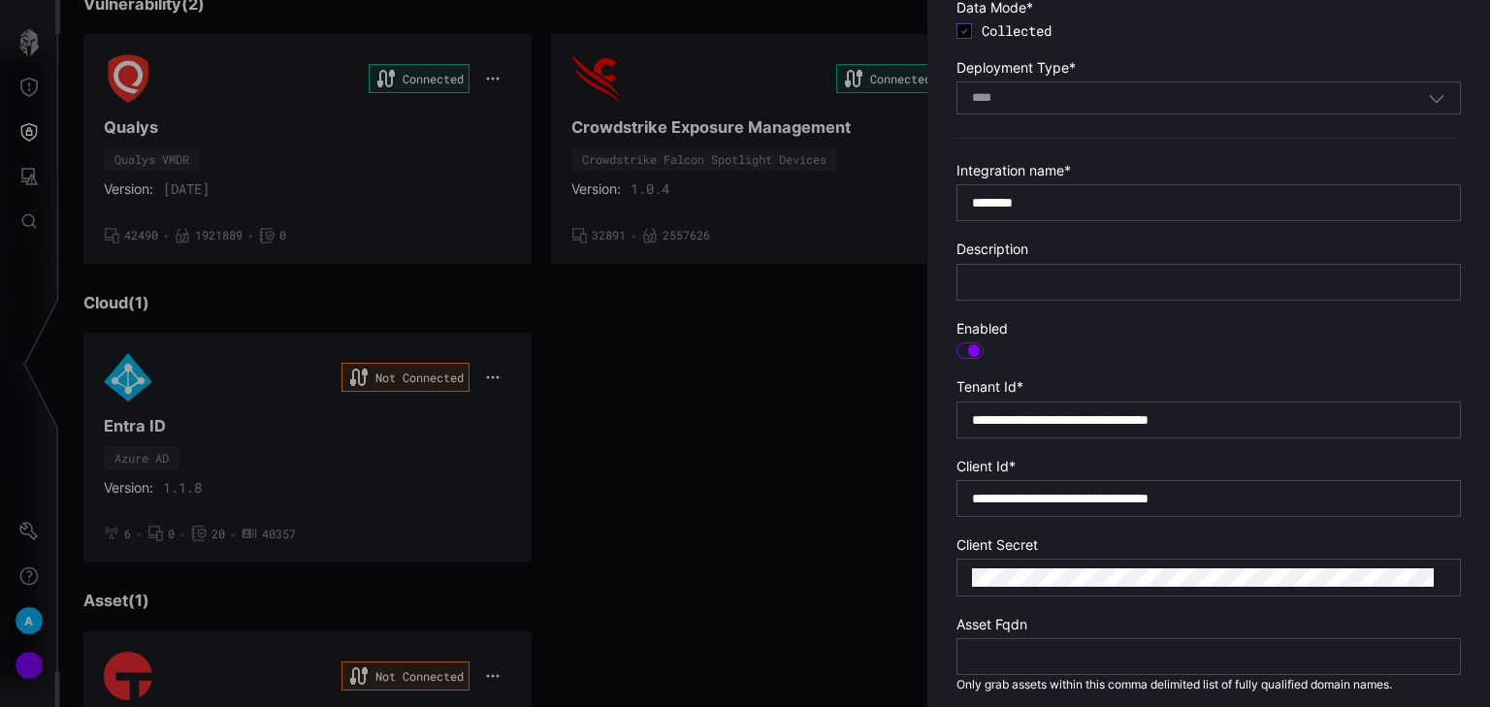
scroll to position [233, 0]
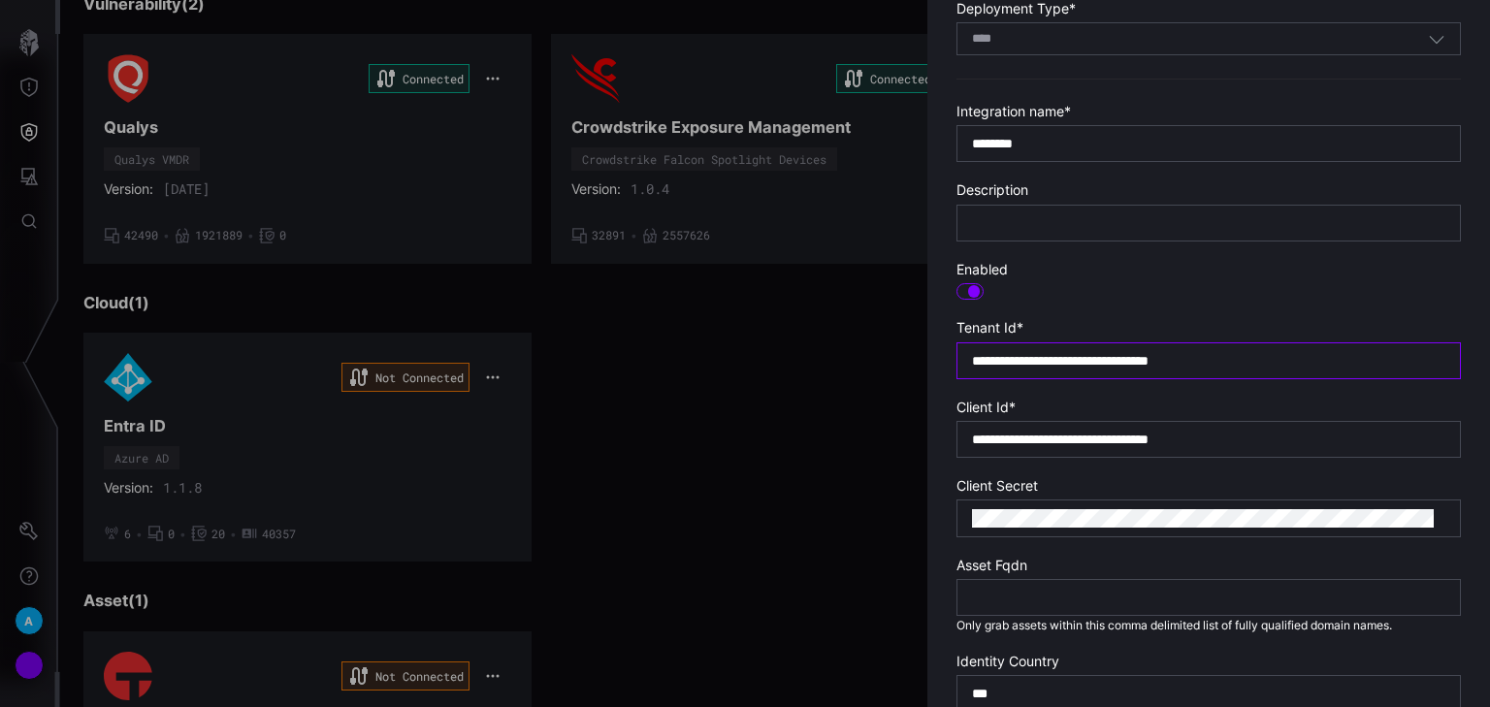
click at [1191, 353] on input "**********" at bounding box center [1208, 360] width 473 height 17
click at [1191, 426] on div "**********" at bounding box center [1208, 439] width 504 height 37
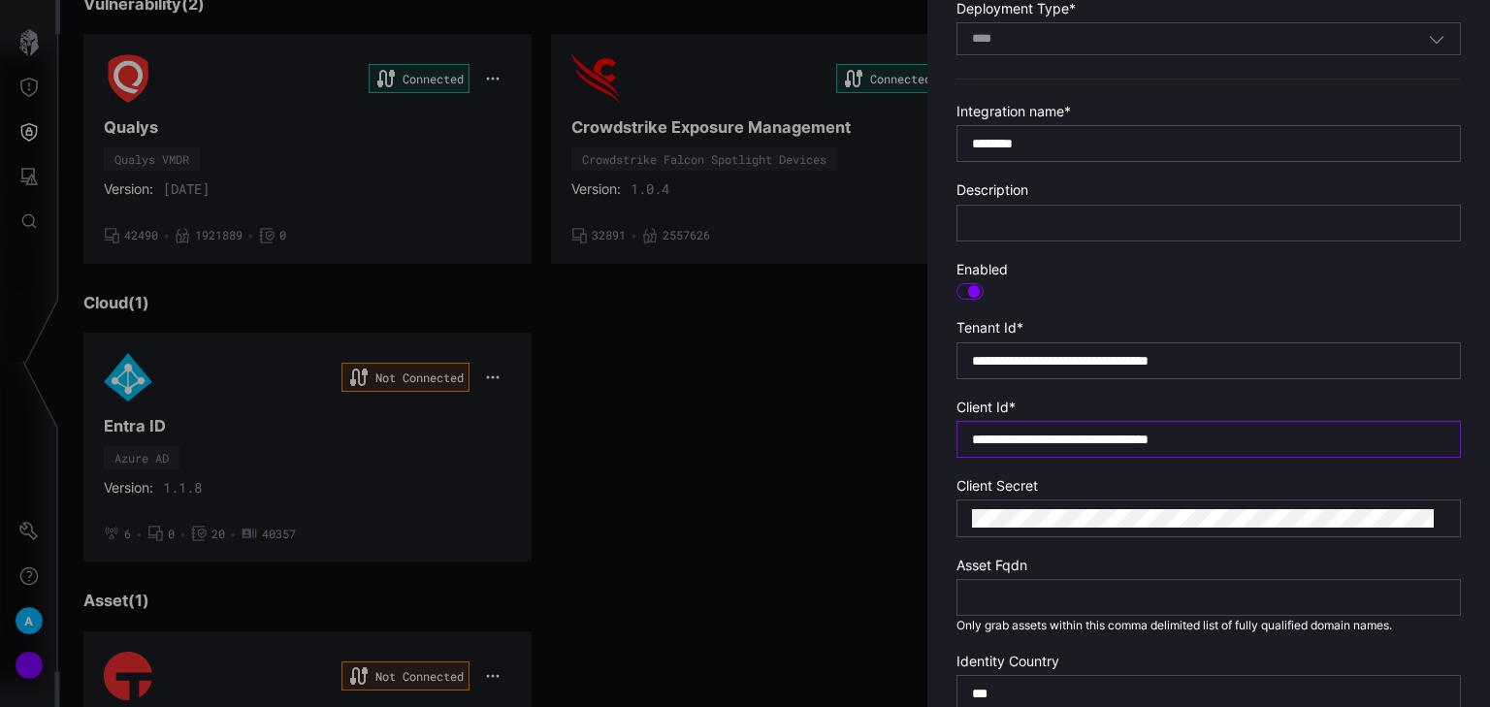
click at [1191, 433] on input "**********" at bounding box center [1208, 439] width 473 height 17
click at [1191, 434] on input "**********" at bounding box center [1208, 439] width 473 height 17
drag, startPoint x: 1331, startPoint y: 438, endPoint x: 924, endPoint y: 454, distance: 406.6
click at [1191, 454] on div "**********" at bounding box center [1490, 353] width 0 height 707
click at [1144, 465] on form "**********" at bounding box center [1208, 370] width 504 height 1010
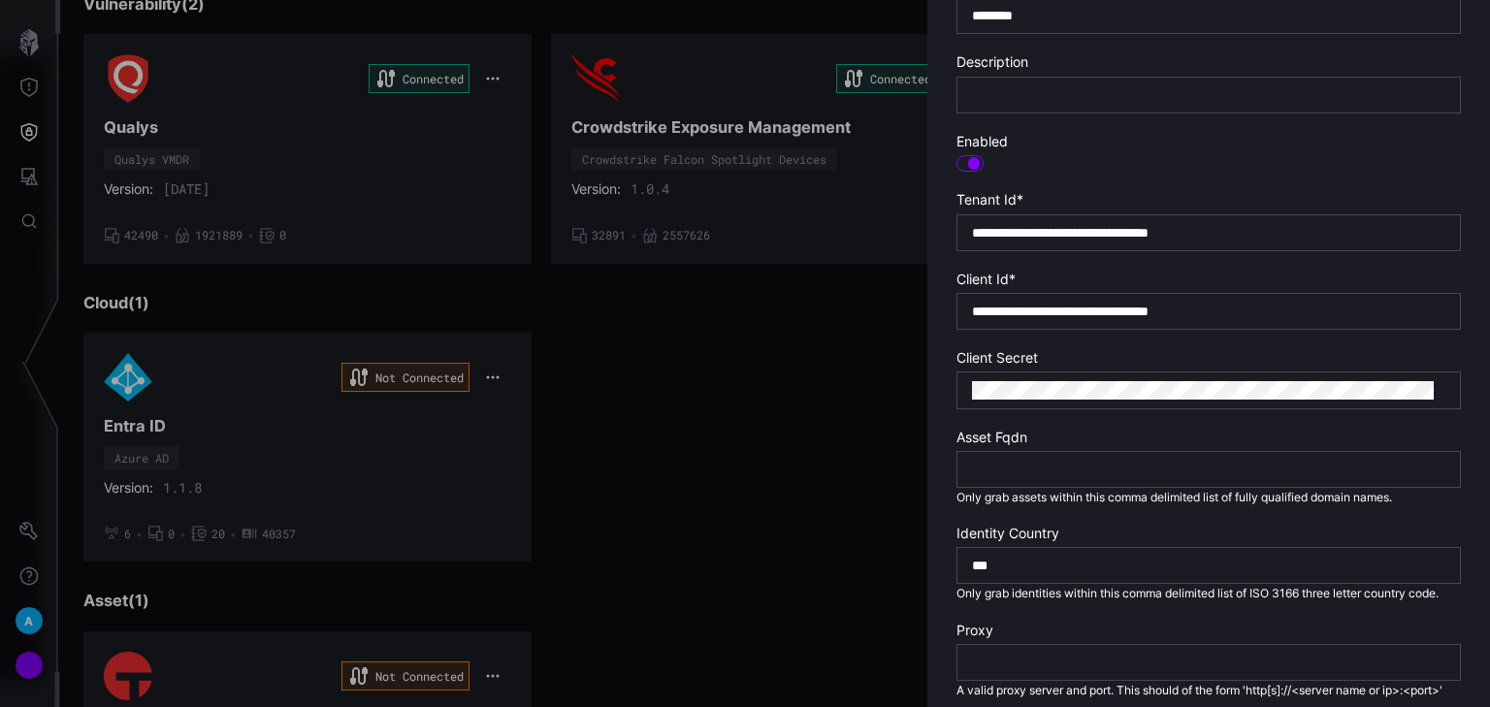
scroll to position [388, 0]
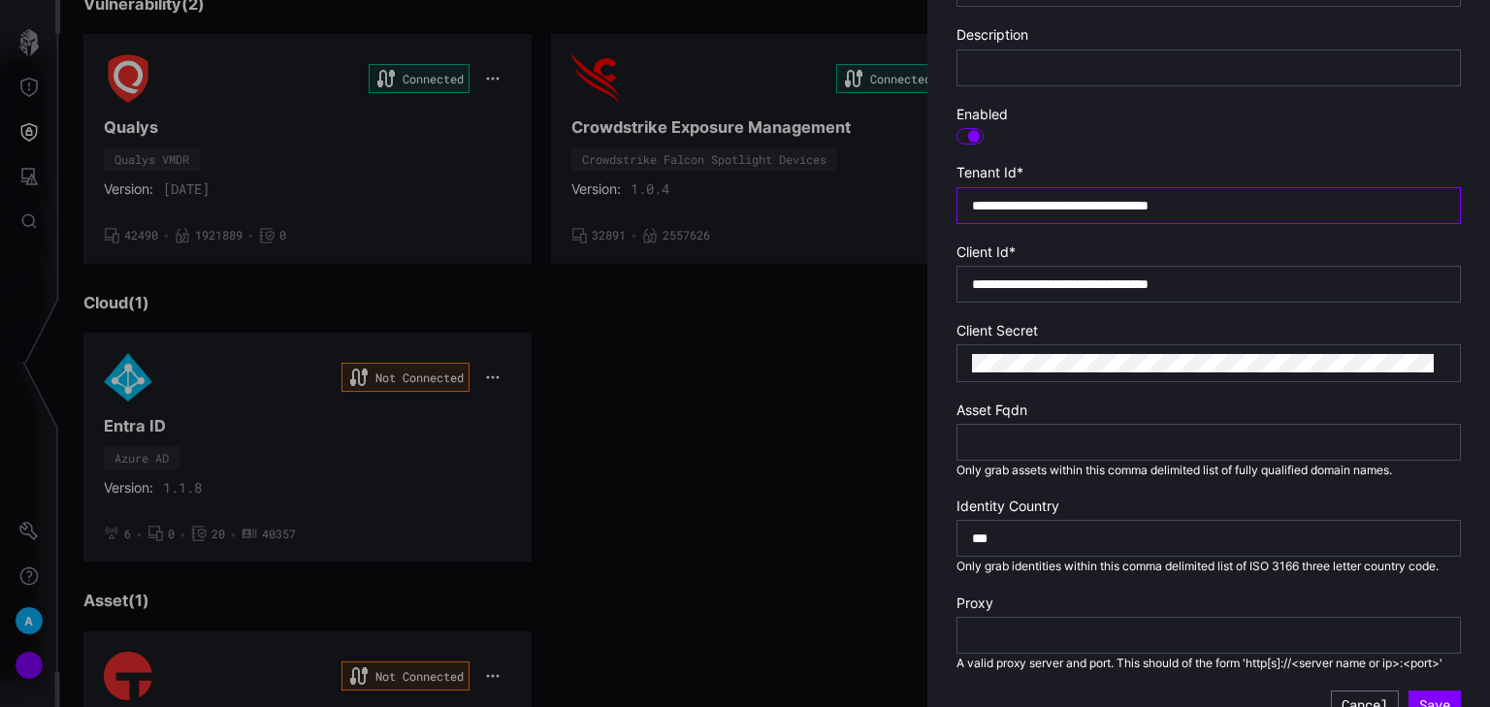
drag, startPoint x: 1283, startPoint y: 206, endPoint x: 900, endPoint y: 203, distance: 383.1
click at [1191, 203] on div "**********" at bounding box center [1490, 353] width 0 height 707
click at [1191, 251] on label "Client Id *" at bounding box center [1208, 251] width 504 height 17
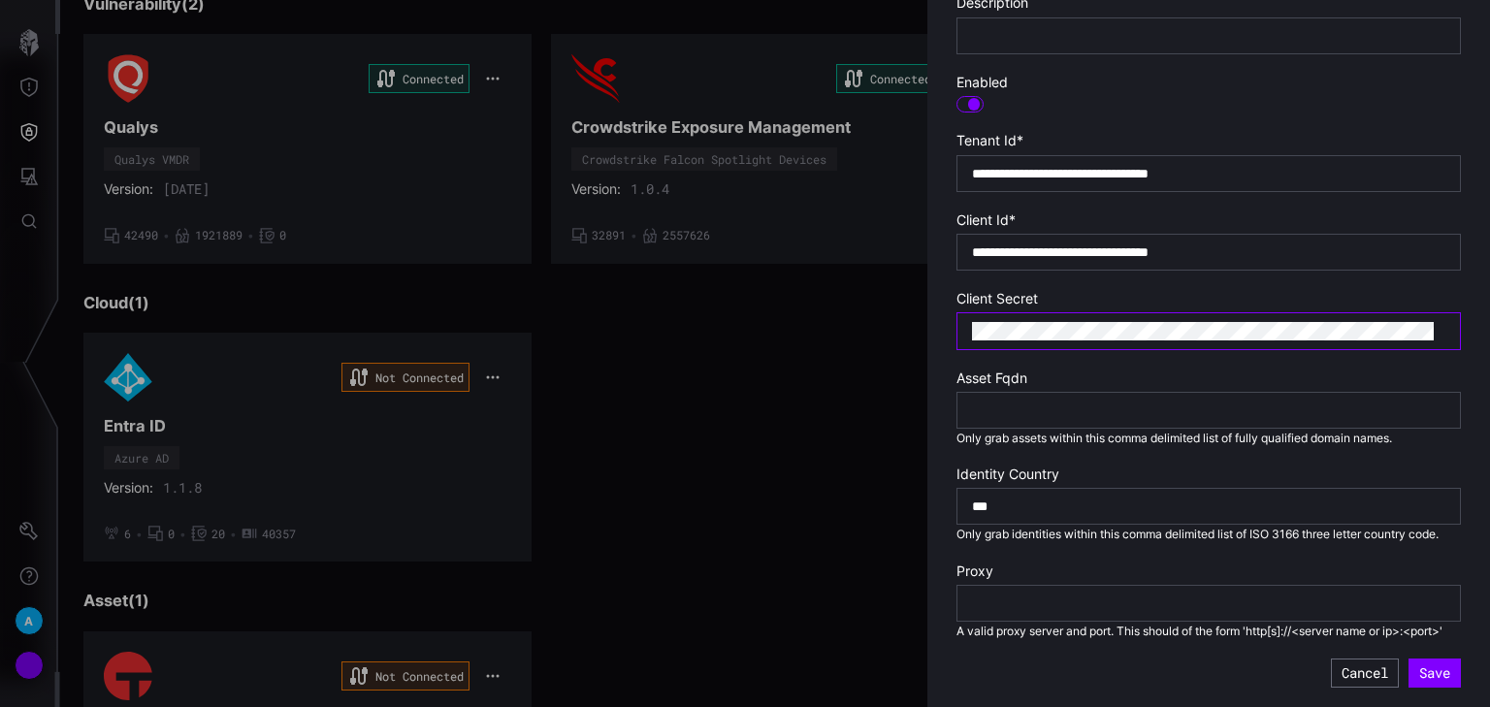
scroll to position [452, 0]
click at [1191, 613] on button "Save" at bounding box center [1434, 672] width 52 height 29
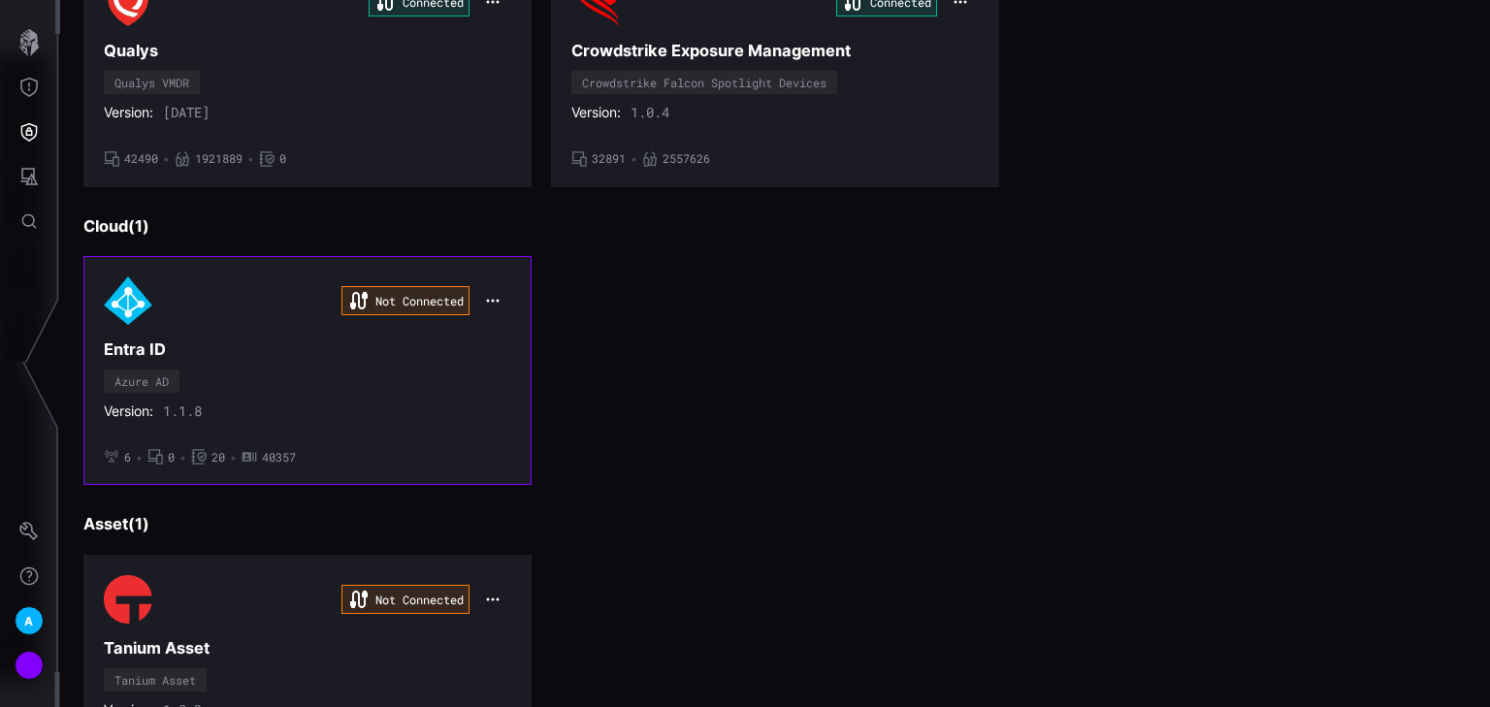
scroll to position [621, 0]
click at [415, 371] on div "Not Connected Entra ID Azure AD Version: 1.1.8 • 6 • 0 • 20 • 40357" at bounding box center [307, 369] width 407 height 188
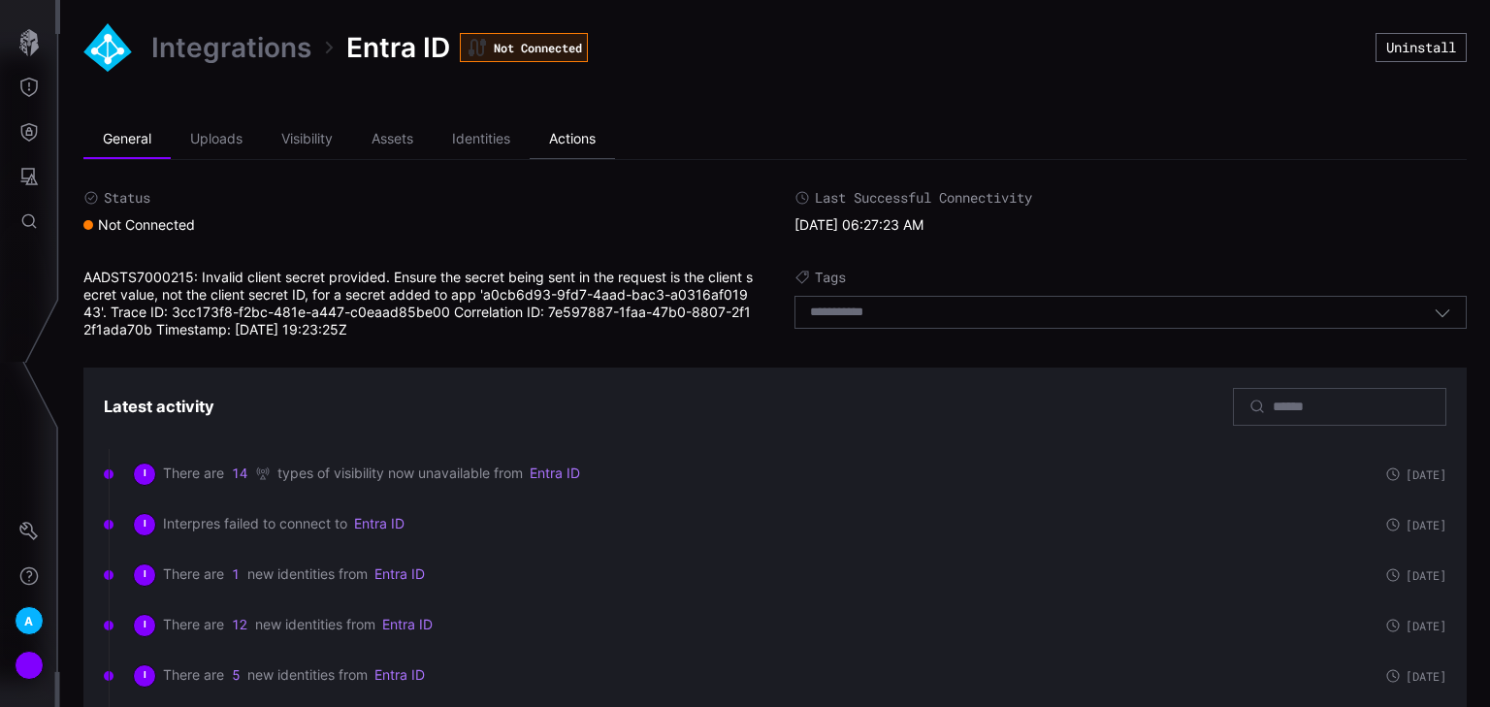
click at [566, 143] on li "Actions" at bounding box center [571, 139] width 85 height 39
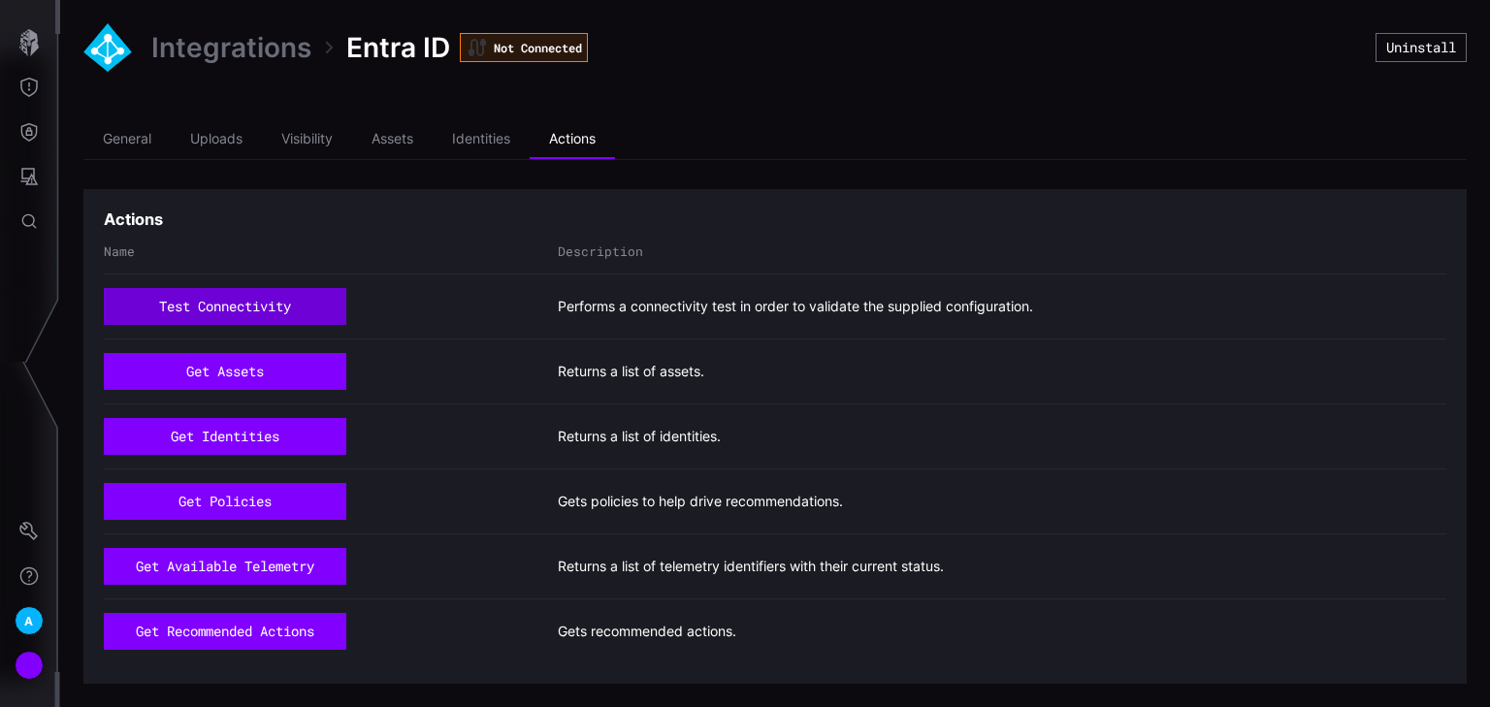
click at [301, 305] on button "test connectivity" at bounding box center [225, 306] width 242 height 37
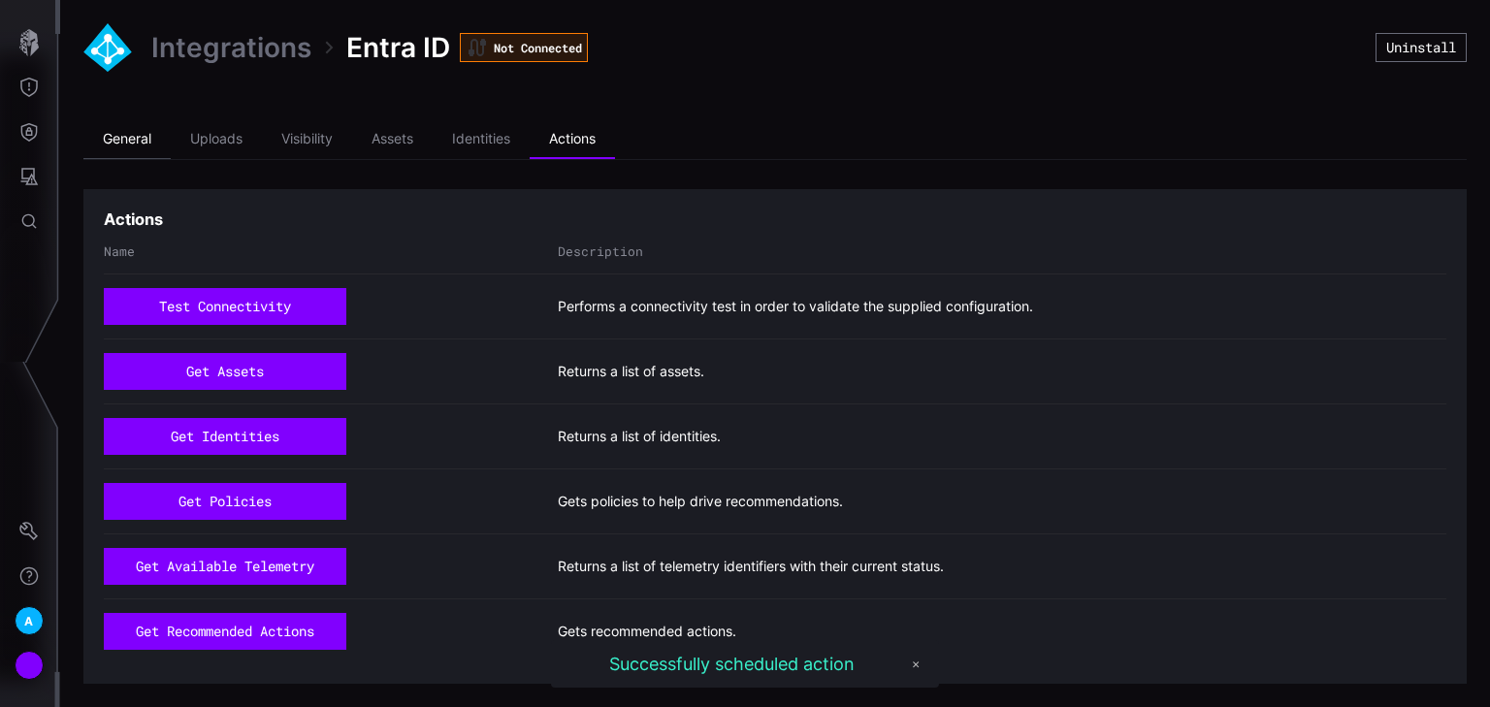
click at [124, 140] on li "General" at bounding box center [126, 139] width 87 height 39
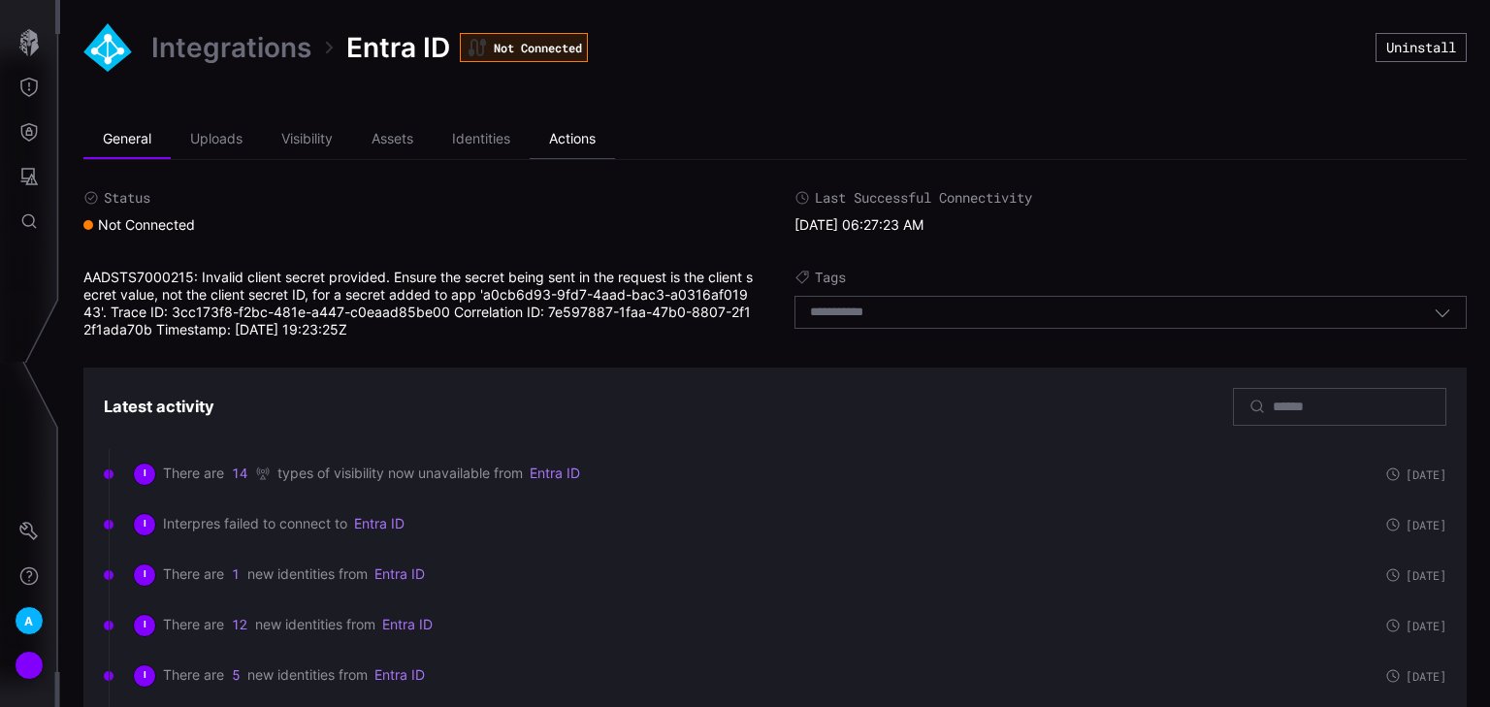
click at [571, 128] on li "Actions" at bounding box center [571, 139] width 85 height 39
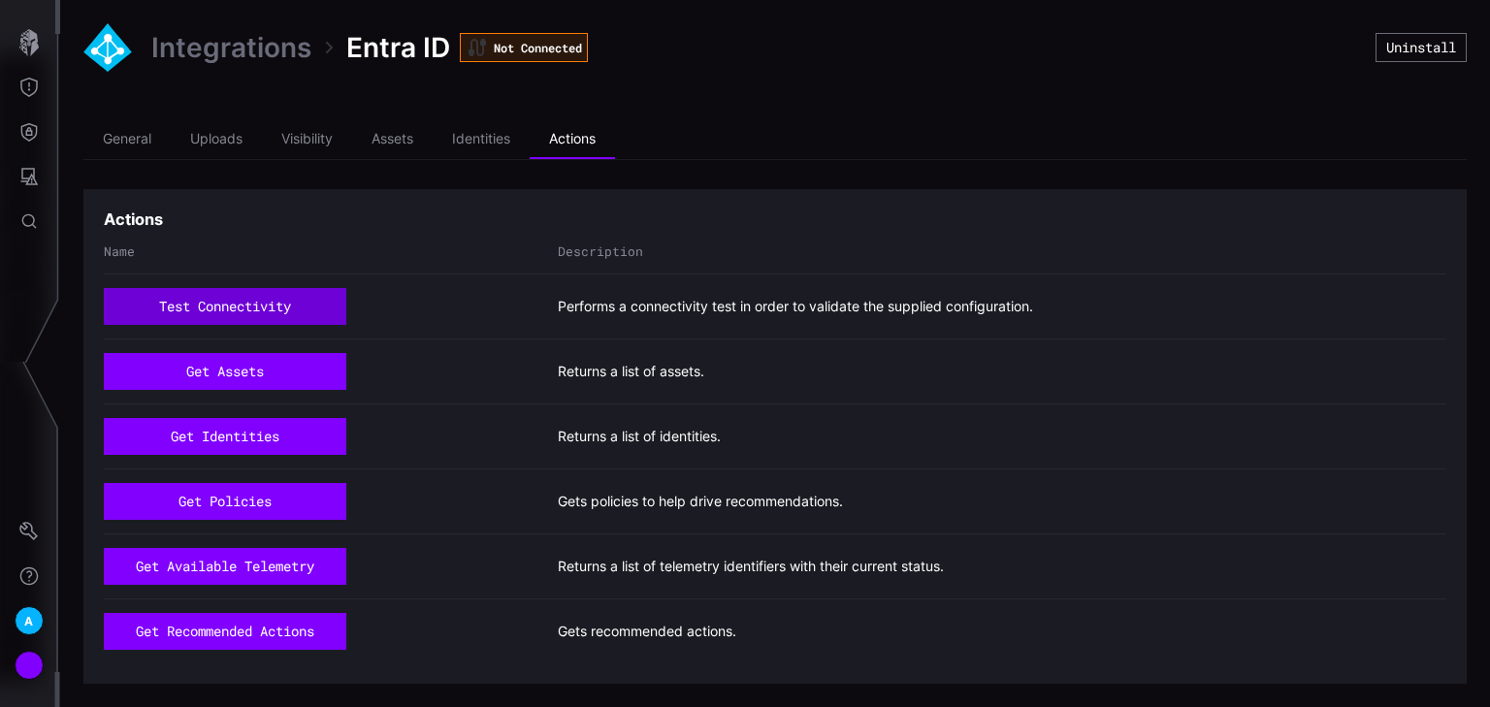
click at [281, 297] on button "test connectivity" at bounding box center [225, 306] width 242 height 37
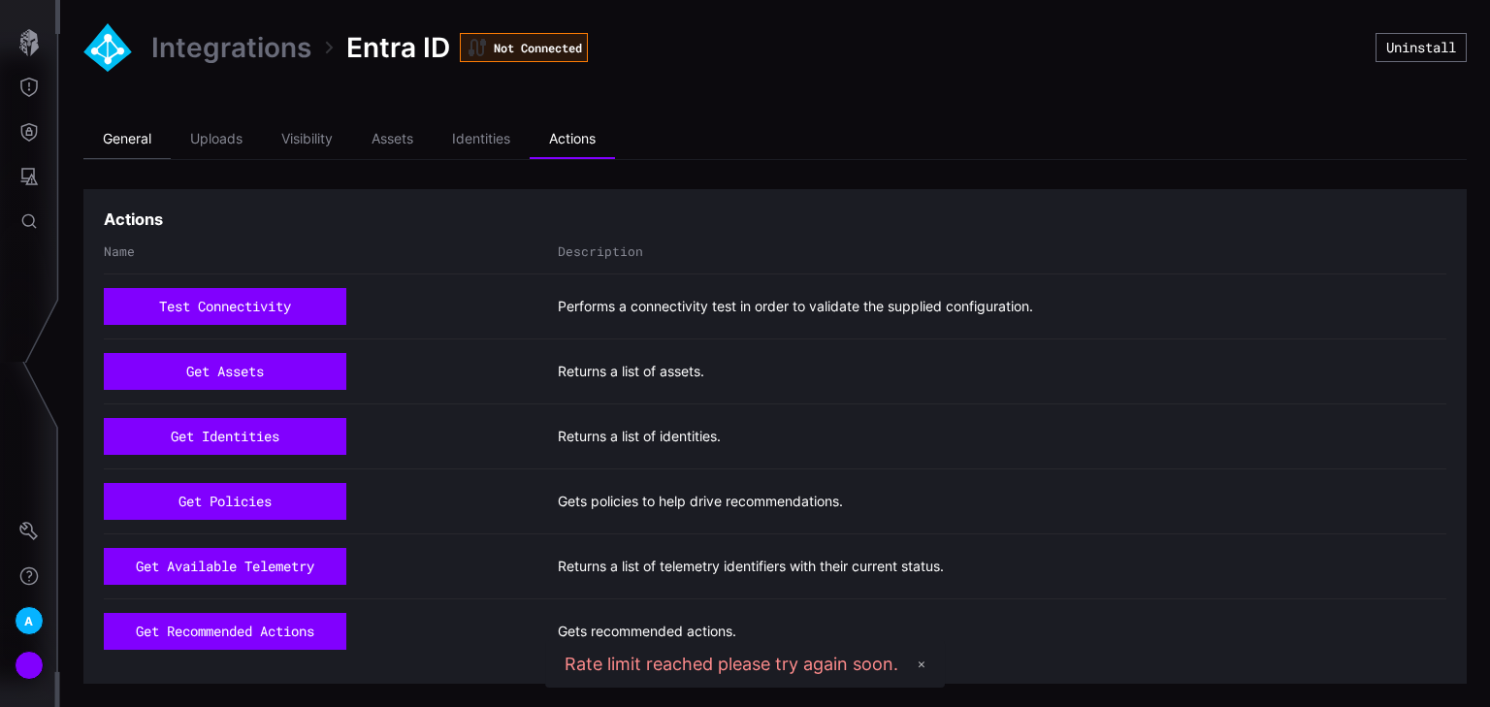
click at [151, 144] on li "General" at bounding box center [126, 139] width 87 height 39
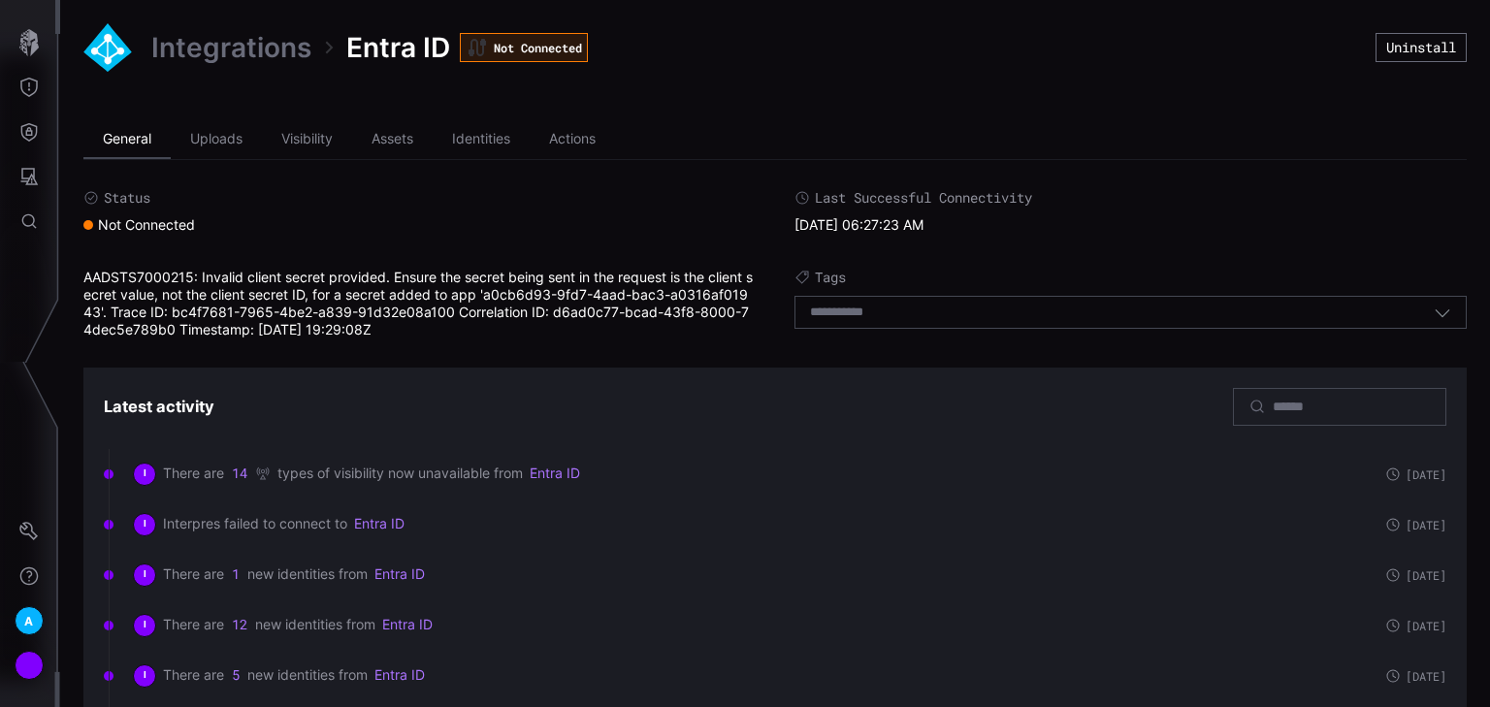
click at [119, 144] on li "General" at bounding box center [126, 139] width 87 height 39
click at [229, 143] on li "Uploads" at bounding box center [216, 139] width 91 height 39
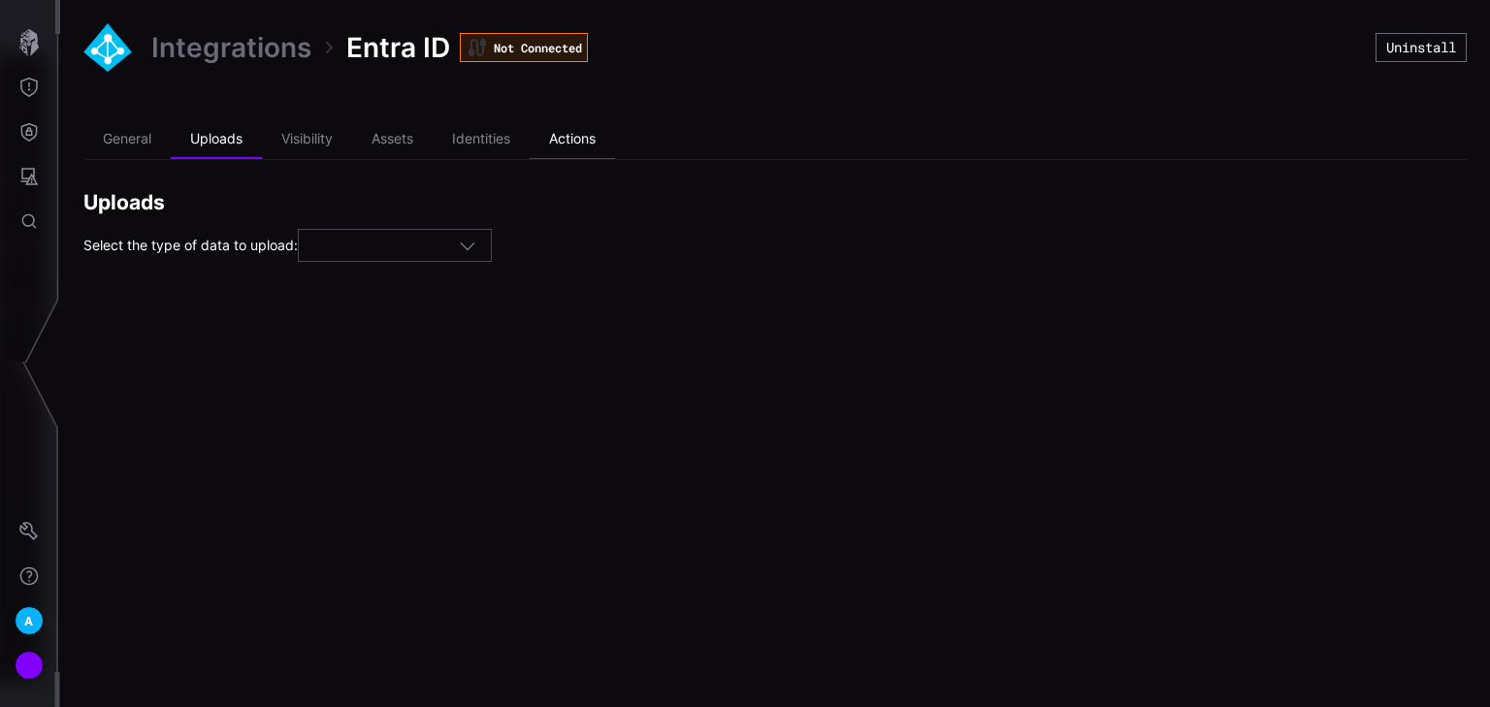
click at [557, 138] on li "Actions" at bounding box center [571, 139] width 85 height 39
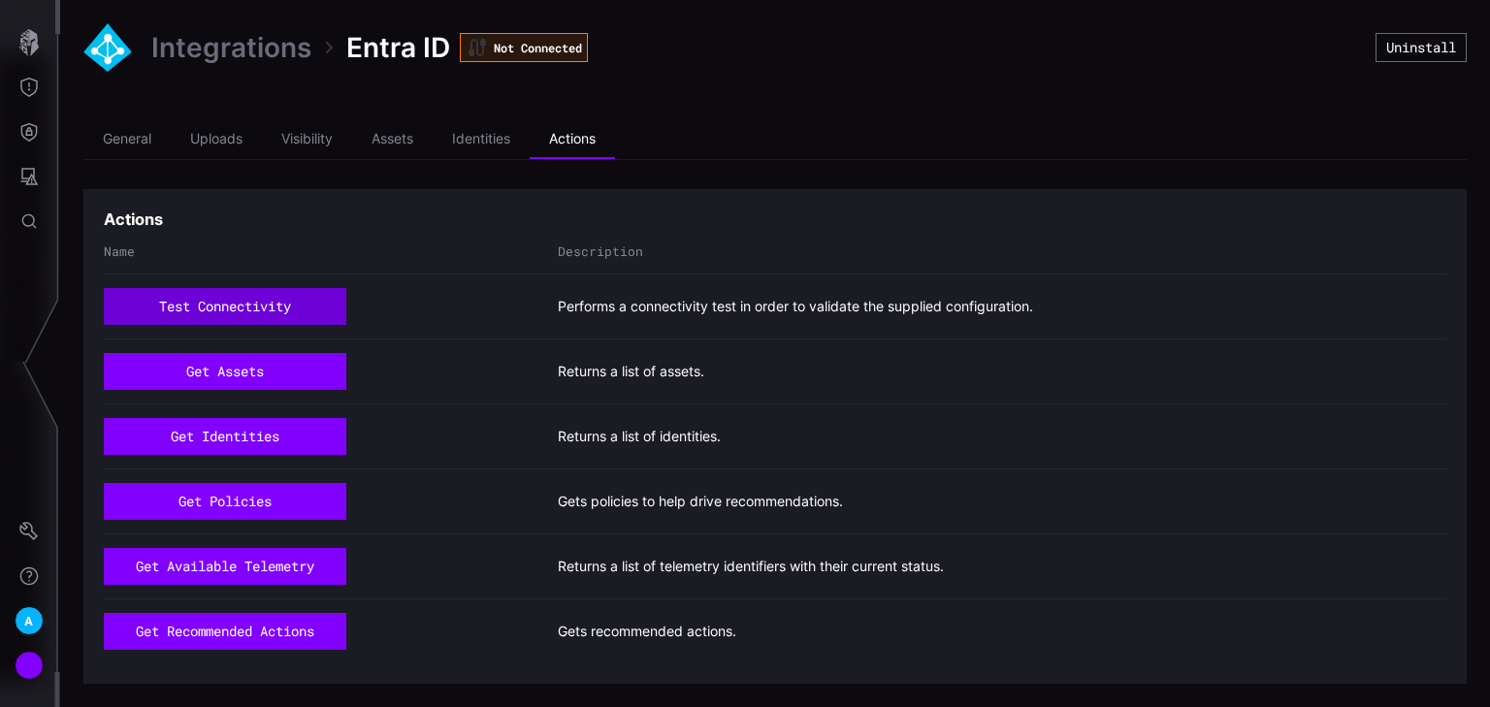
click at [229, 304] on button "test connectivity" at bounding box center [225, 306] width 242 height 37
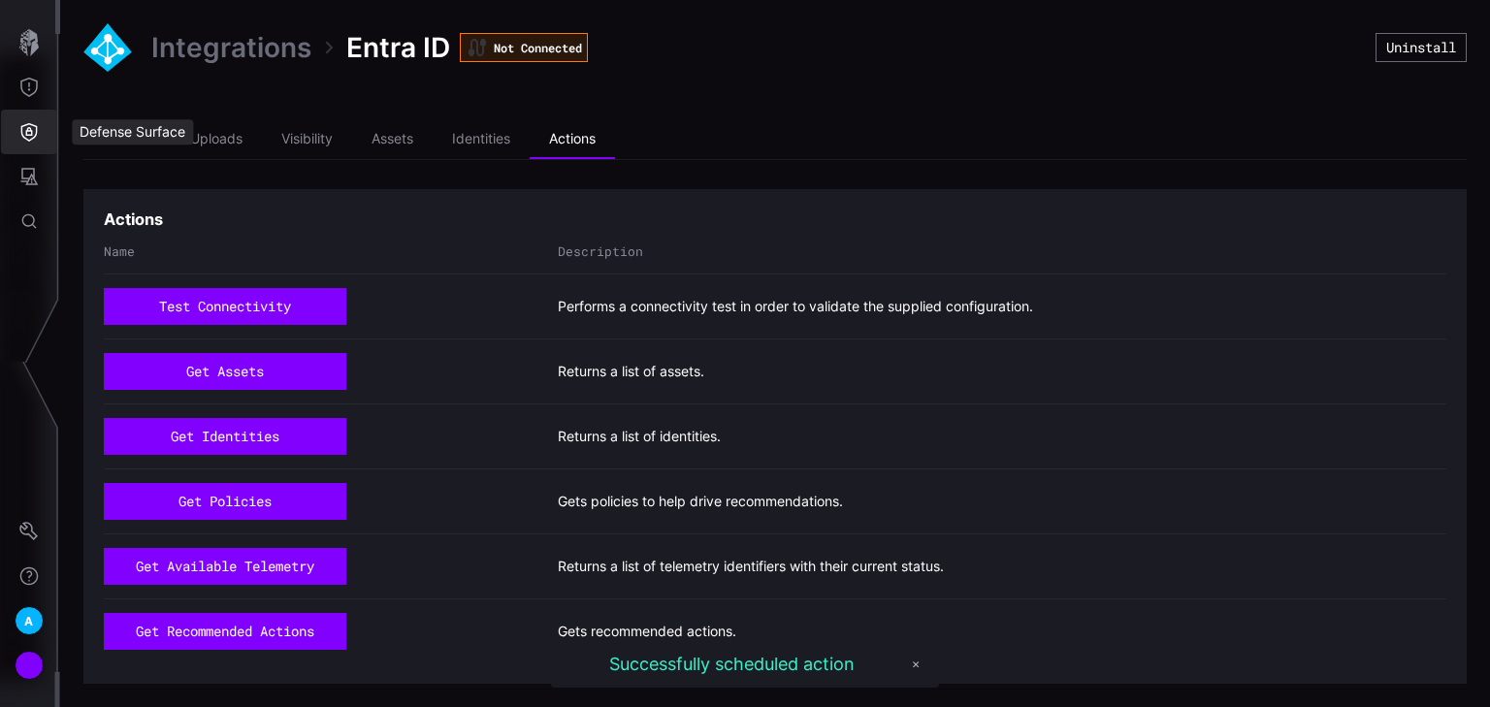
click at [31, 147] on button "Defense Surface" at bounding box center [29, 132] width 56 height 45
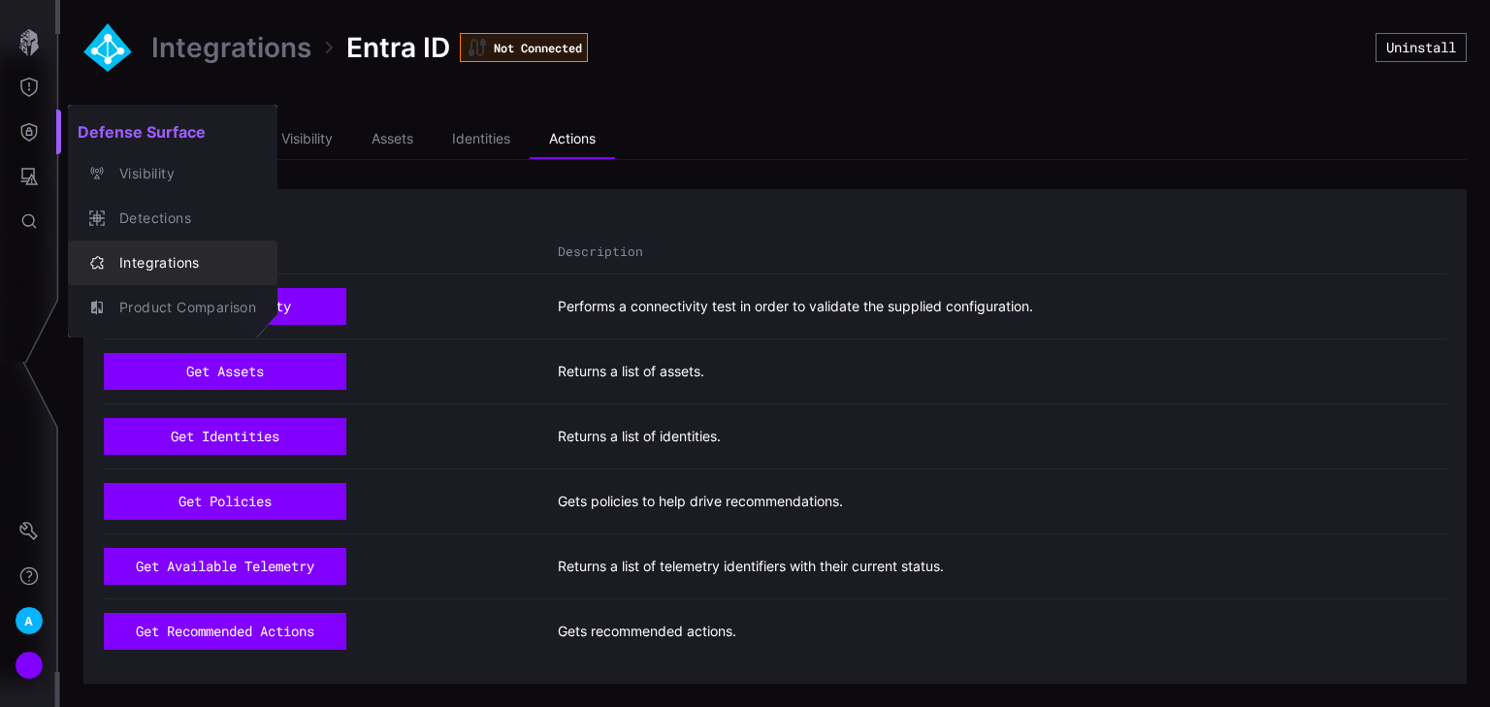
click at [154, 267] on div "Integrations" at bounding box center [183, 263] width 146 height 24
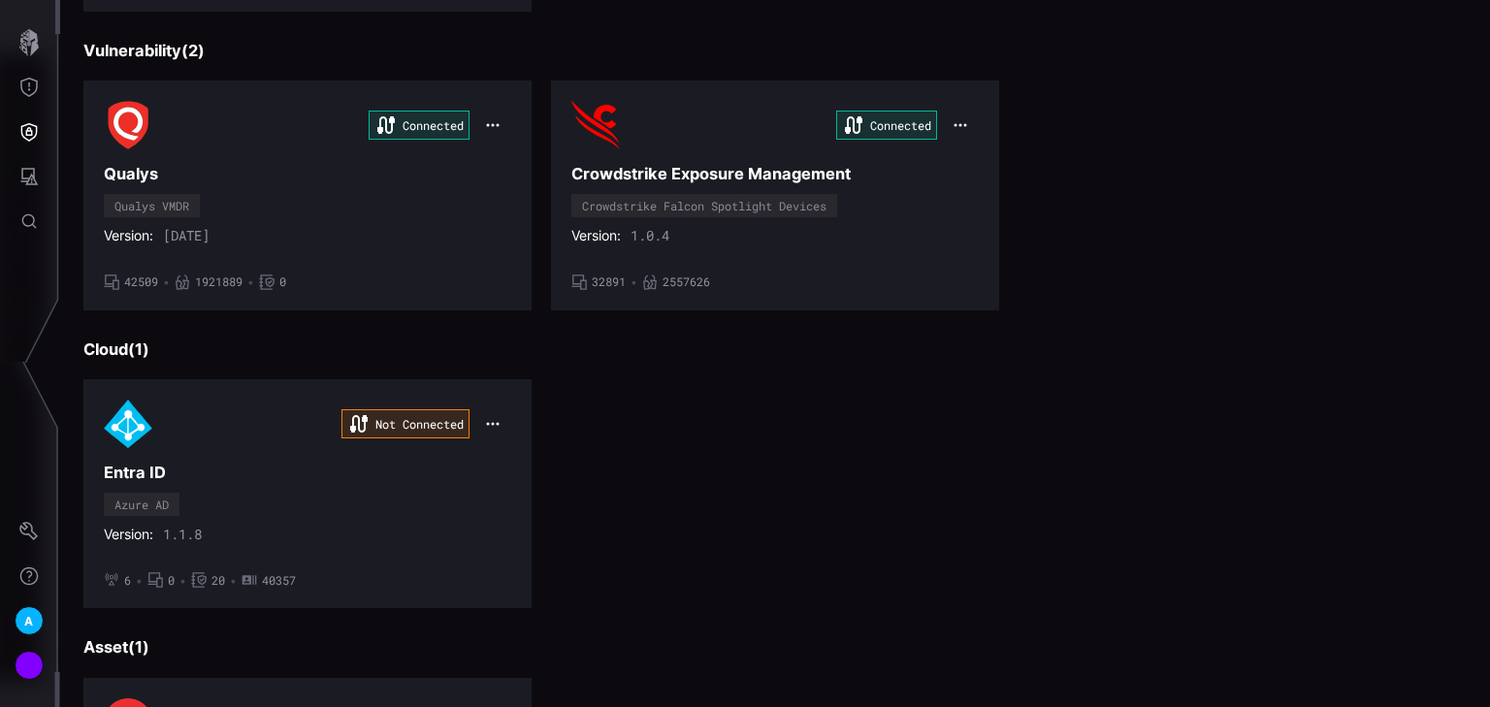
scroll to position [543, 0]
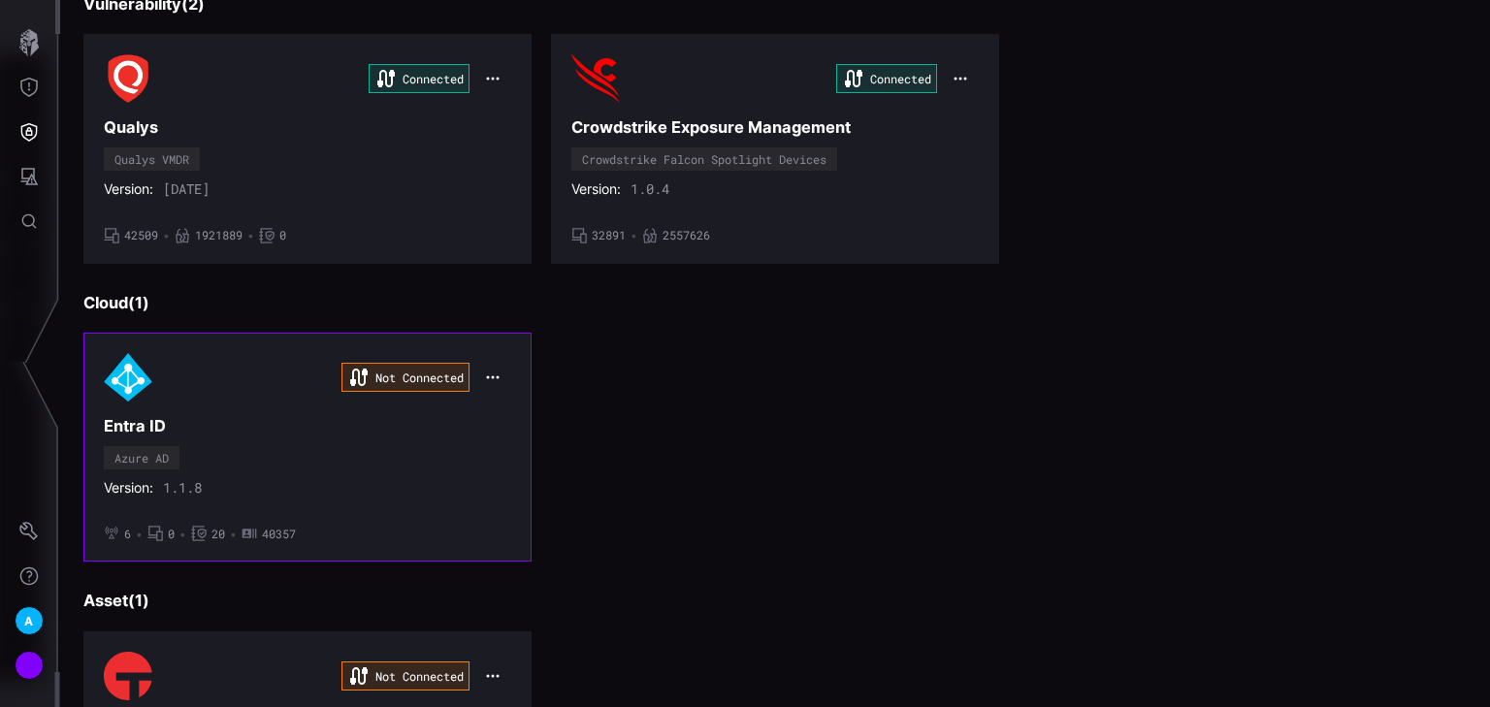
click at [459, 473] on div "Not Connected Entra ID Azure AD Version: 1.1.8 • 6 • 0 • 20 • 40357" at bounding box center [307, 447] width 407 height 188
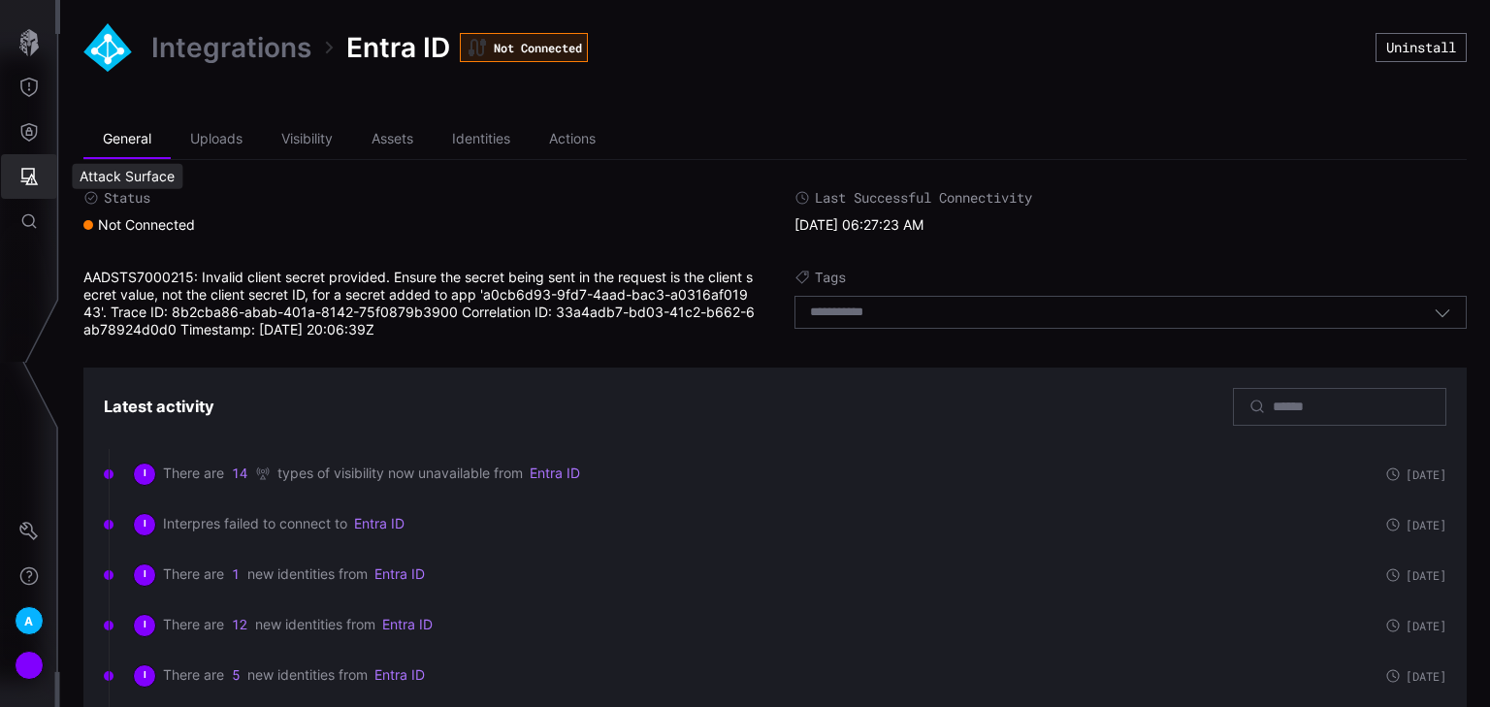
click at [39, 178] on button "Attack Surface" at bounding box center [29, 176] width 56 height 45
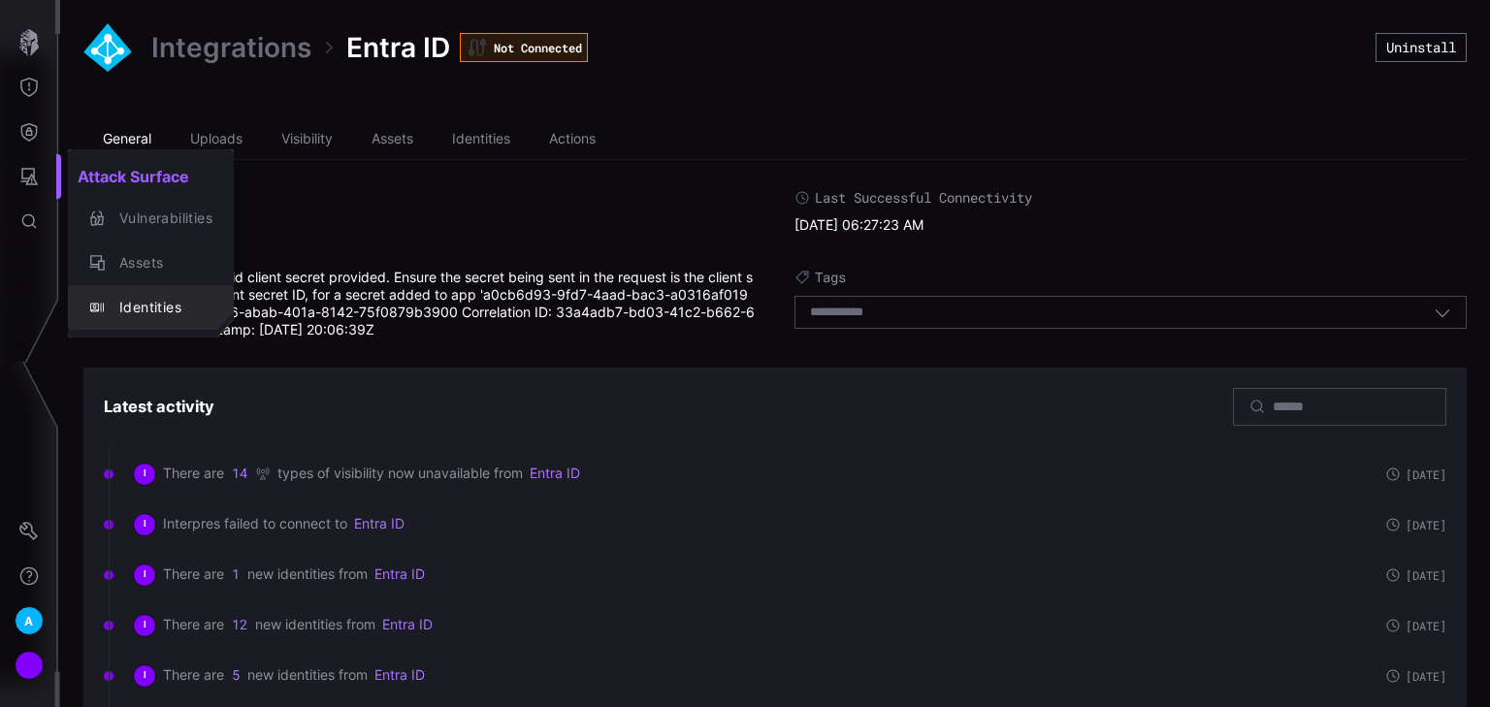
click at [124, 303] on div "Identities" at bounding box center [161, 308] width 103 height 24
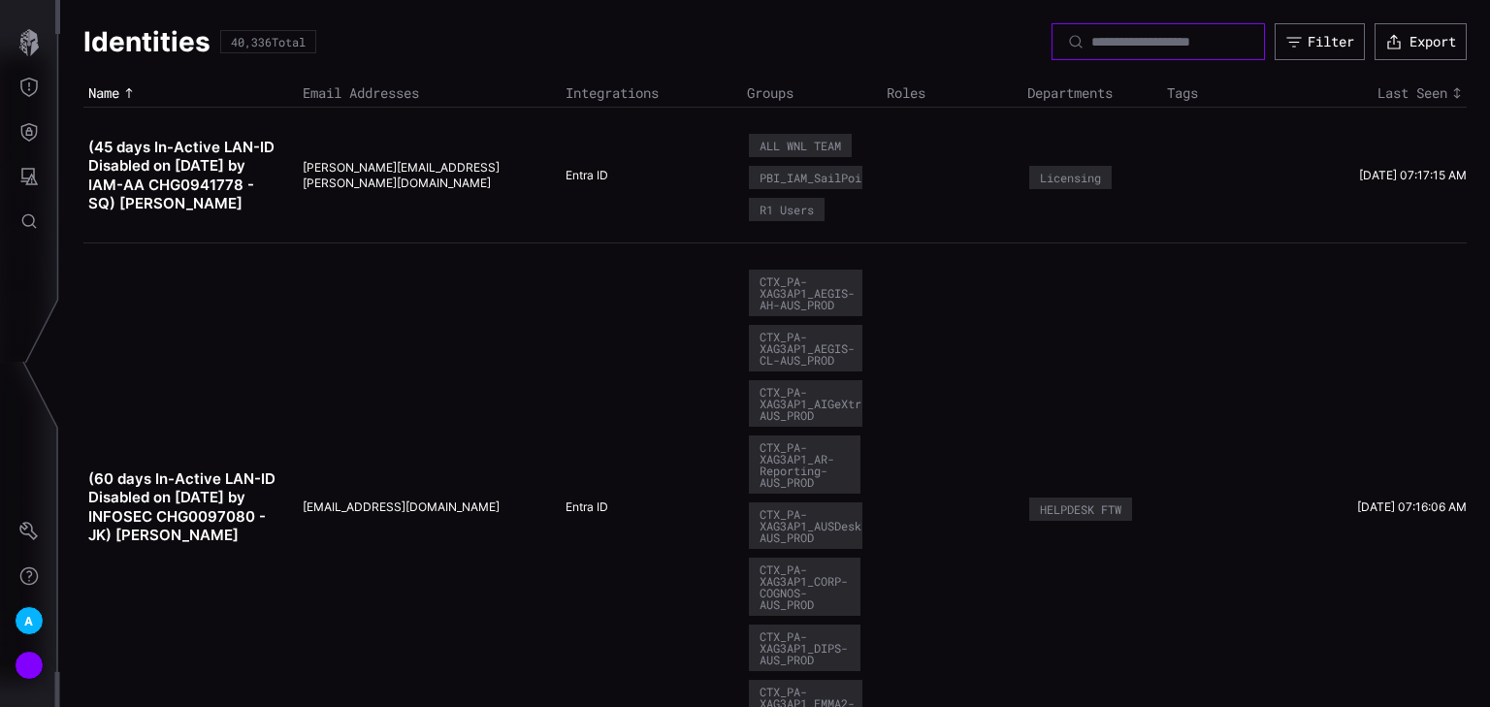
click at [1127, 34] on input at bounding box center [1159, 41] width 136 height 17
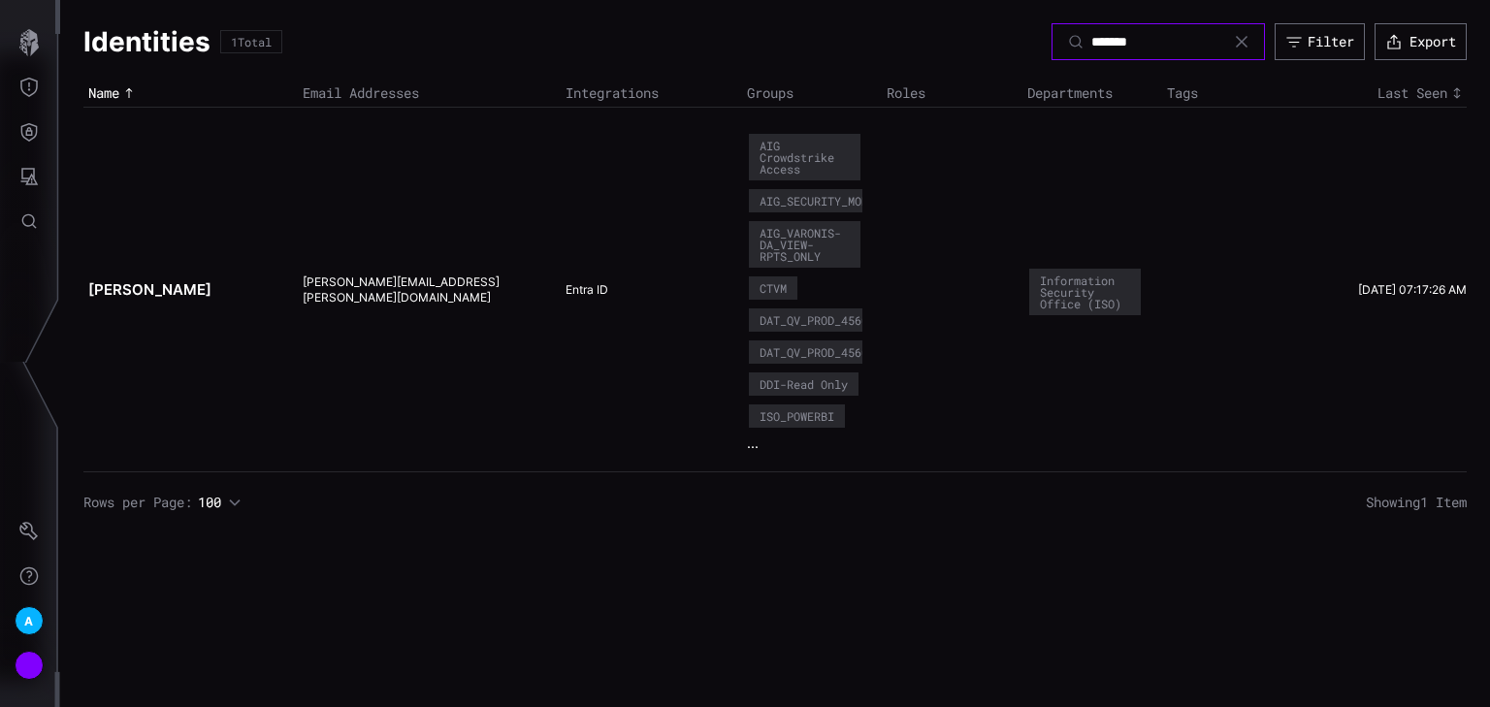
type input "*******"
click at [155, 275] on td "[PERSON_NAME]" at bounding box center [190, 290] width 214 height 365
click at [751, 445] on span "..." at bounding box center [753, 442] width 12 height 17
click at [751, 437] on span "..." at bounding box center [753, 442] width 12 height 17
click at [751, 438] on span "..." at bounding box center [753, 442] width 12 height 17
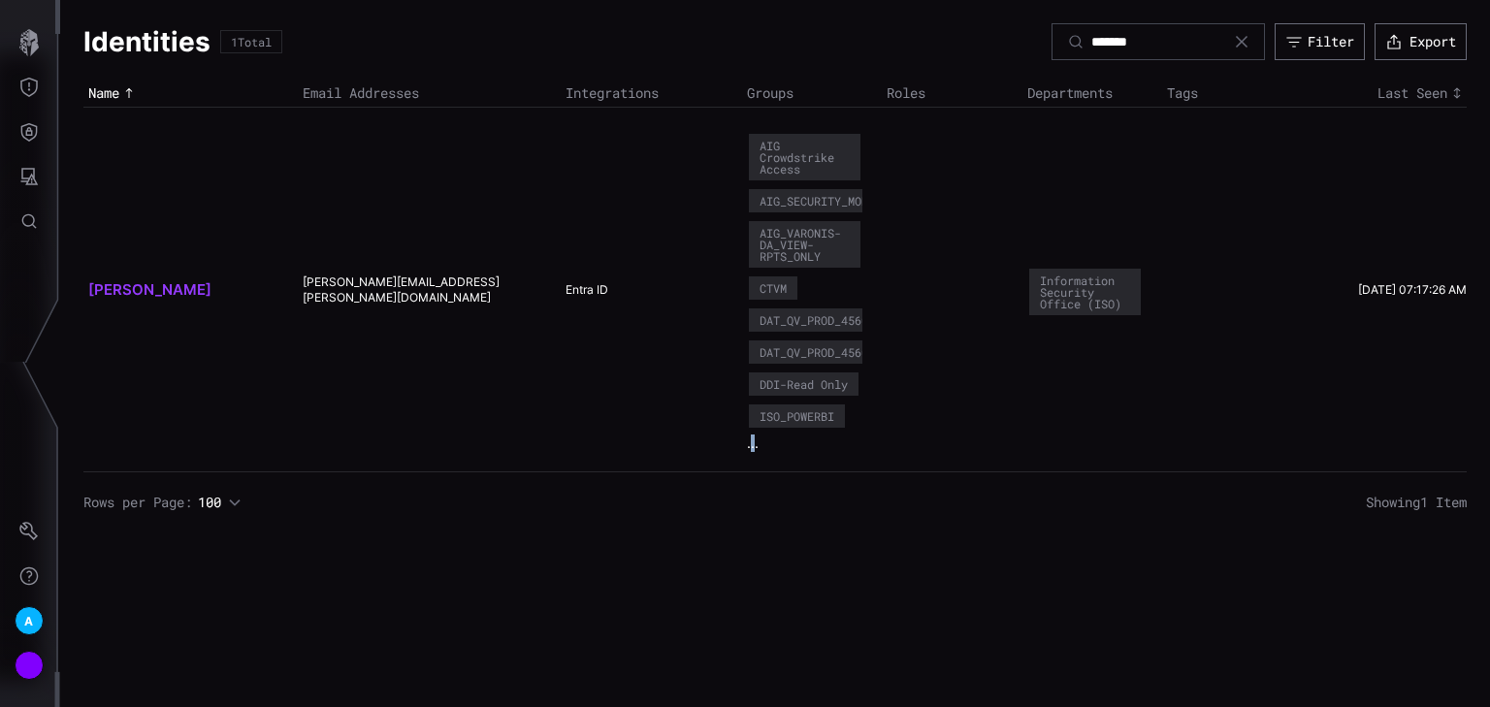
click at [139, 290] on link "[PERSON_NAME]" at bounding box center [149, 289] width 123 height 18
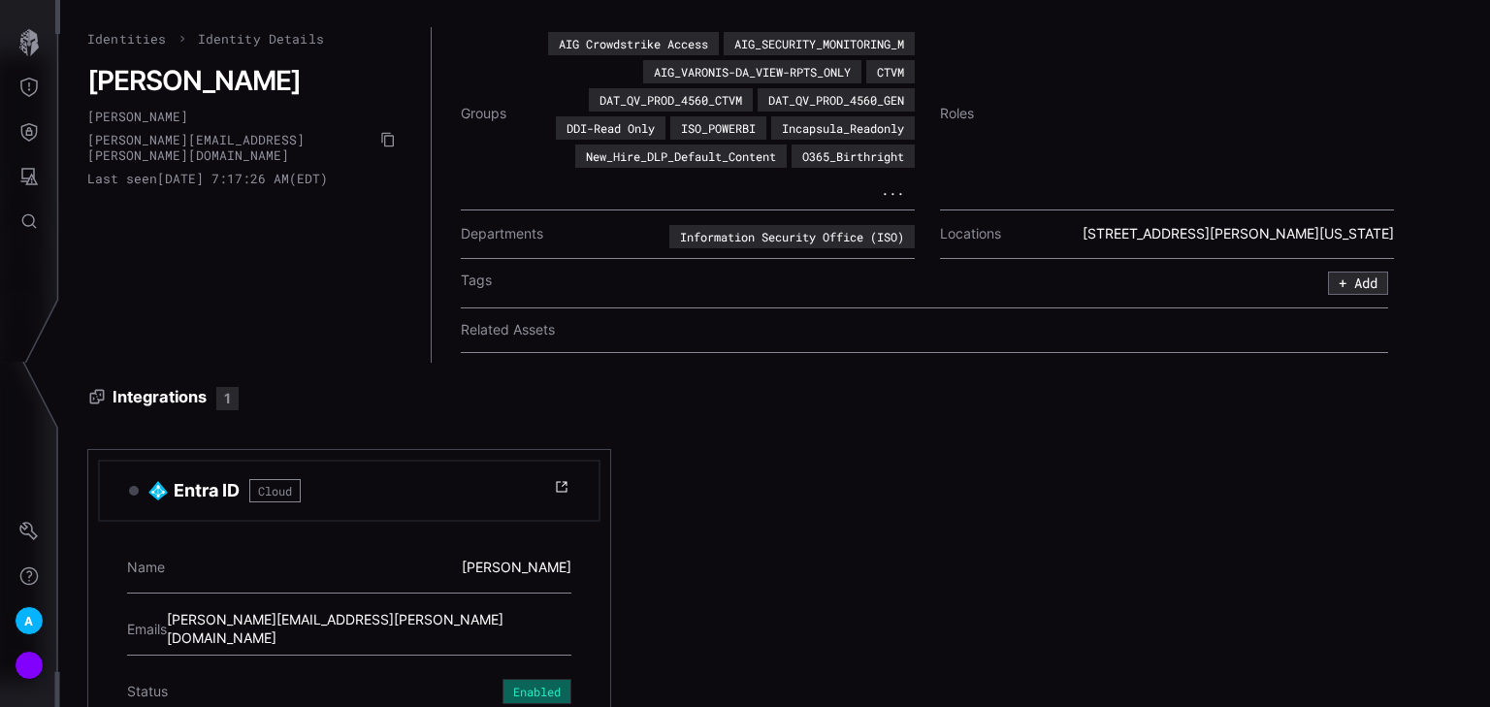
click at [846, 122] on div "Incapsula_Readonly" at bounding box center [843, 128] width 122 height 12
click at [894, 190] on button "..." at bounding box center [892, 189] width 45 height 19
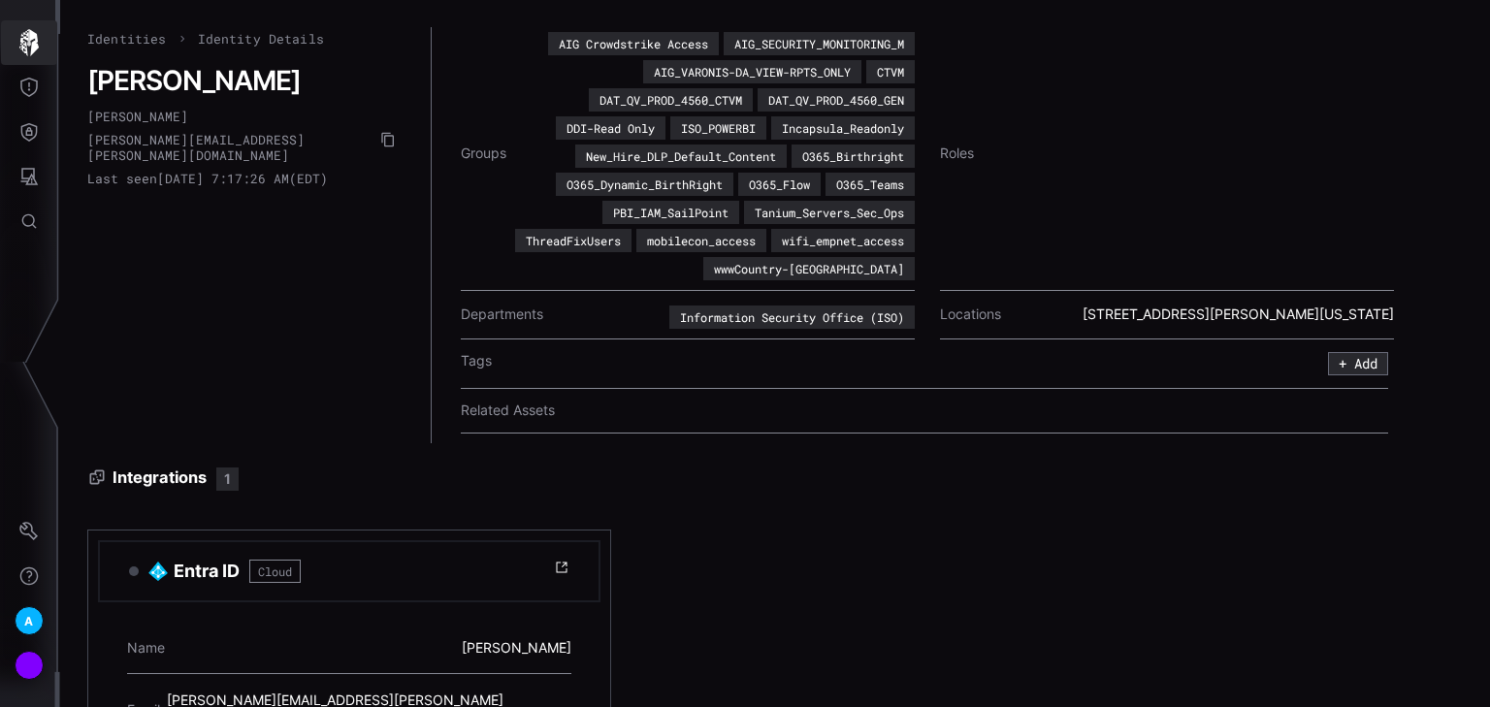
click at [18, 51] on icon "button" at bounding box center [29, 42] width 27 height 27
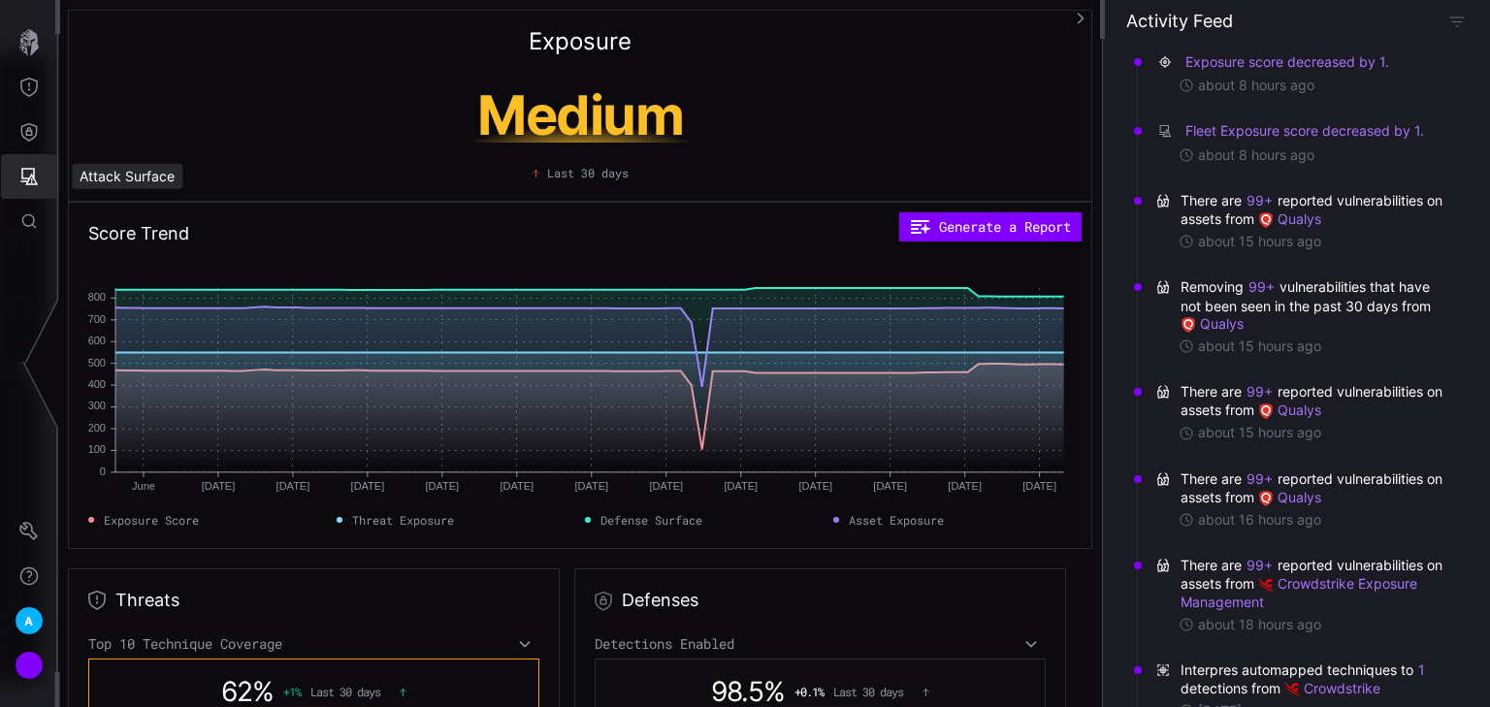
click at [26, 181] on icon "Attack Surface" at bounding box center [29, 176] width 17 height 17
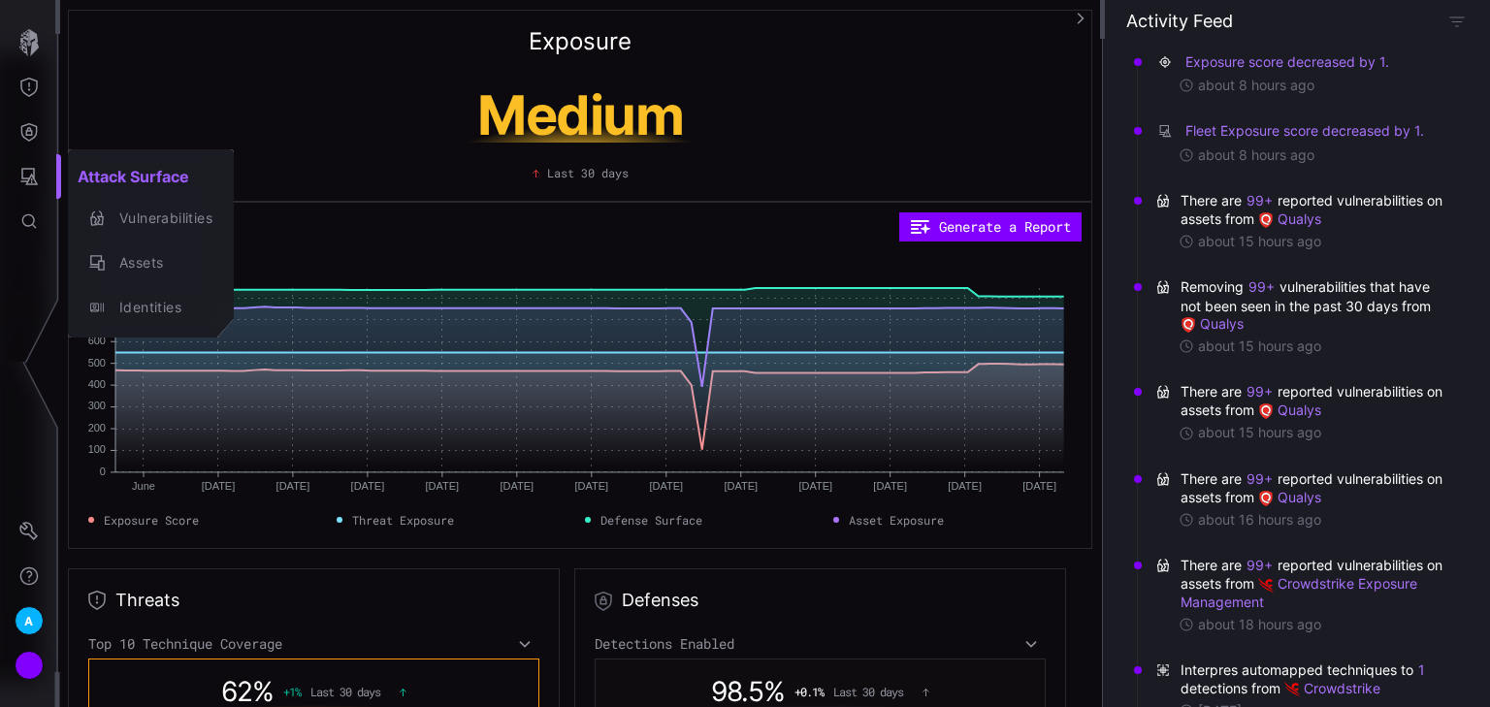
click at [29, 120] on div at bounding box center [745, 353] width 1490 height 707
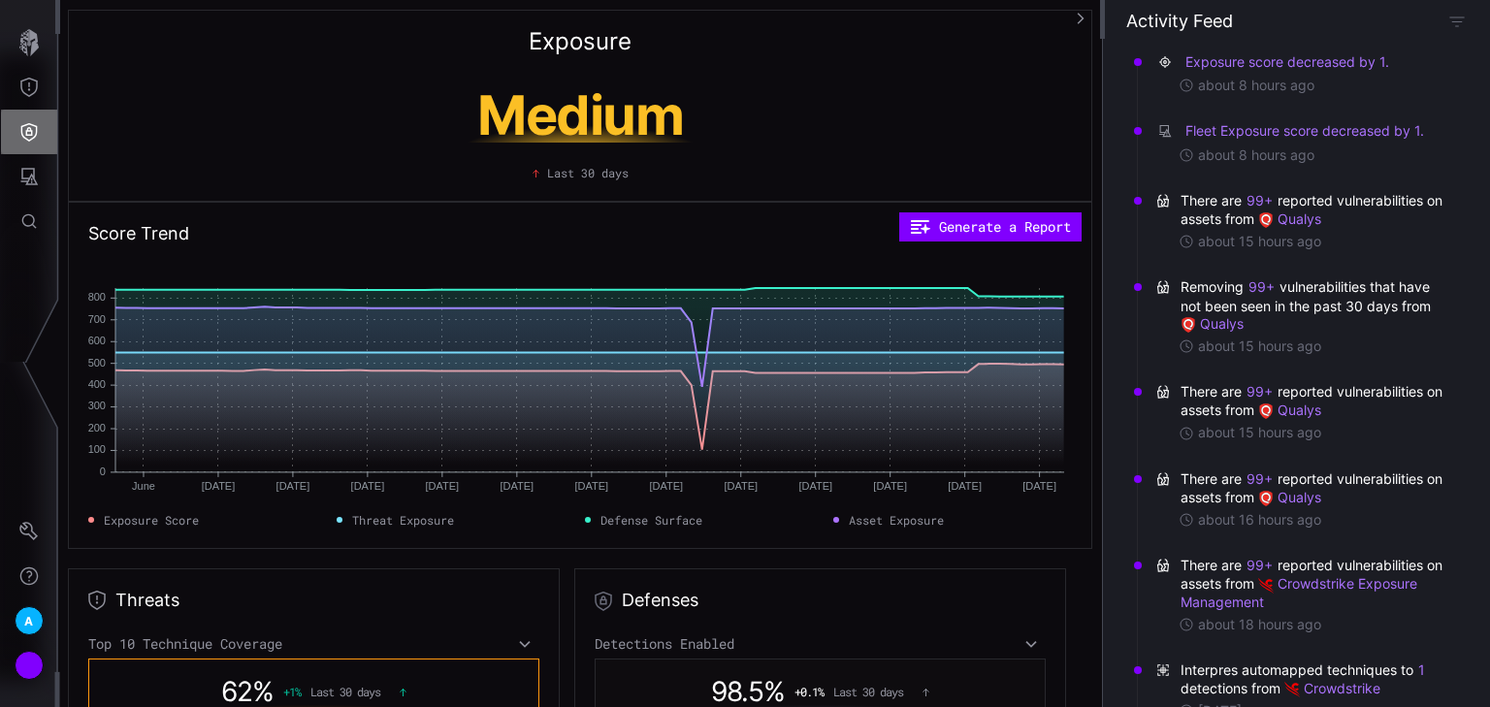
click at [18, 129] on button "Defense Surface" at bounding box center [29, 132] width 56 height 45
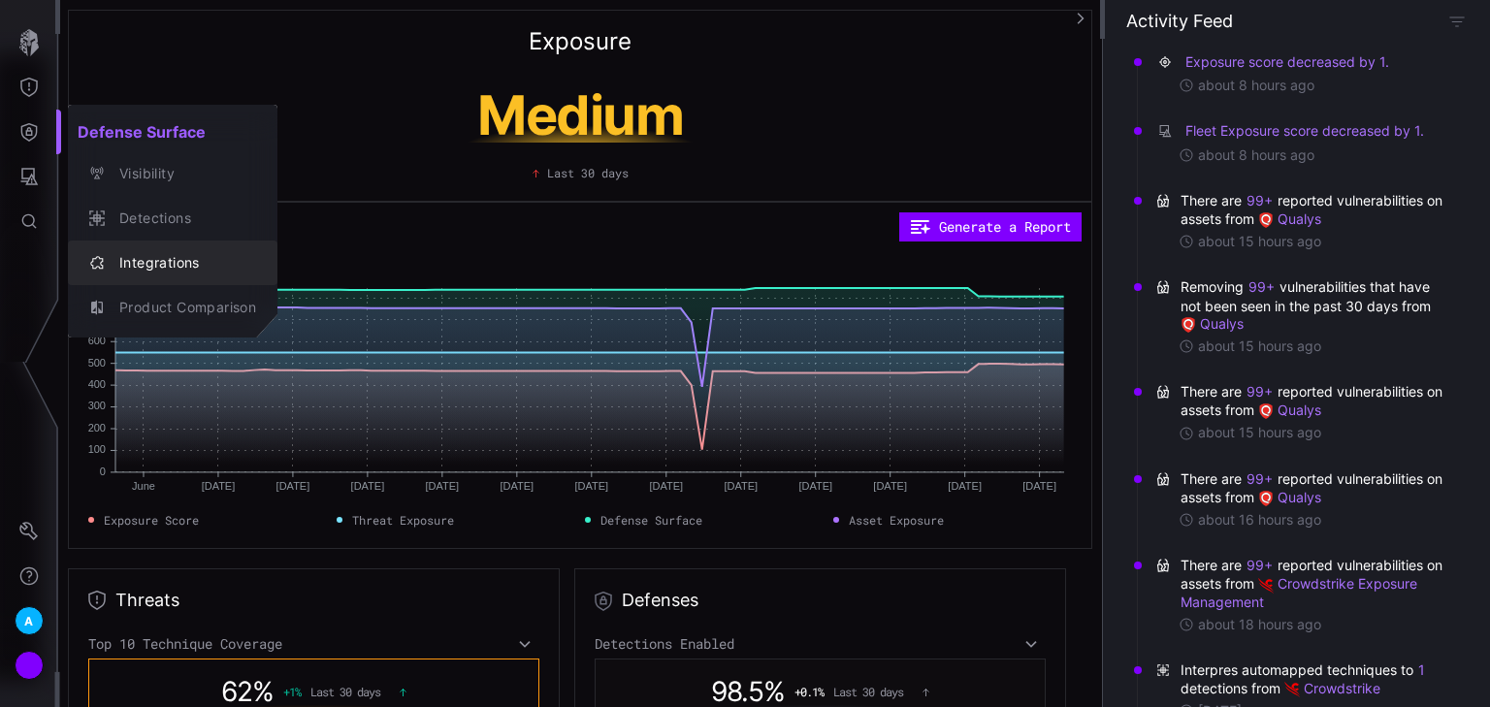
click at [171, 260] on div "Integrations" at bounding box center [183, 263] width 146 height 24
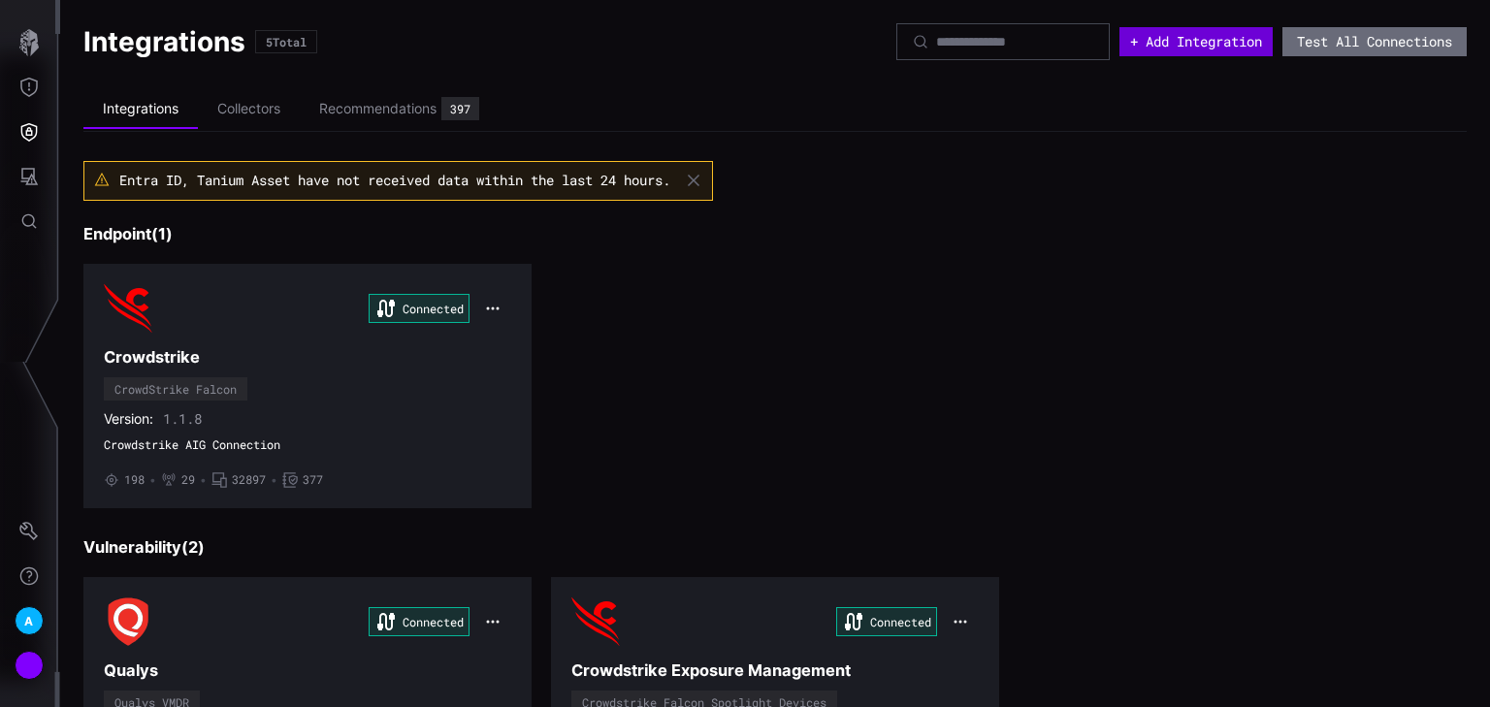
click at [1191, 39] on button "+ Add Integration" at bounding box center [1195, 41] width 153 height 29
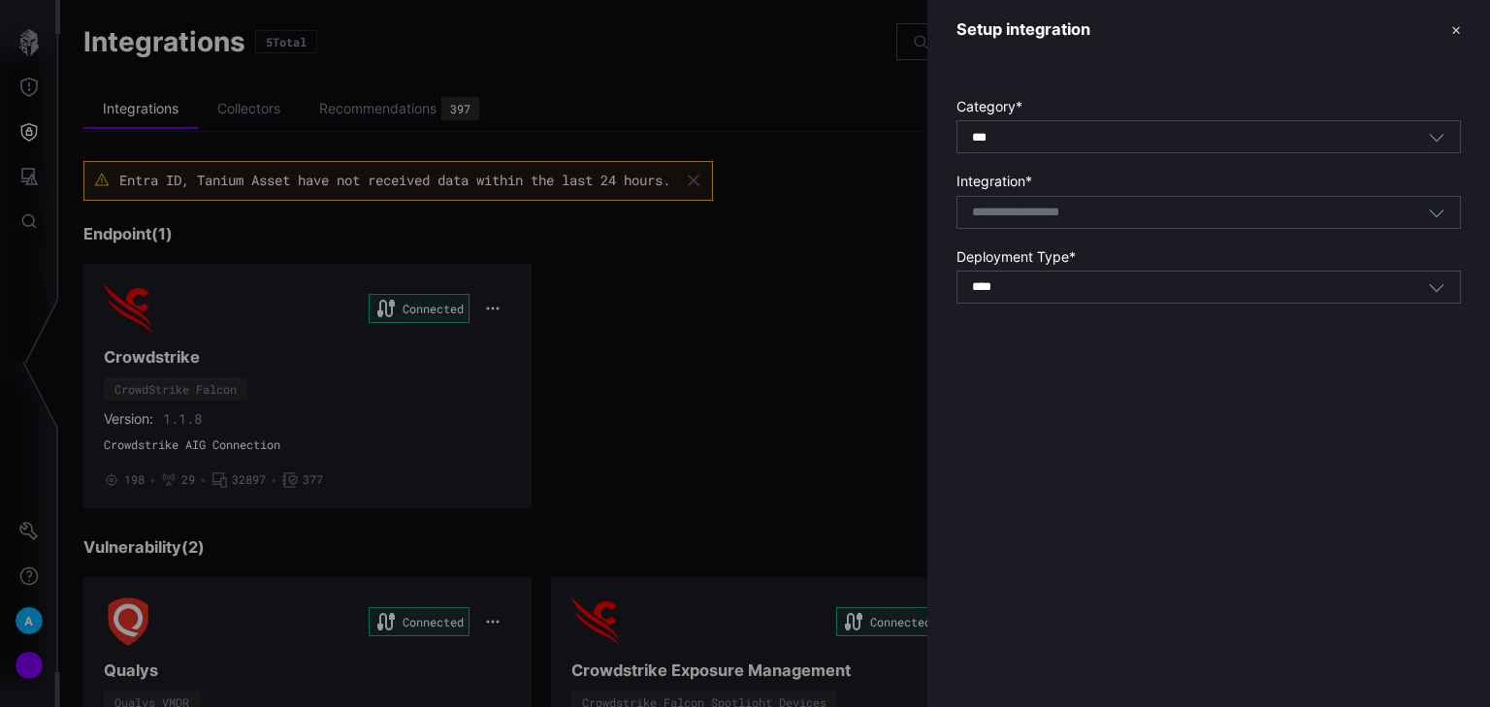
click at [1092, 219] on body "A Integrations 5 Total + Add Integration Test All Connections Integrations Coll…" at bounding box center [745, 353] width 1490 height 707
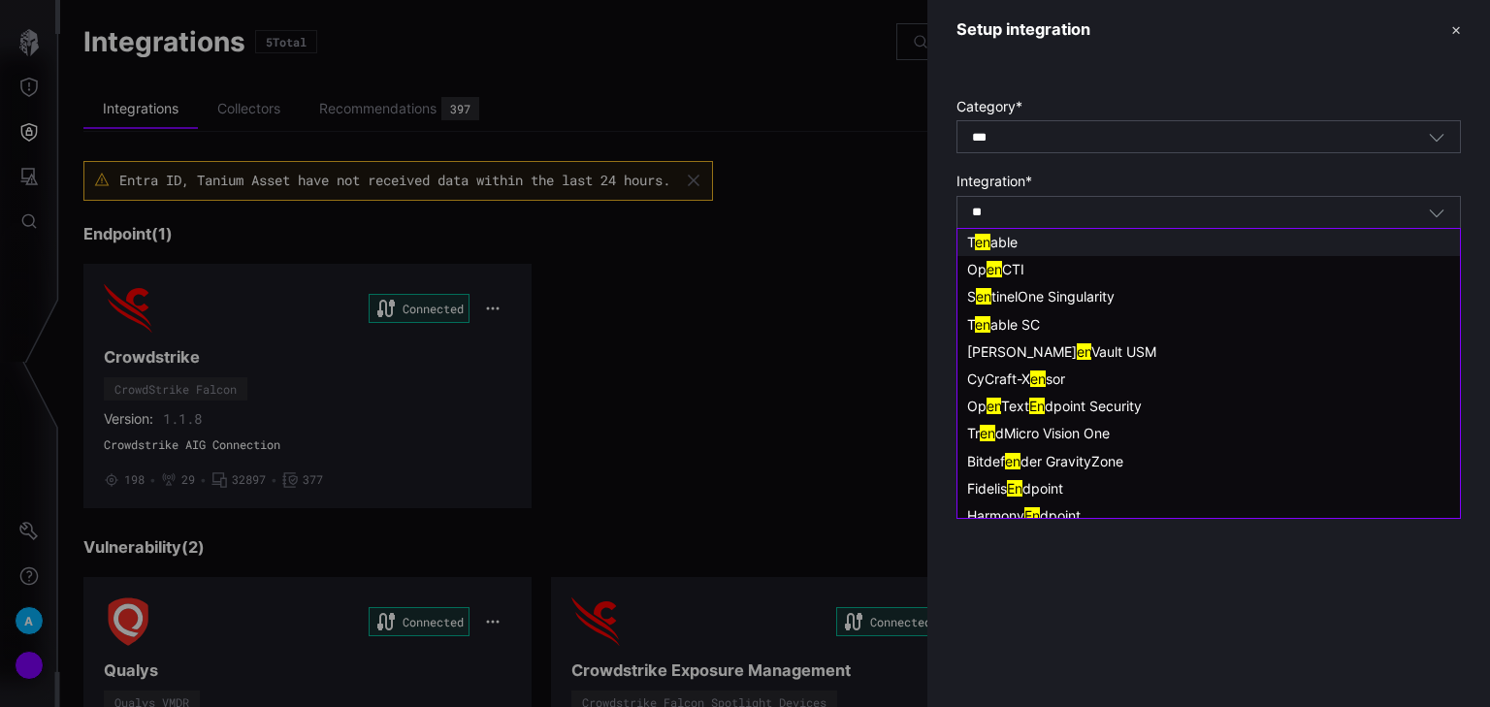
type input "*"
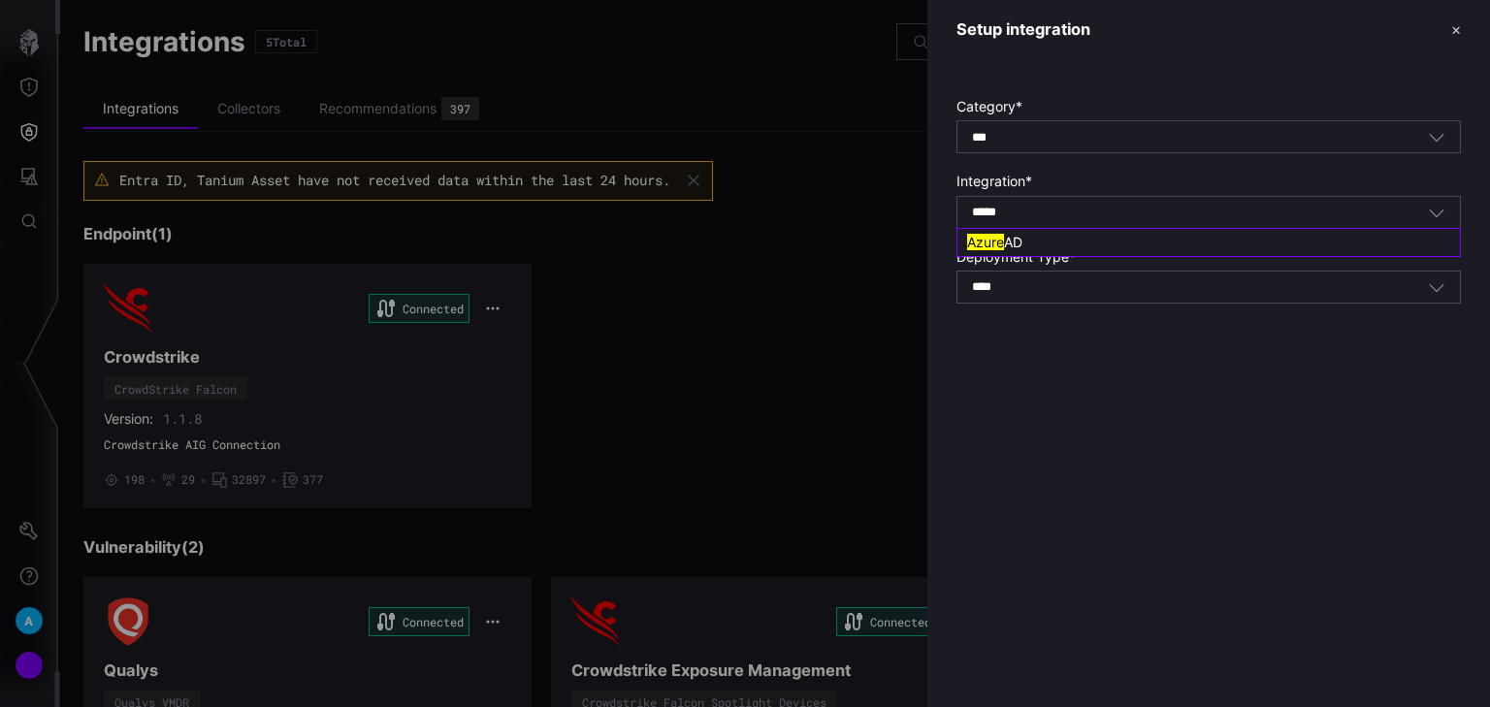
click at [1037, 235] on div "Azure AD" at bounding box center [1208, 242] width 483 height 17
type input "********"
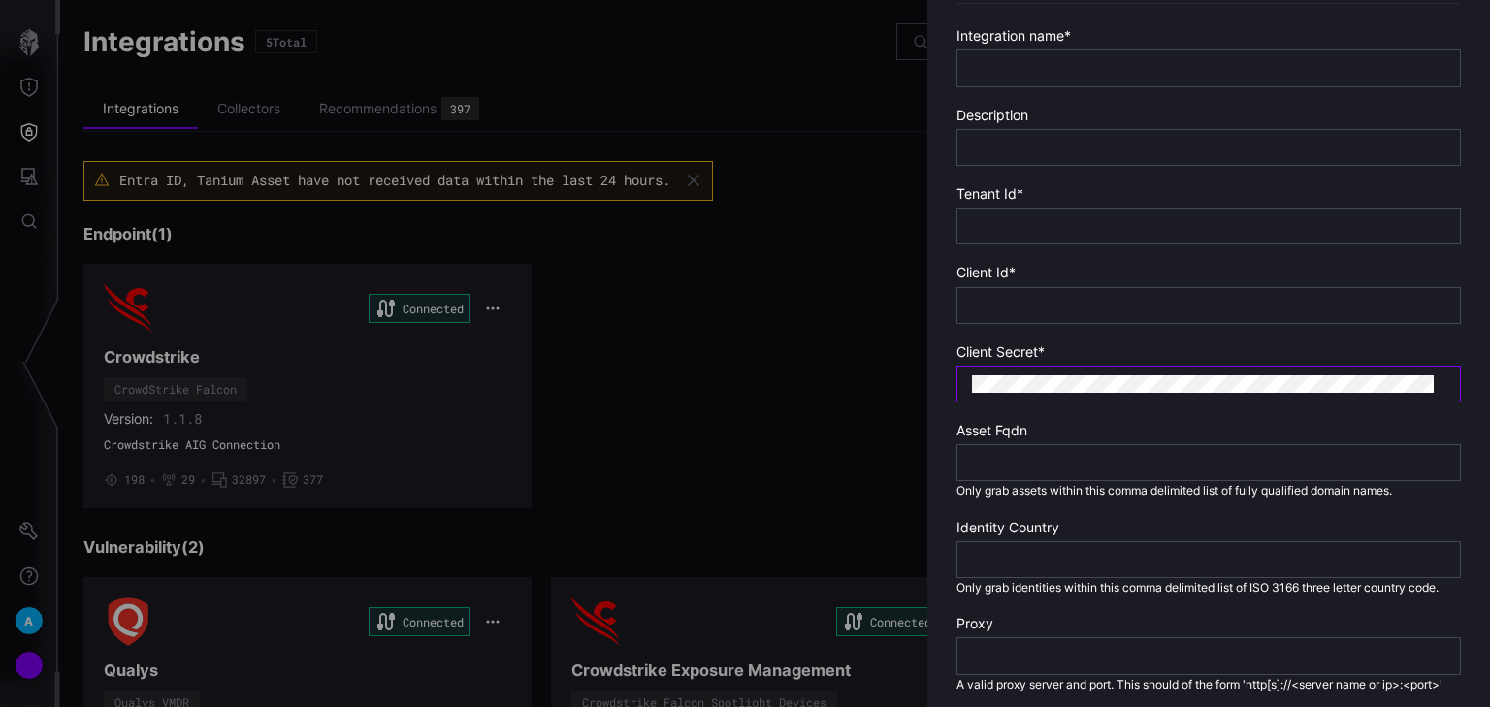
scroll to position [388, 0]
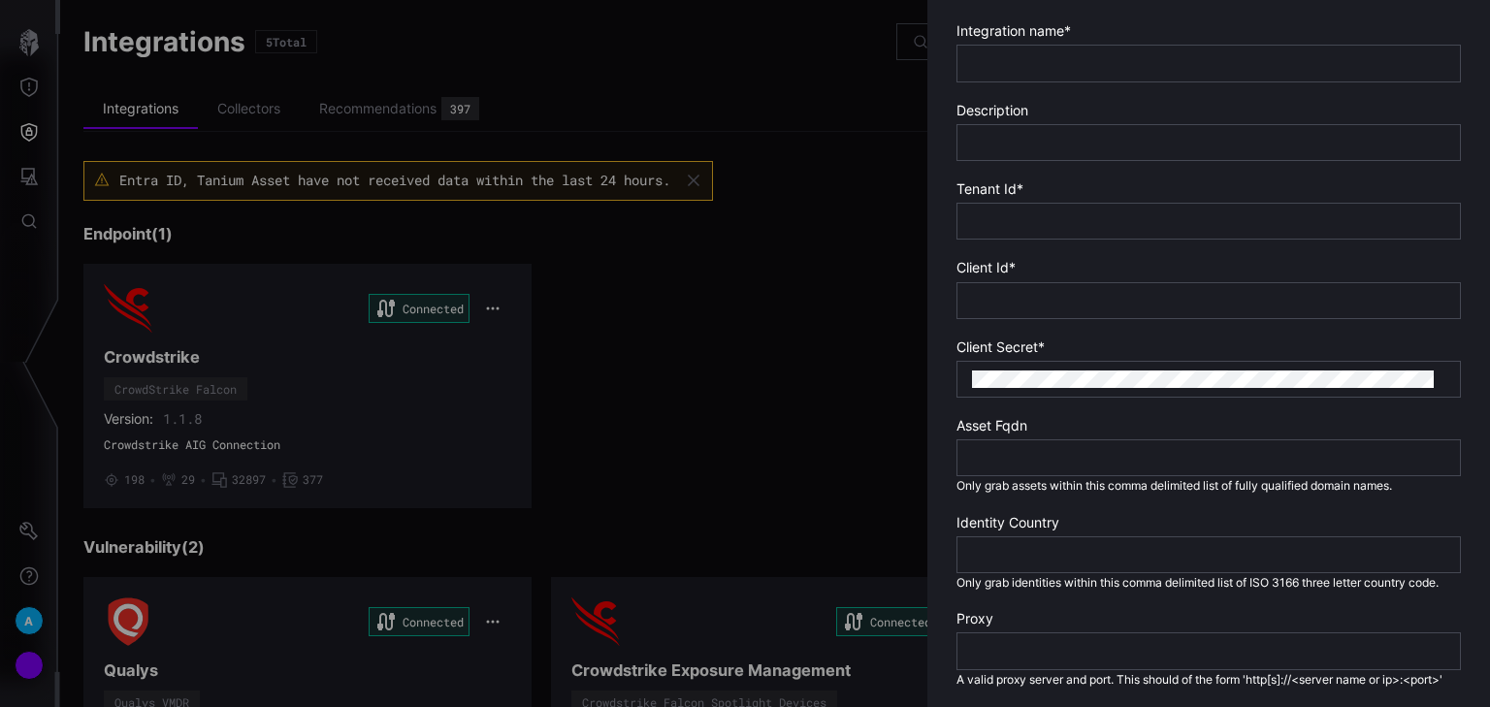
click at [1021, 565] on div at bounding box center [1208, 554] width 504 height 37
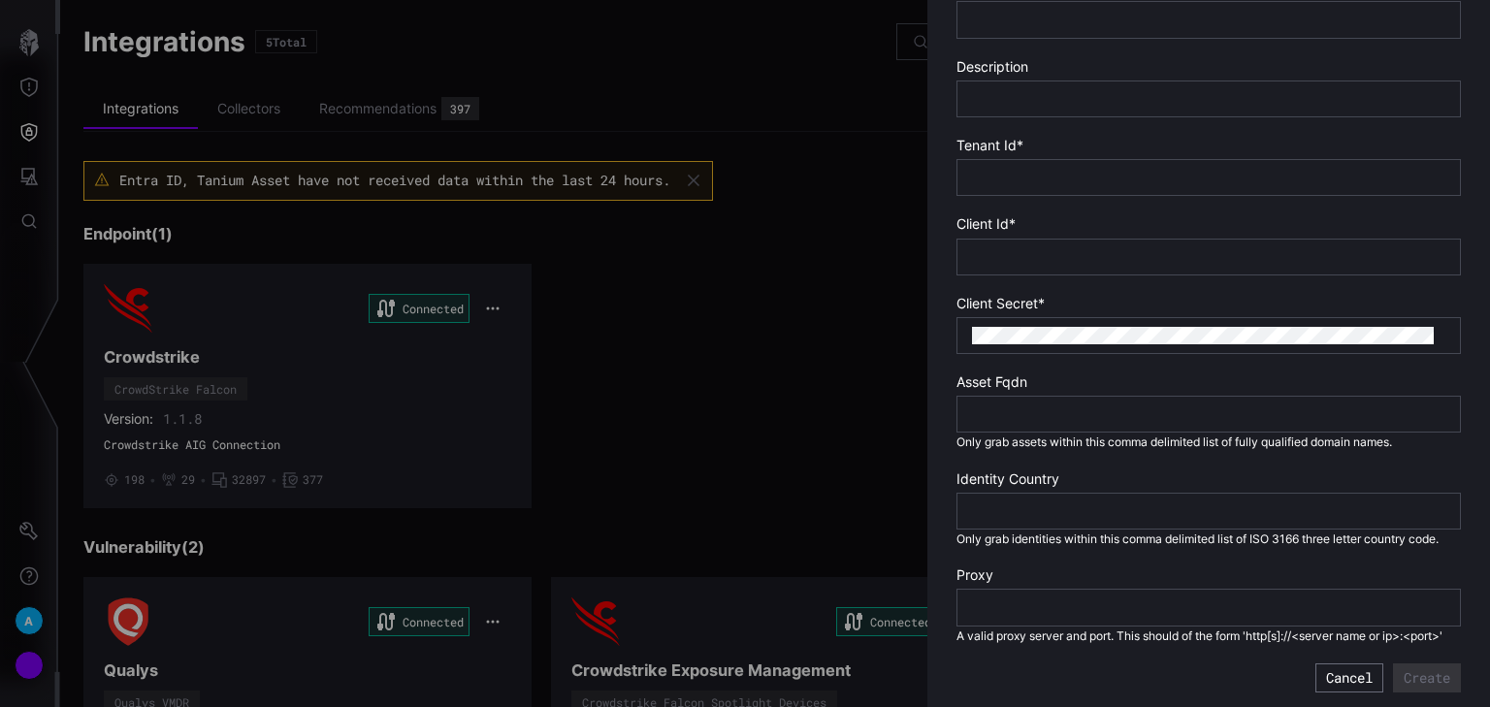
scroll to position [468, 0]
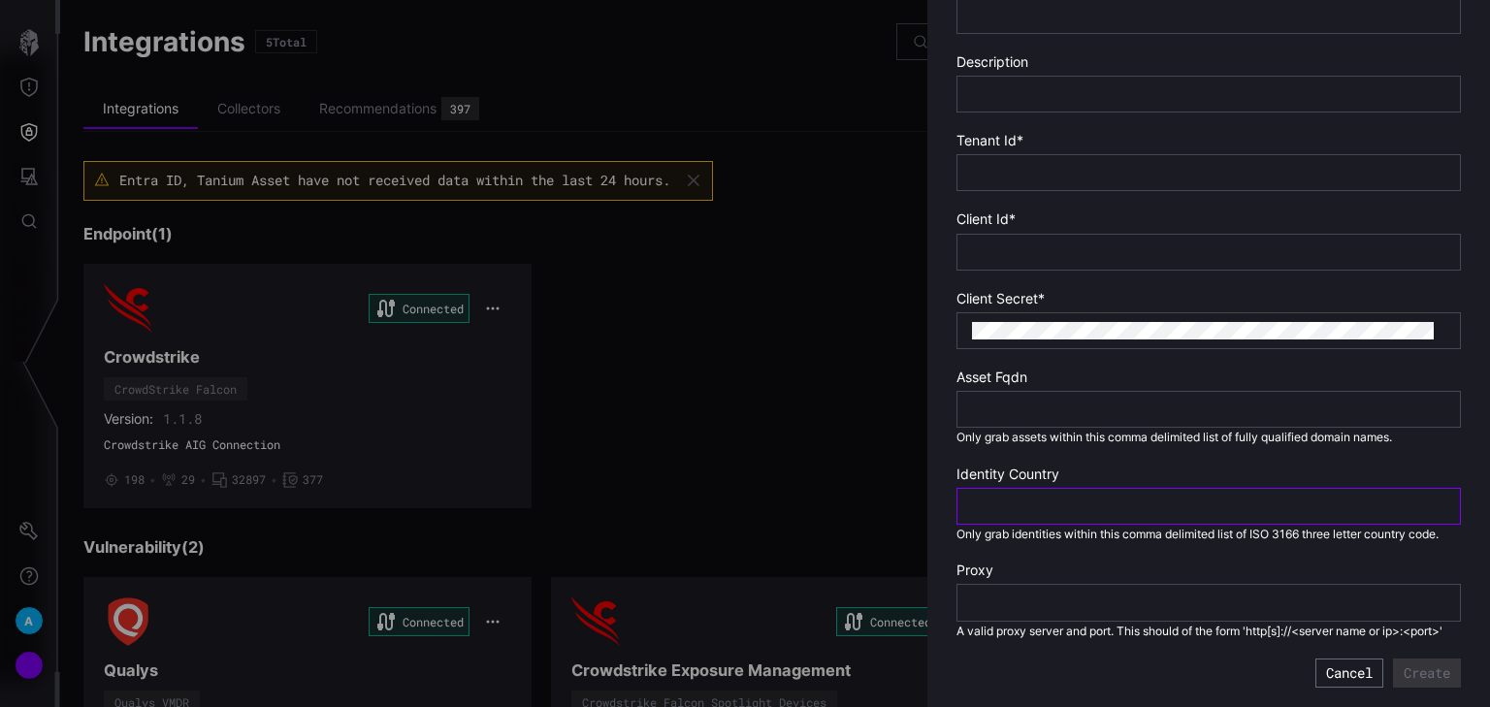
click at [1030, 497] on input "text" at bounding box center [1208, 505] width 473 height 17
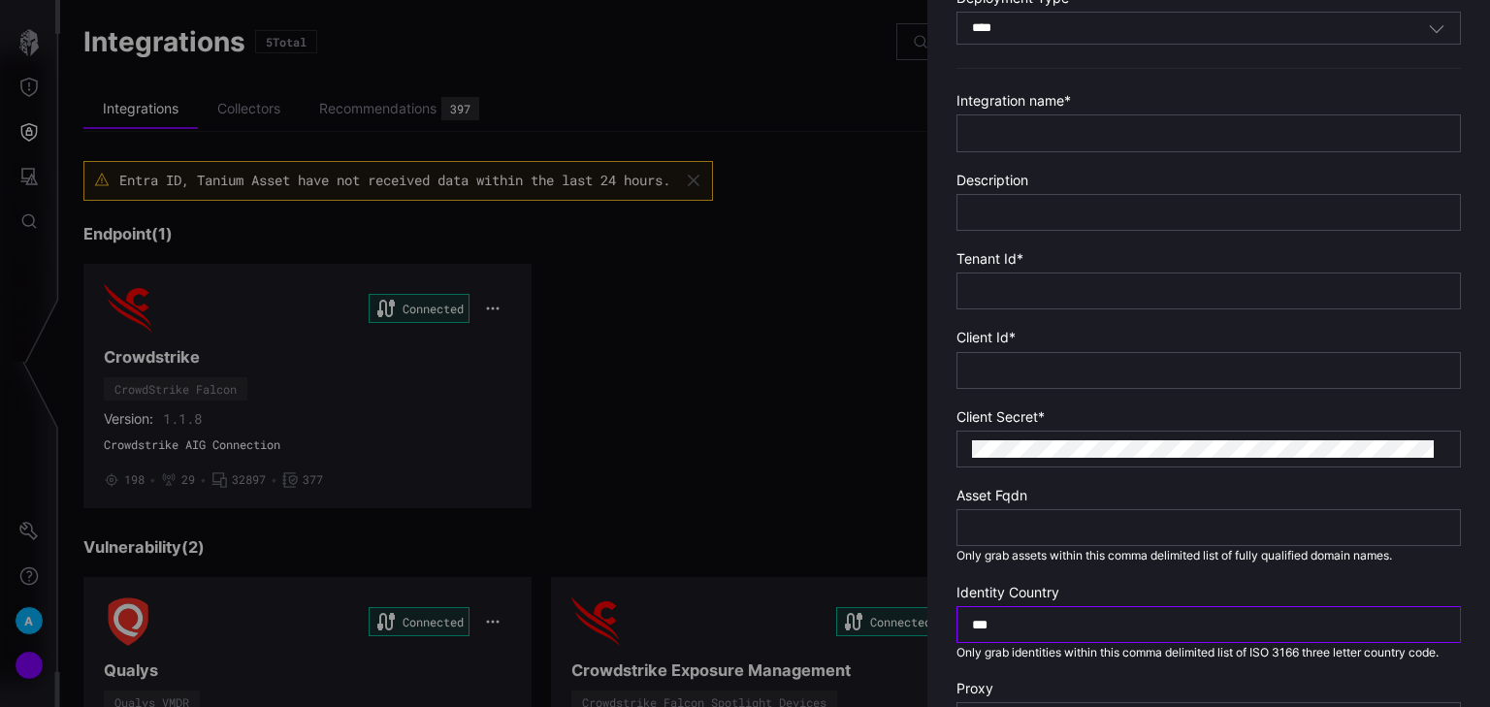
scroll to position [313, 0]
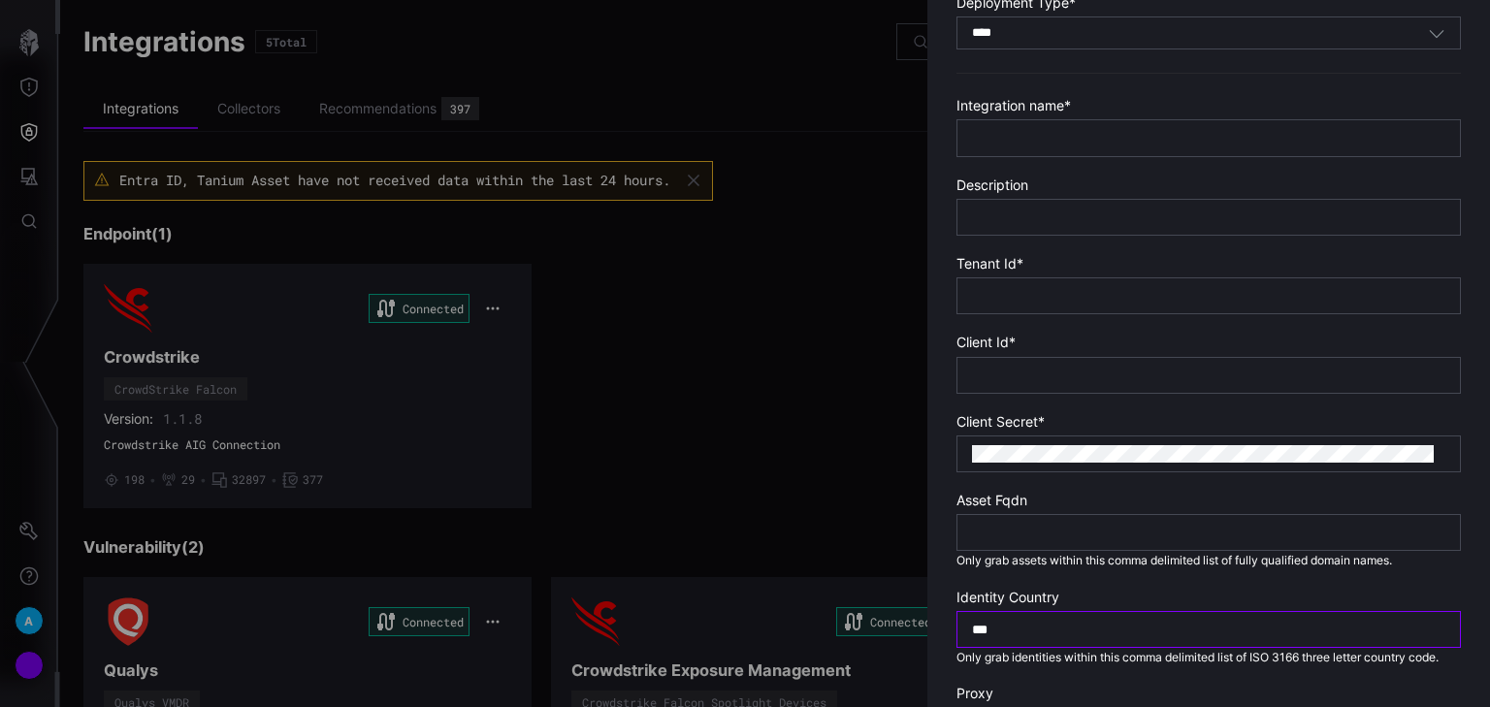
type input "***"
click at [1015, 297] on input "text" at bounding box center [1208, 295] width 473 height 17
paste input "**********"
type input "**********"
click at [1087, 375] on input "text" at bounding box center [1208, 375] width 473 height 17
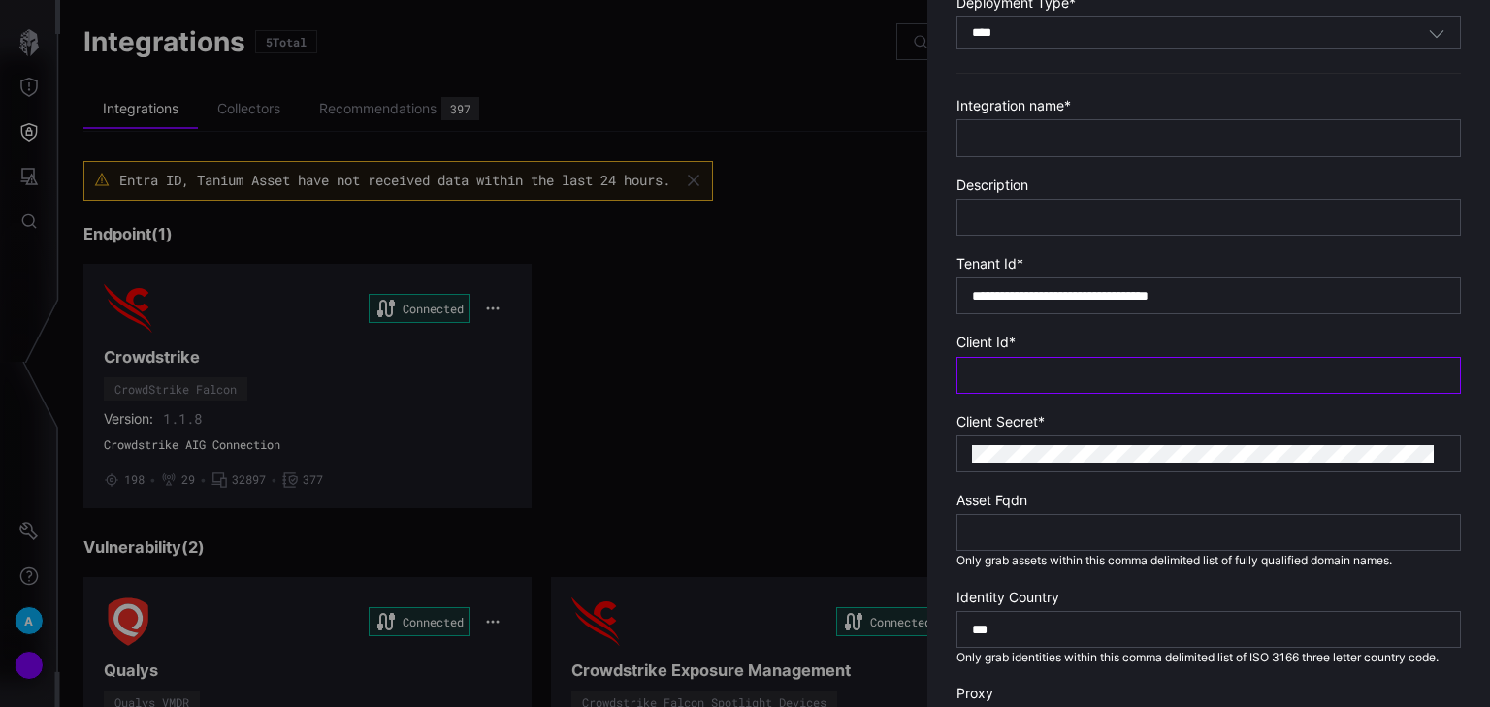
paste input "**********"
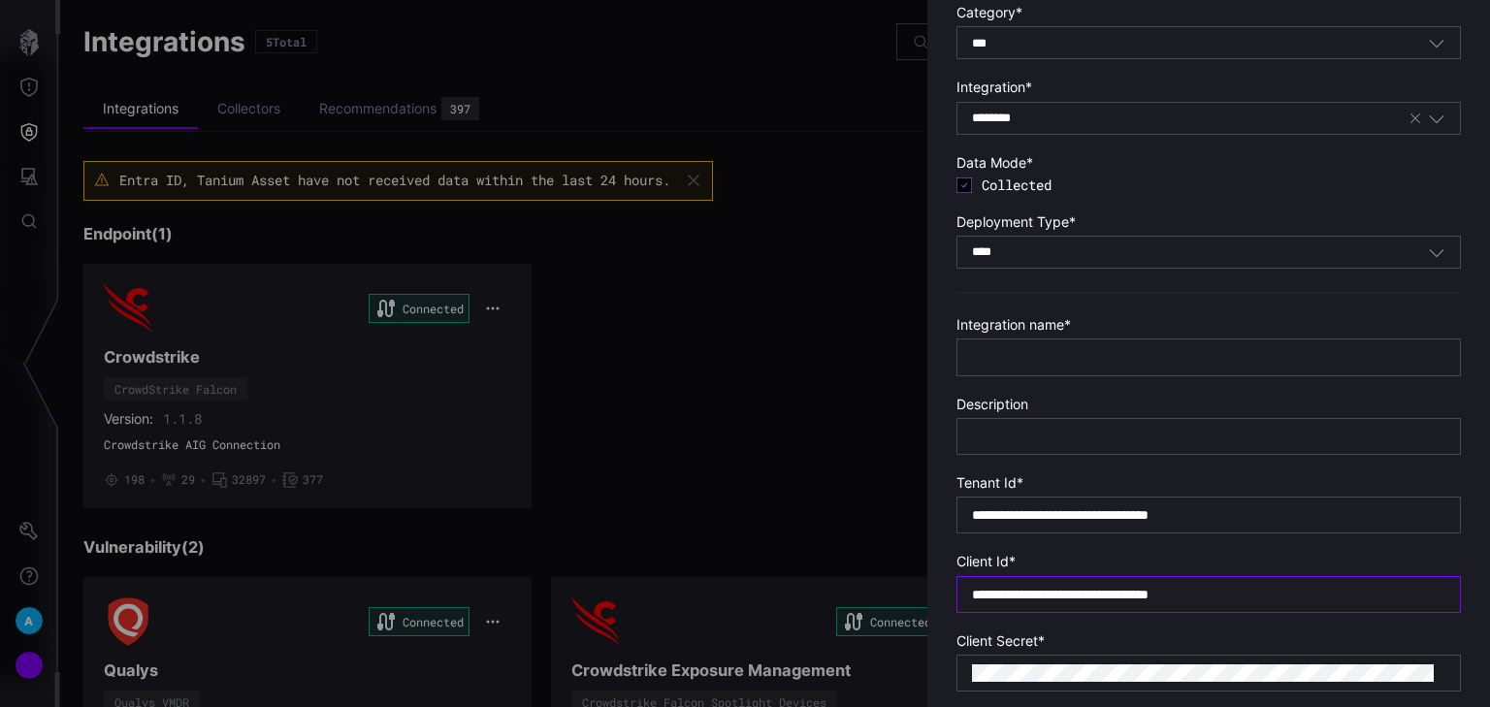
scroll to position [80, 0]
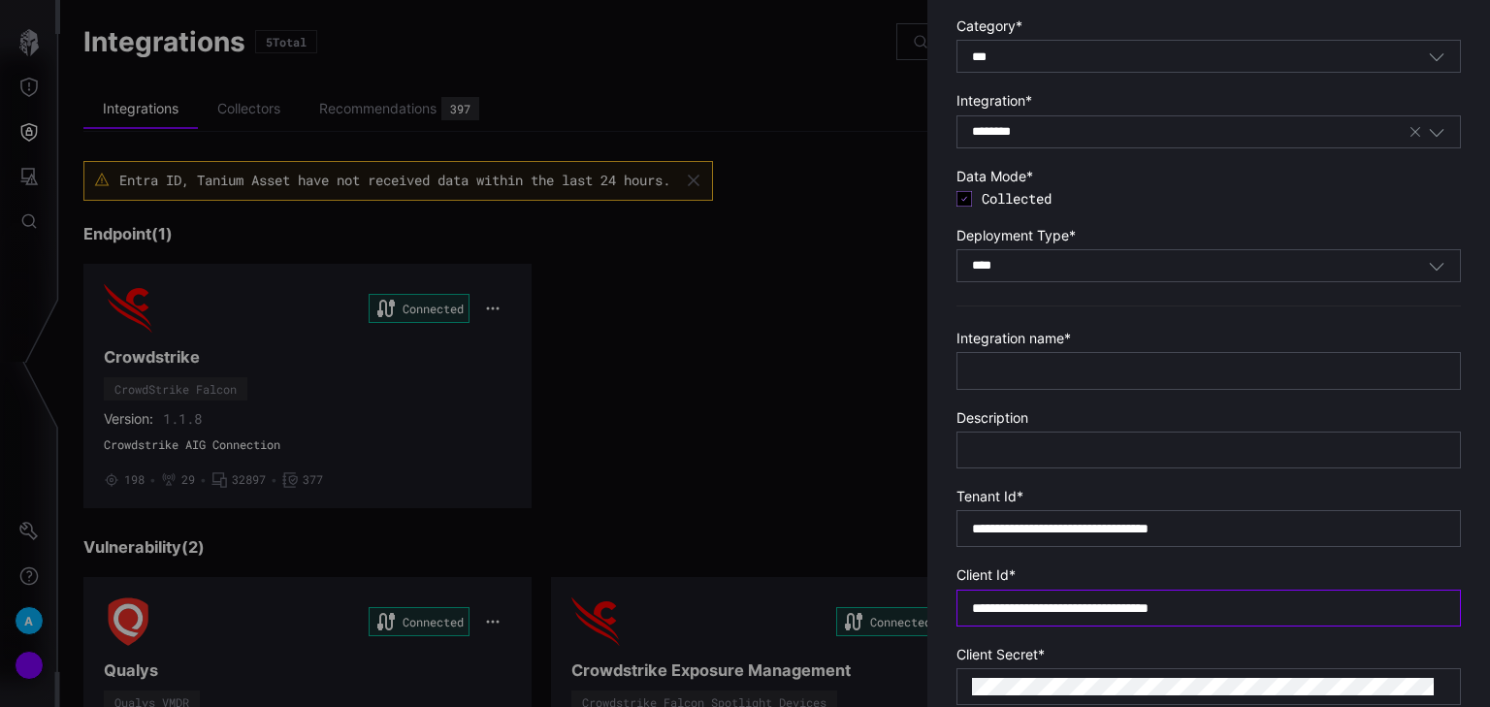
type input "**********"
click at [1009, 369] on input "text" at bounding box center [1208, 370] width 473 height 17
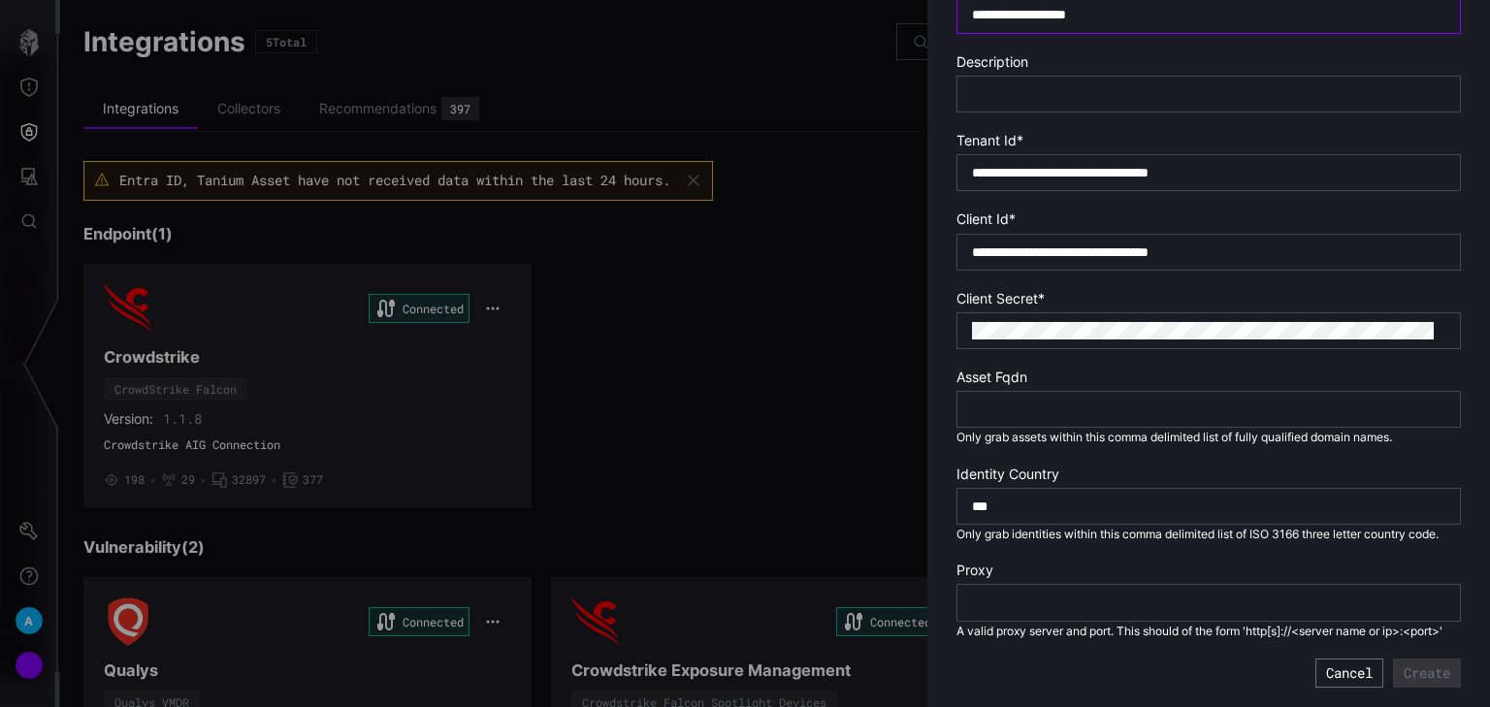
scroll to position [468, 0]
type input "**********"
click at [1144, 488] on div "***" at bounding box center [1208, 506] width 504 height 37
click at [1191, 613] on button "Create" at bounding box center [1427, 672] width 68 height 29
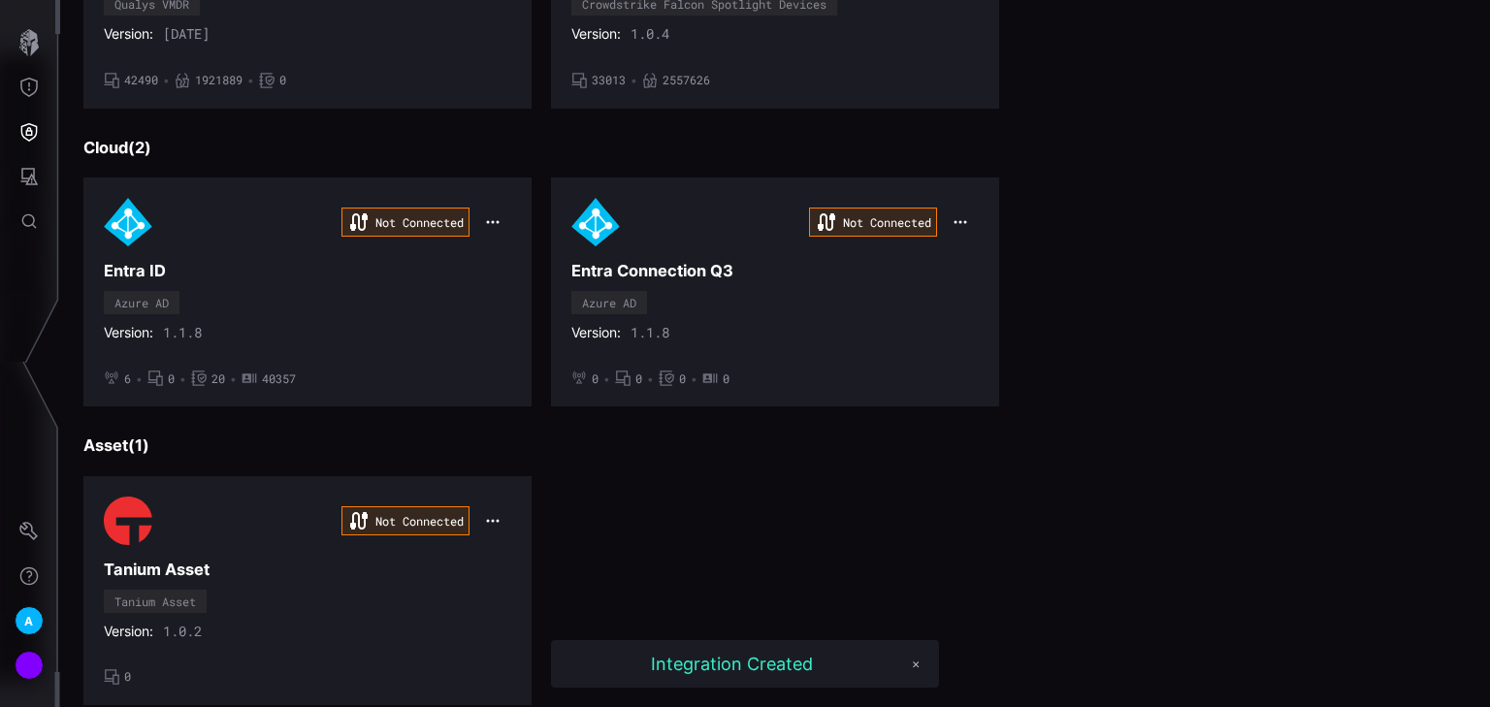
scroll to position [745, 0]
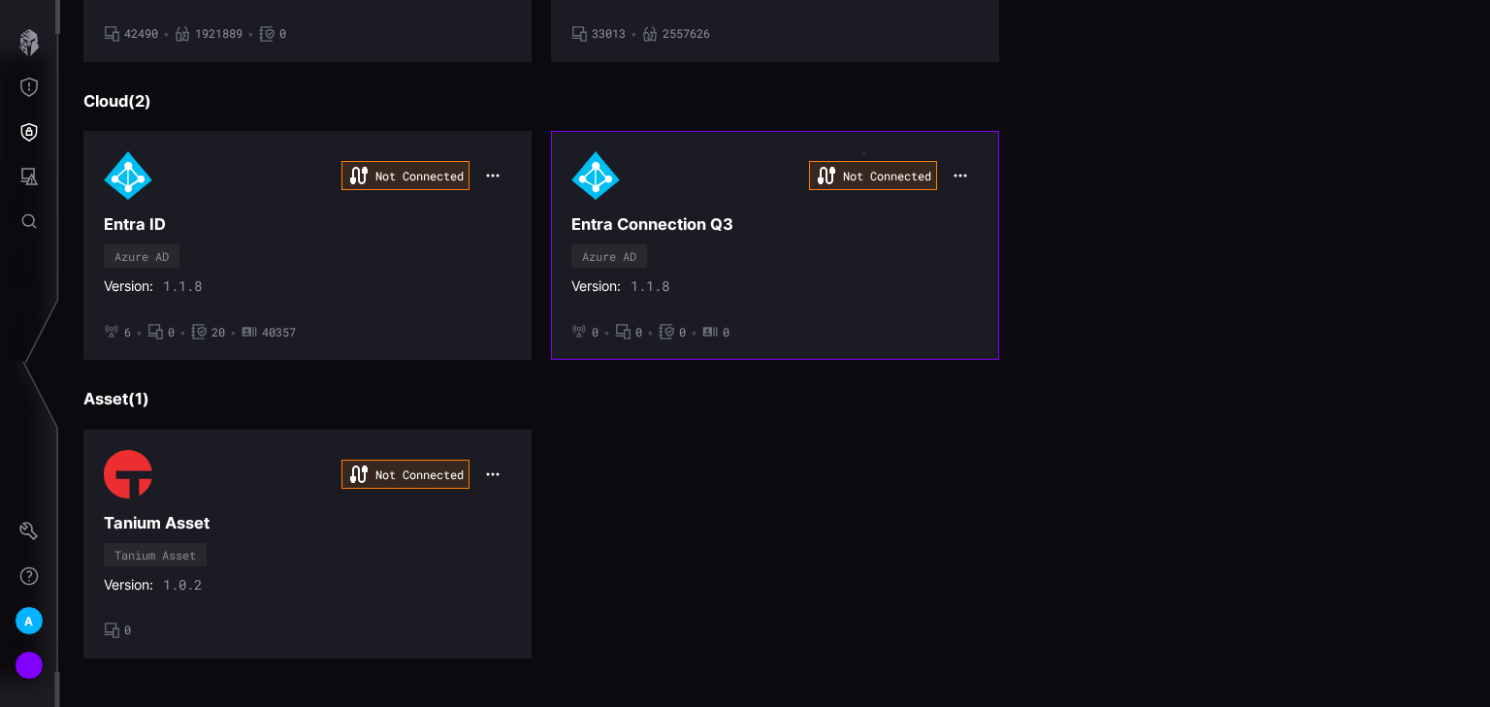
click at [954, 174] on icon "button" at bounding box center [960, 175] width 13 height 3
click at [791, 269] on div "Not Connected Entra Connection Q3 Azure AD Version: 1.1.8 • 0 • 0 • 0 • 0" at bounding box center [774, 245] width 407 height 188
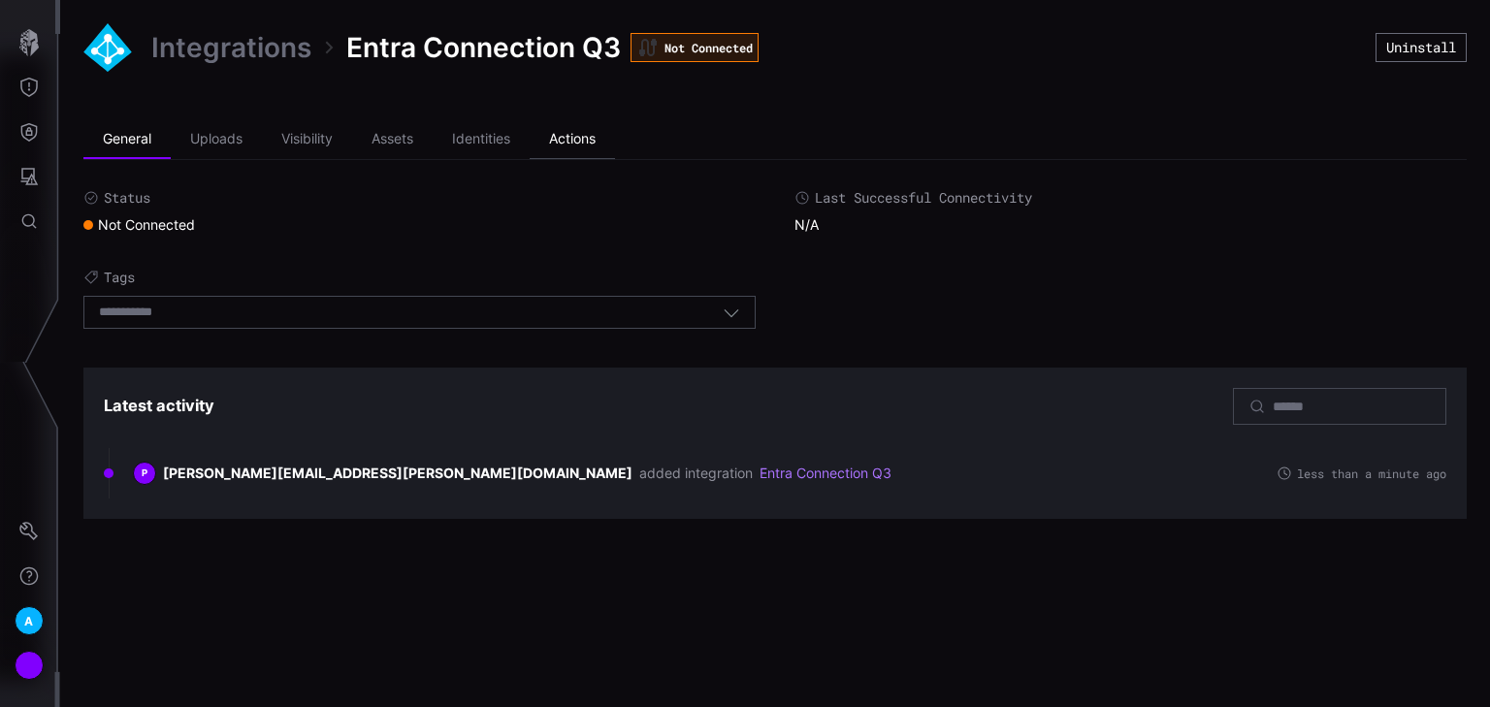
click at [586, 132] on li "Actions" at bounding box center [571, 139] width 85 height 39
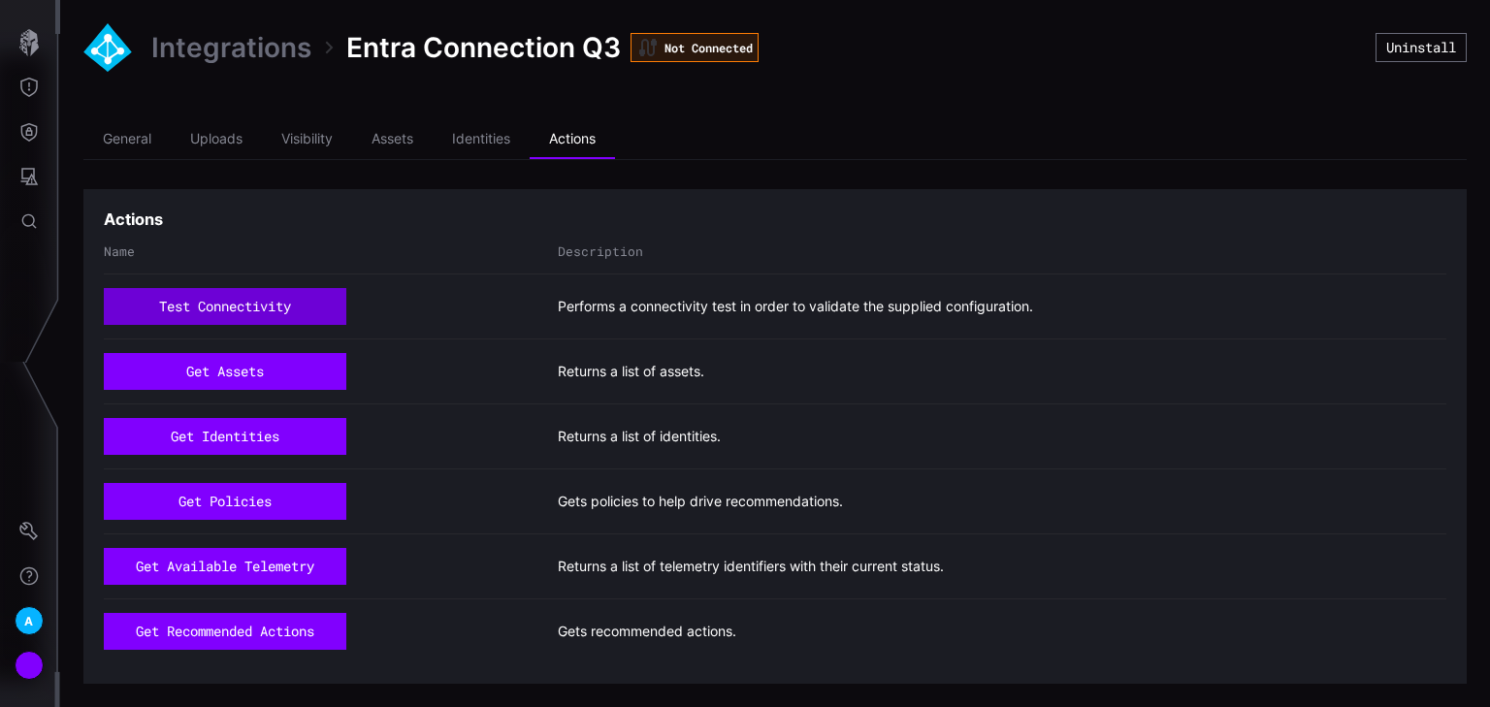
click at [253, 309] on button "test connectivity" at bounding box center [225, 306] width 242 height 37
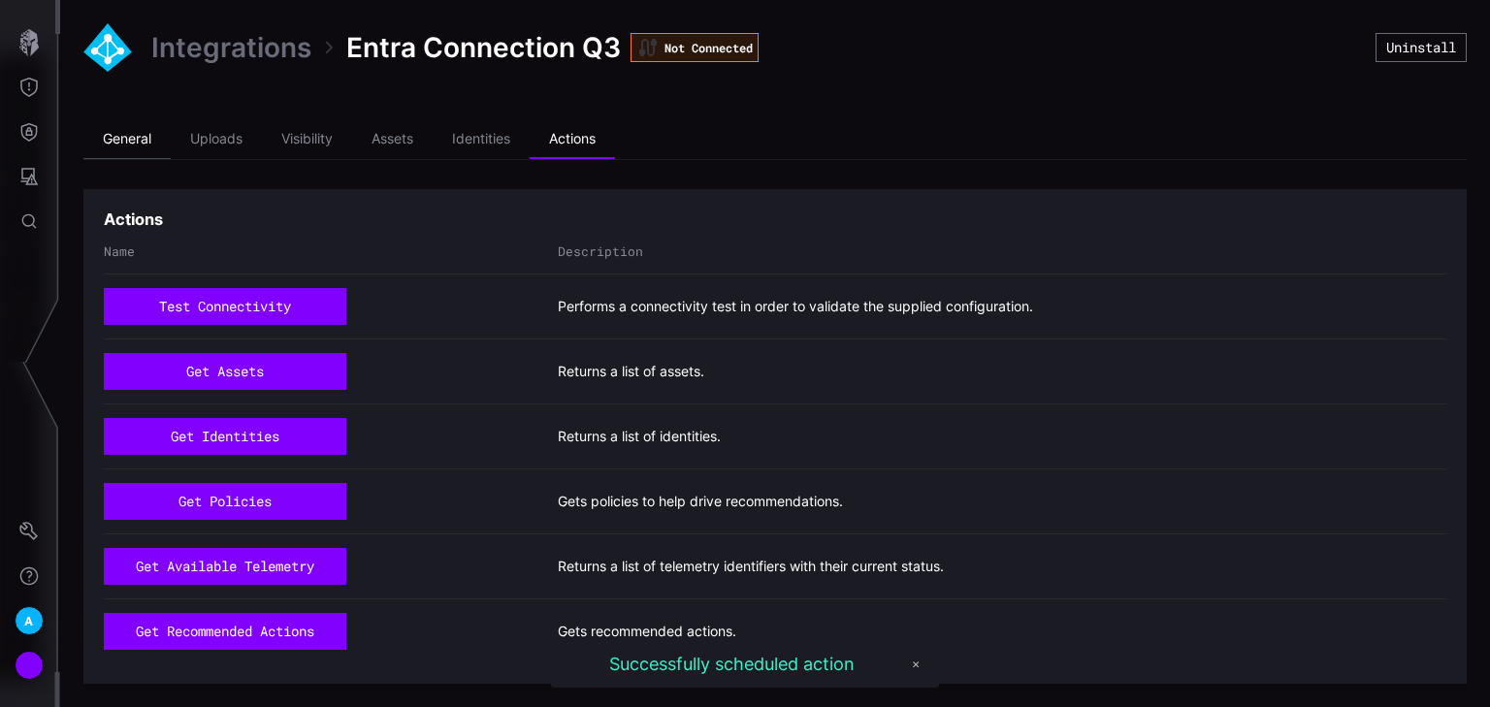
click at [142, 144] on li "General" at bounding box center [126, 139] width 87 height 39
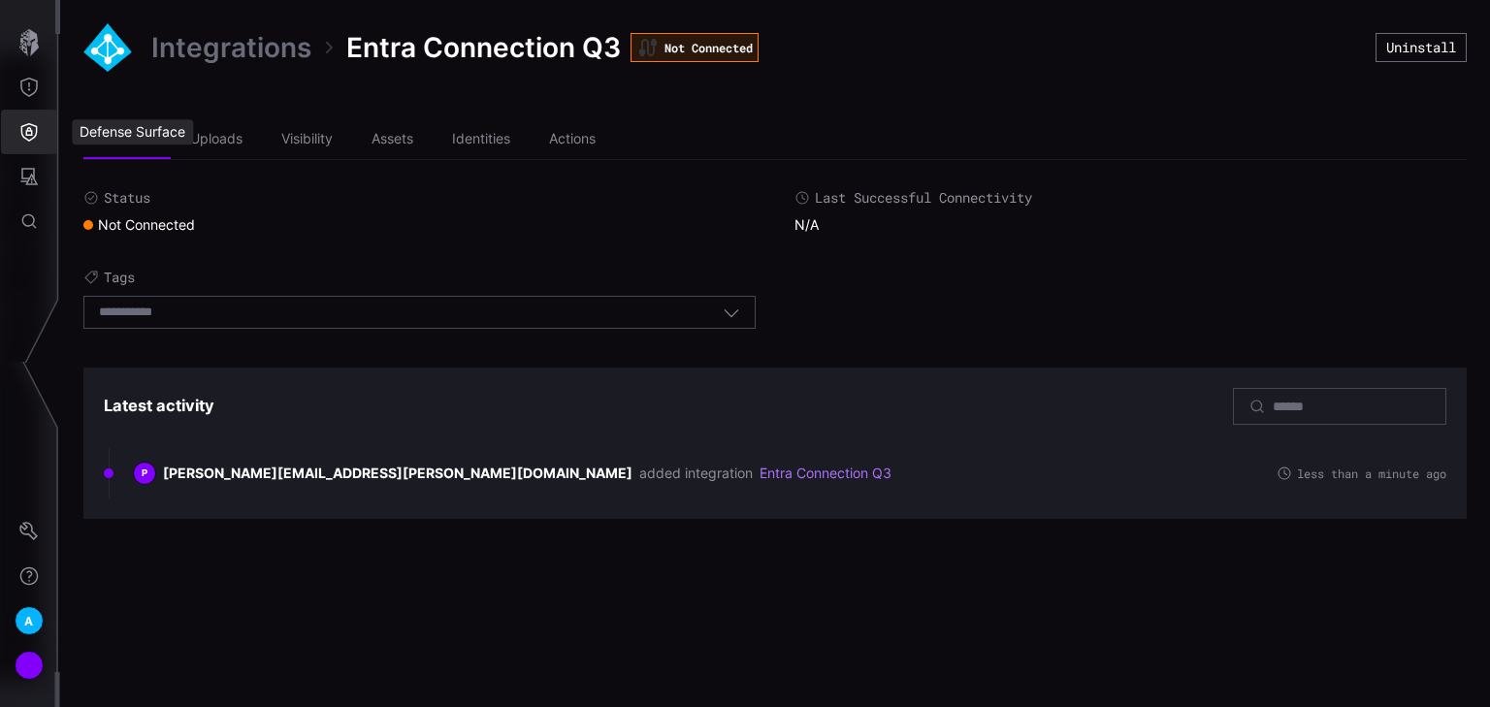
click at [32, 139] on icon "Defense Surface" at bounding box center [29, 132] width 16 height 18
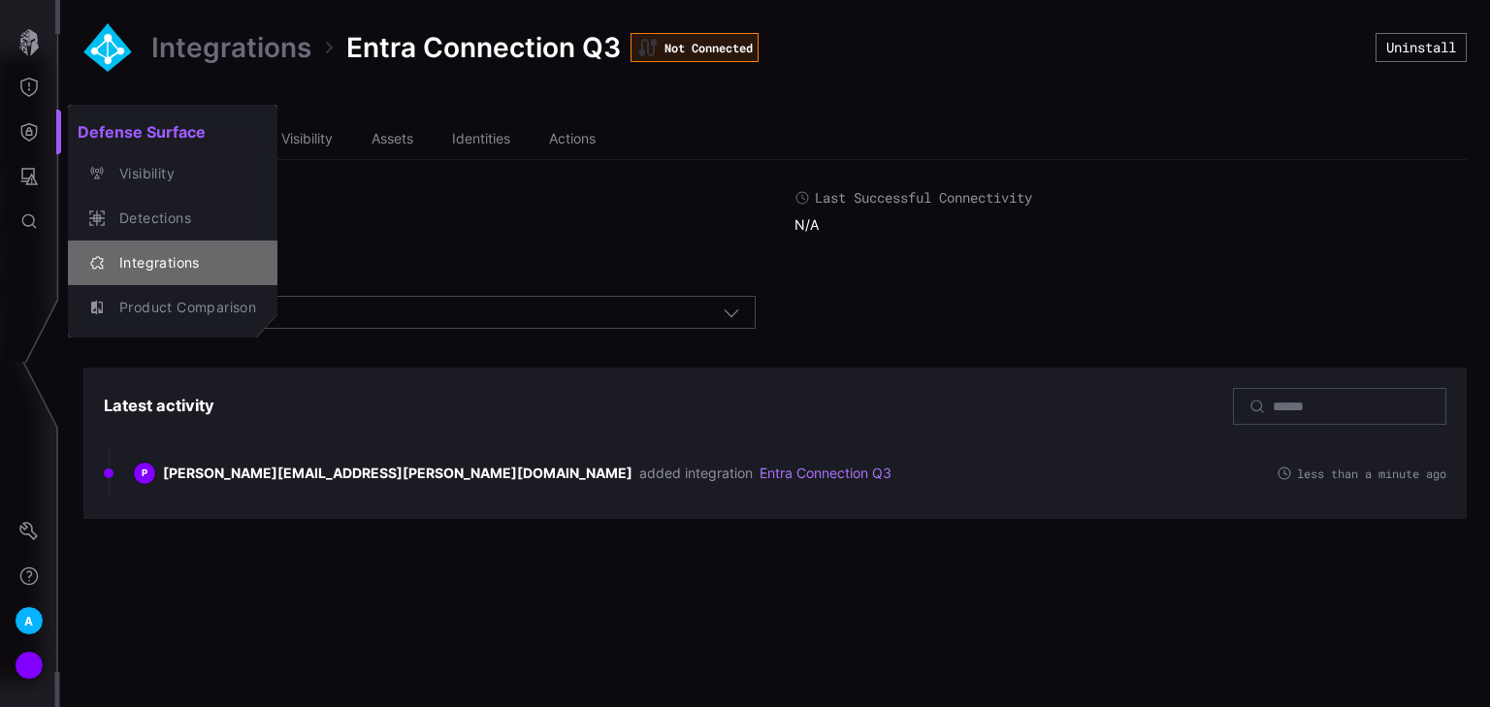
click at [131, 251] on div "Integrations" at bounding box center [183, 263] width 146 height 24
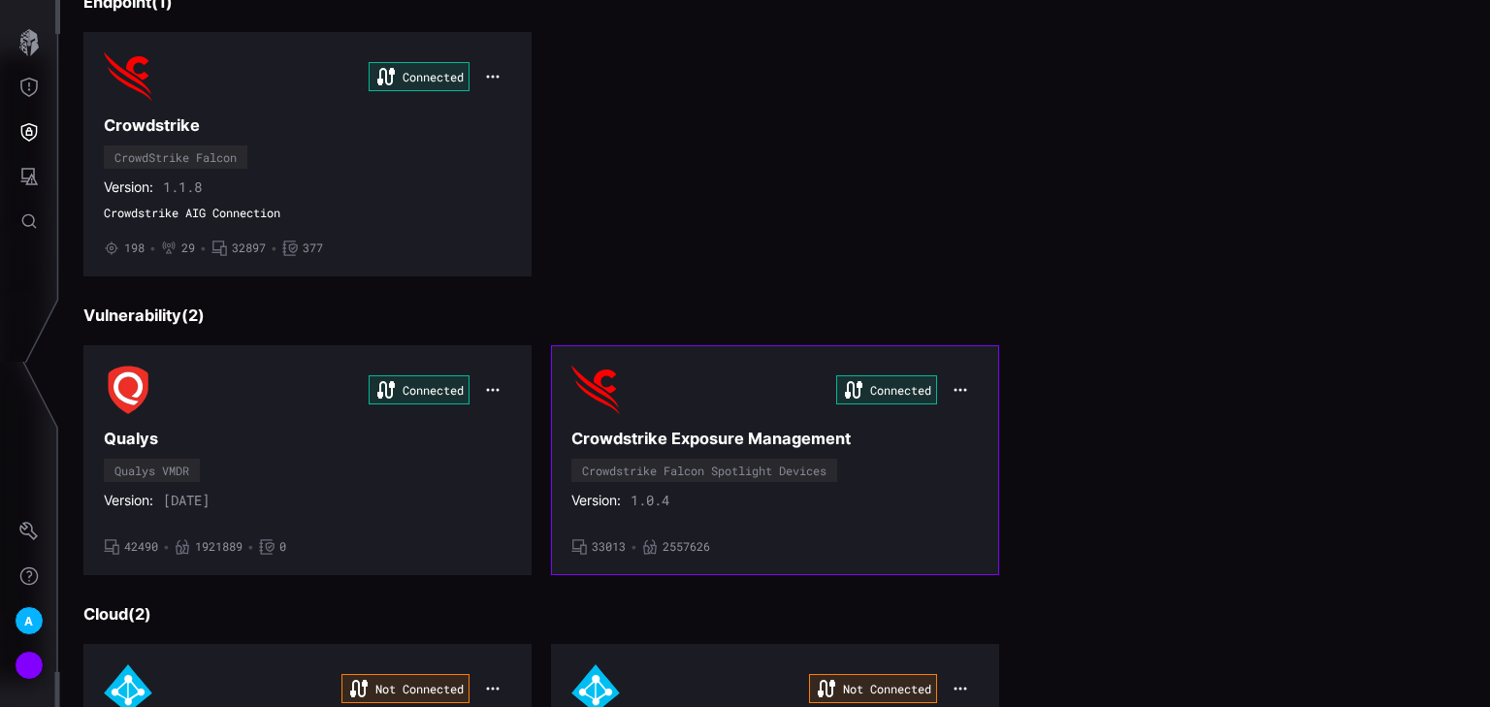
scroll to position [233, 0]
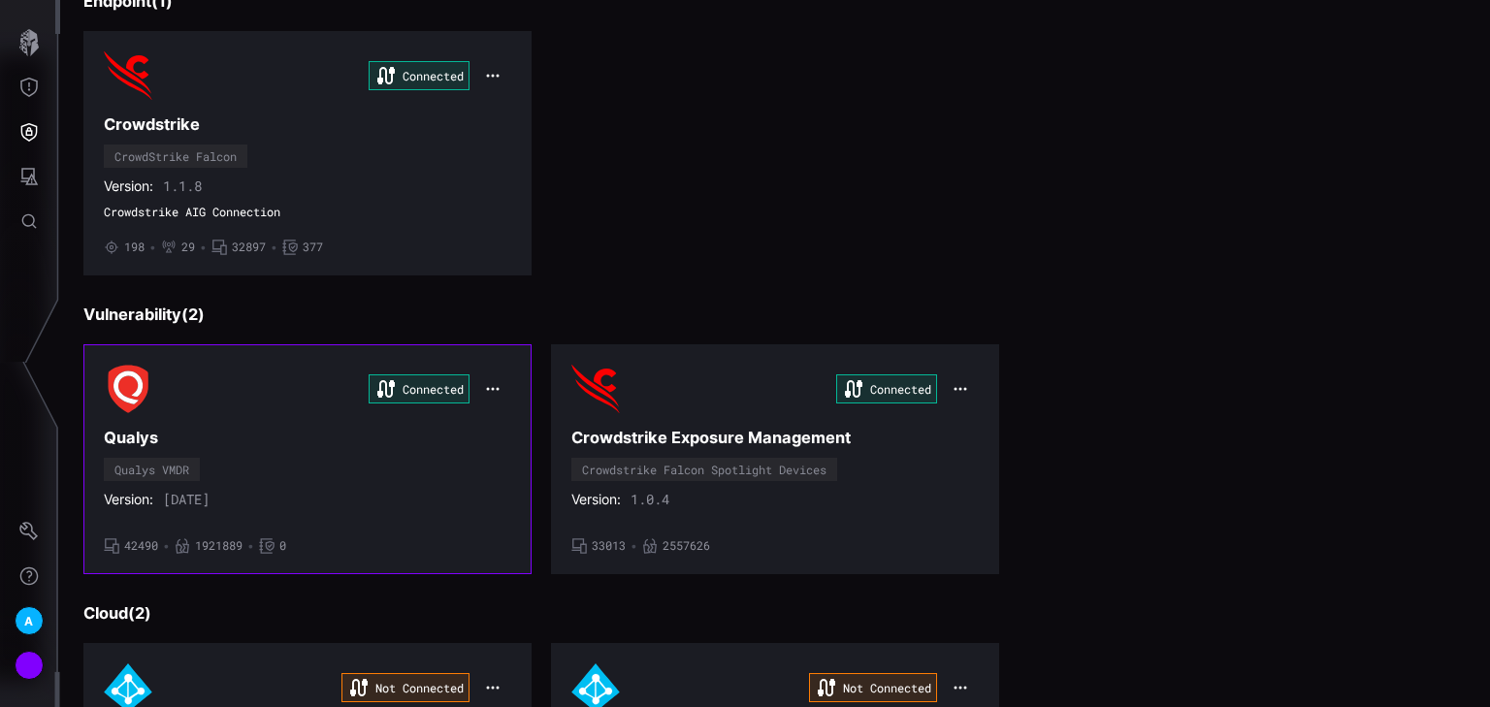
click at [495, 381] on icon "button" at bounding box center [493, 389] width 16 height 16
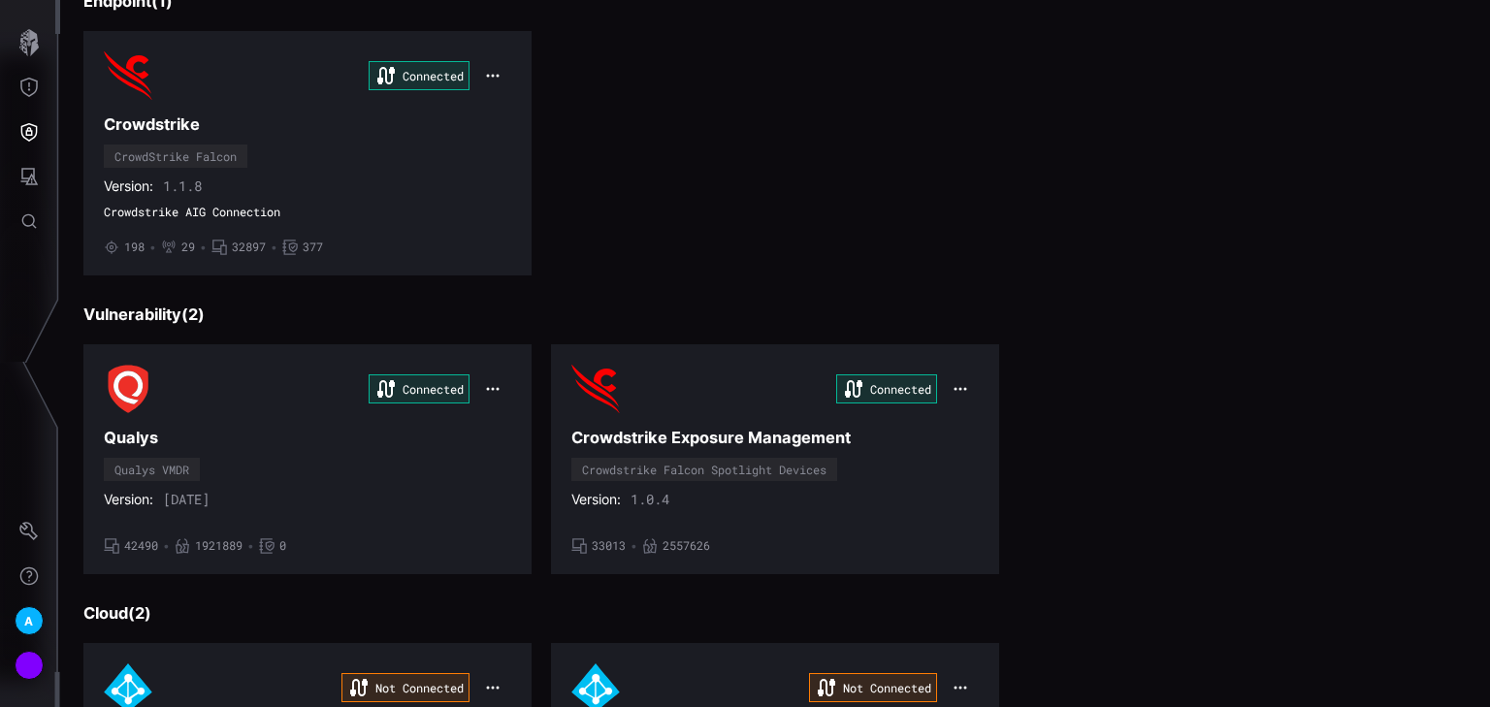
click at [981, 275] on div "Entra ID, Tanium Asset, Entra Connection Q3 have not received data within the l…" at bounding box center [774, 549] width 1383 height 1242
